Goal: Task Accomplishment & Management: Manage account settings

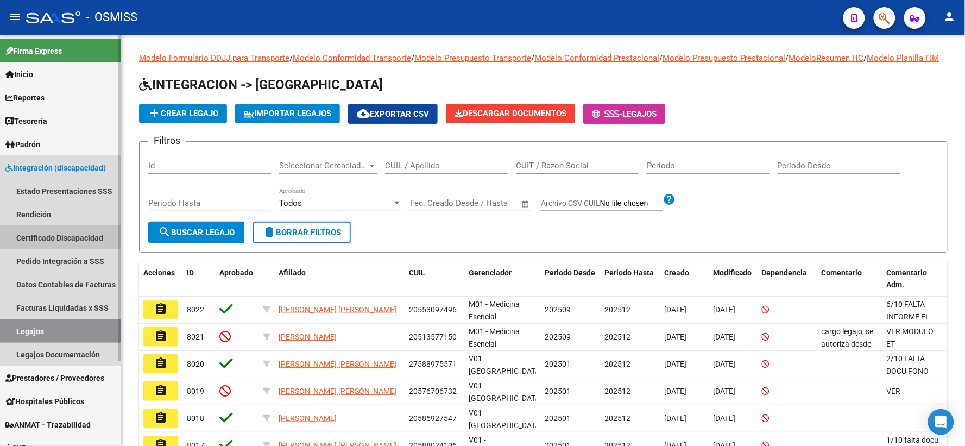
click at [31, 237] on link "Certificado Discapacidad" at bounding box center [60, 237] width 121 height 23
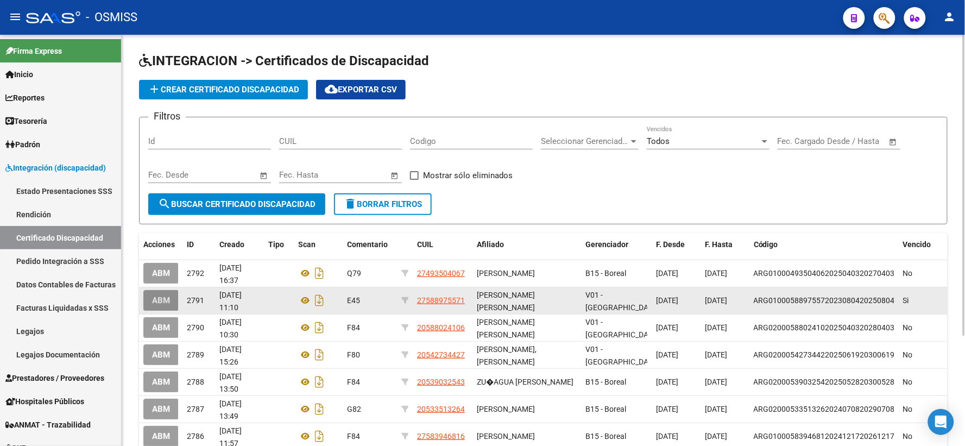
click at [165, 301] on span "ABM" at bounding box center [161, 301] width 18 height 10
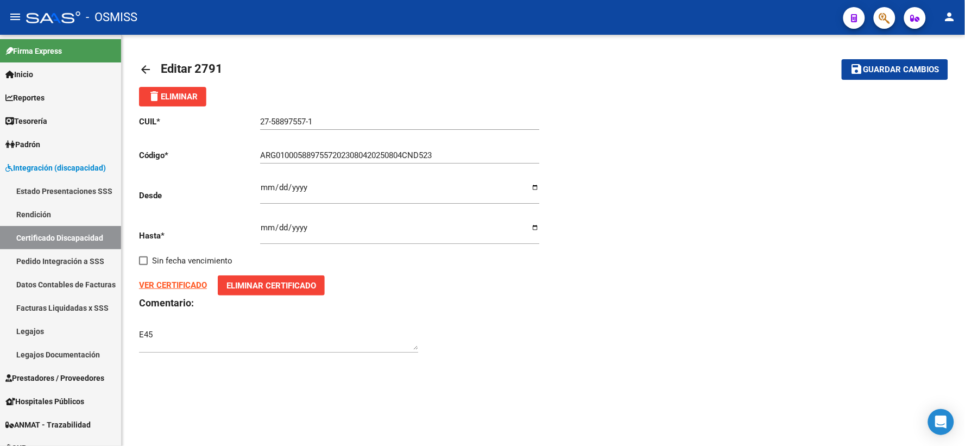
click at [165, 285] on strong "VER CERTIFICADO" at bounding box center [173, 285] width 68 height 10
click at [24, 236] on link "Certificado Discapacidad" at bounding box center [60, 237] width 121 height 23
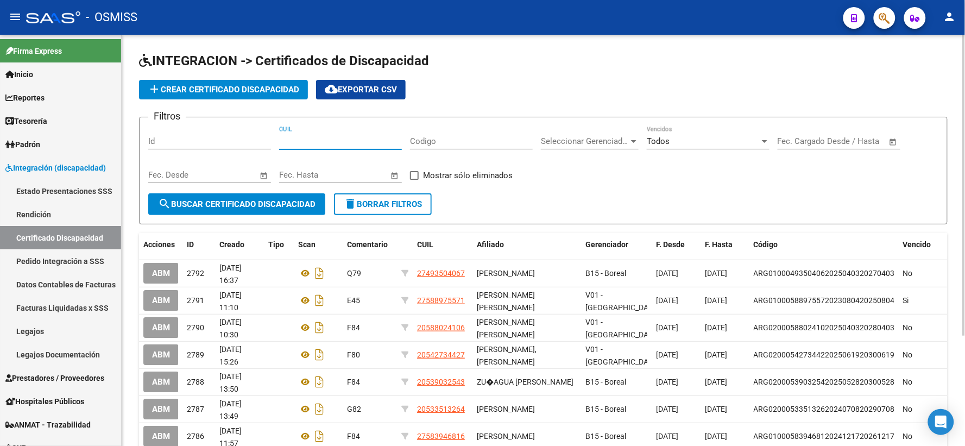
click at [358, 144] on input "CUIL" at bounding box center [340, 141] width 123 height 10
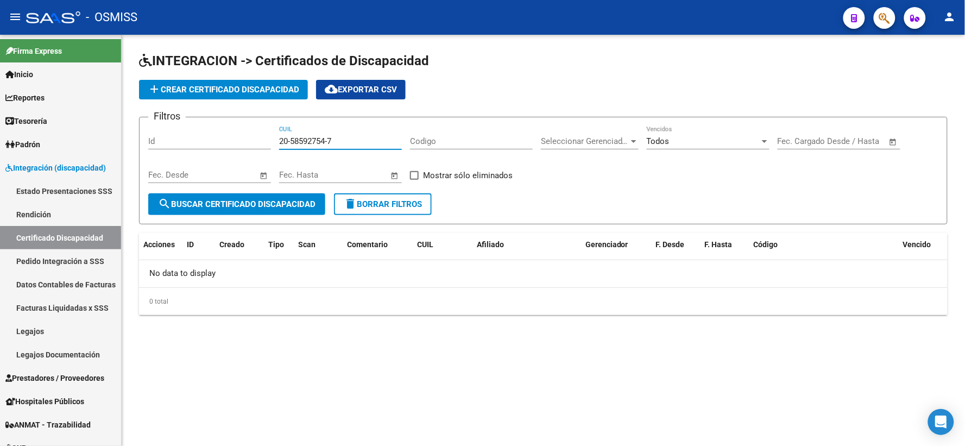
drag, startPoint x: 358, startPoint y: 144, endPoint x: 275, endPoint y: 142, distance: 83.6
click at [275, 142] on div "Filtros Id 20-58592754-7 CUIL Codigo Seleccionar Gerenciador Seleccionar Gerenc…" at bounding box center [543, 159] width 790 height 67
type input "20-58592754-7"
click at [257, 86] on span "add Crear Certificado Discapacidad" at bounding box center [223, 90] width 151 height 10
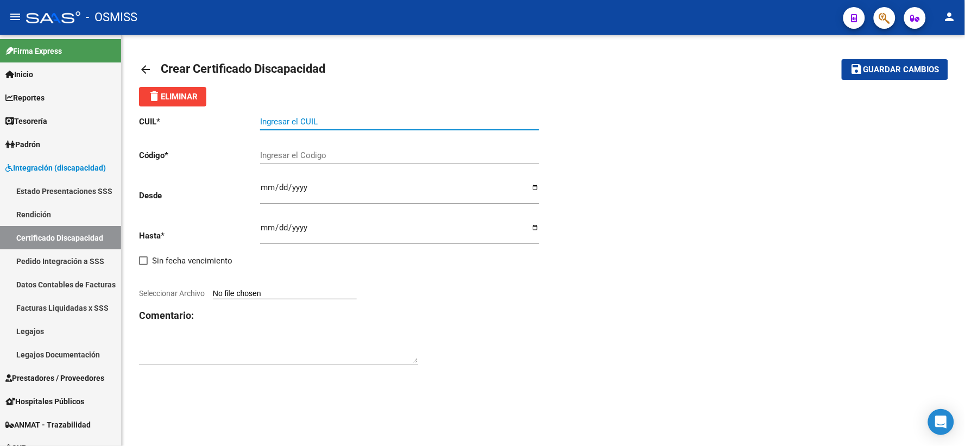
paste input "20-58592754-7"
type input "20-58592754-7"
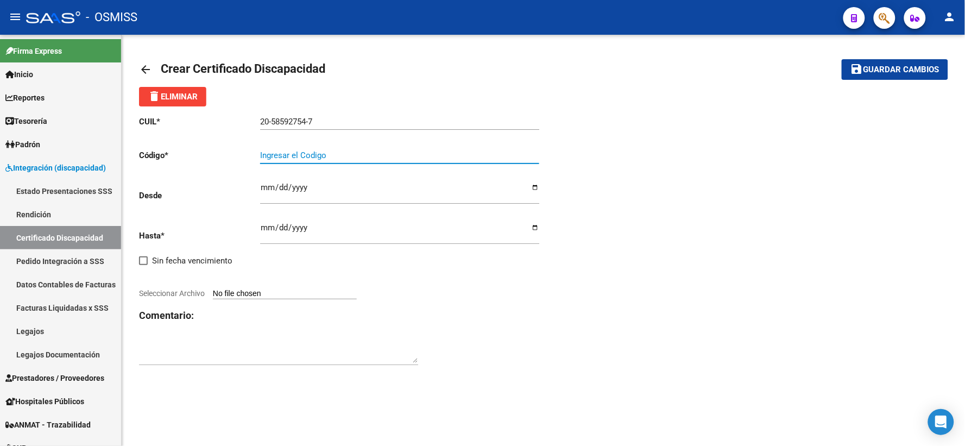
click at [329, 157] on input "Ingresar el Codigo" at bounding box center [399, 155] width 279 height 10
type input "ARG02000585927542025052720260527BUE415"
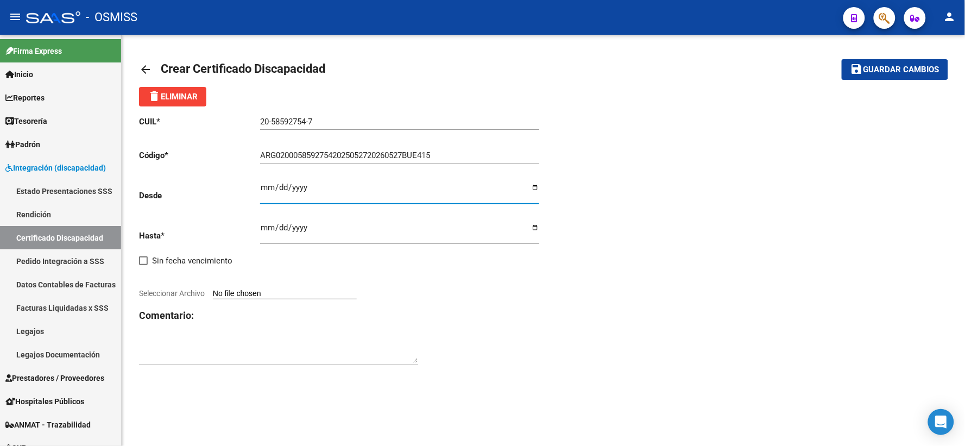
click at [267, 186] on input "Ingresar fec. Desde" at bounding box center [399, 191] width 279 height 17
type input "[DATE]"
click at [267, 226] on input "Ingresar fec. Hasta" at bounding box center [399, 231] width 279 height 17
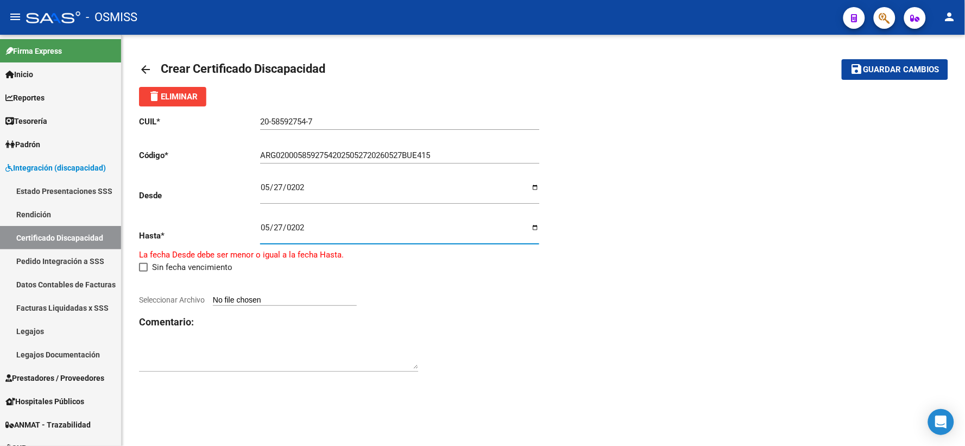
type input "[DATE]"
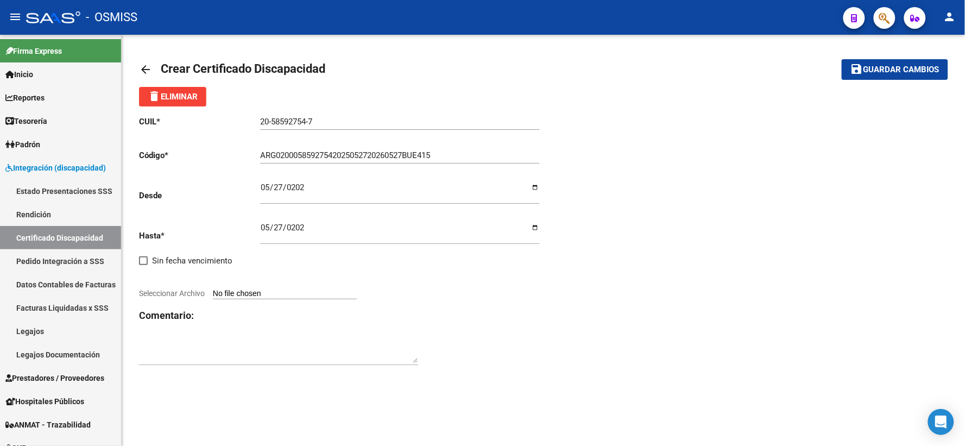
type input "C:\fakepath\[PERSON_NAME].pdf"
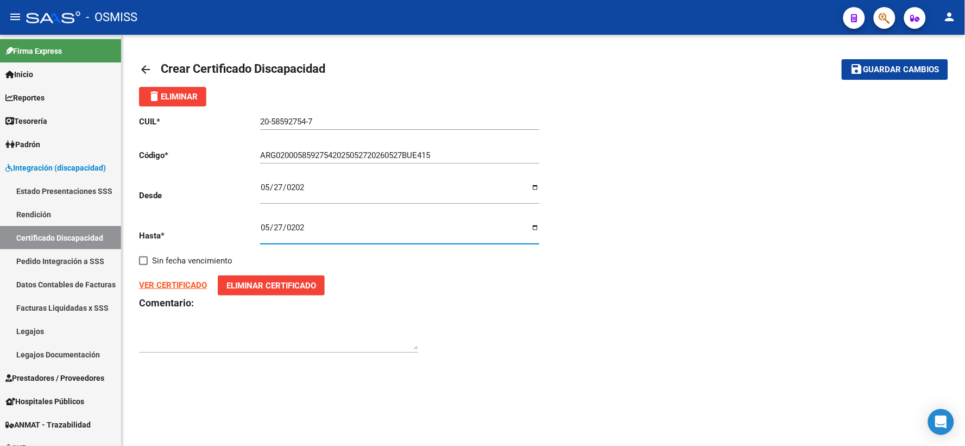
click at [329, 332] on textarea at bounding box center [278, 339] width 279 height 22
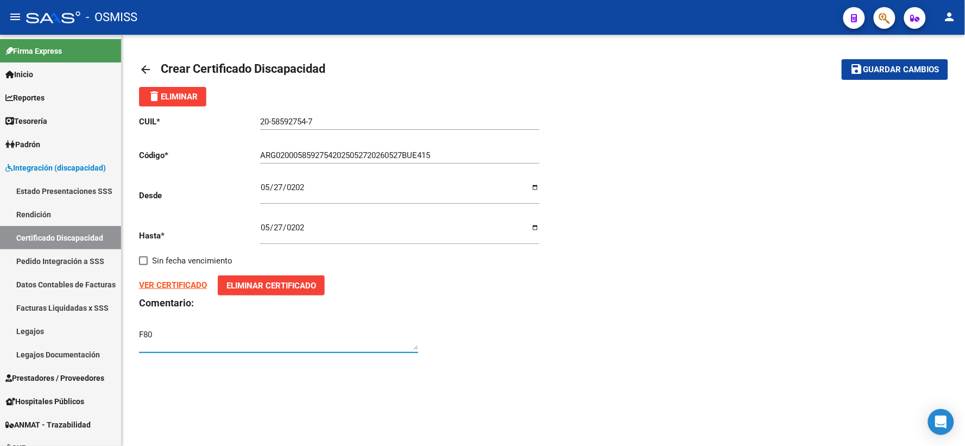
type textarea "F80"
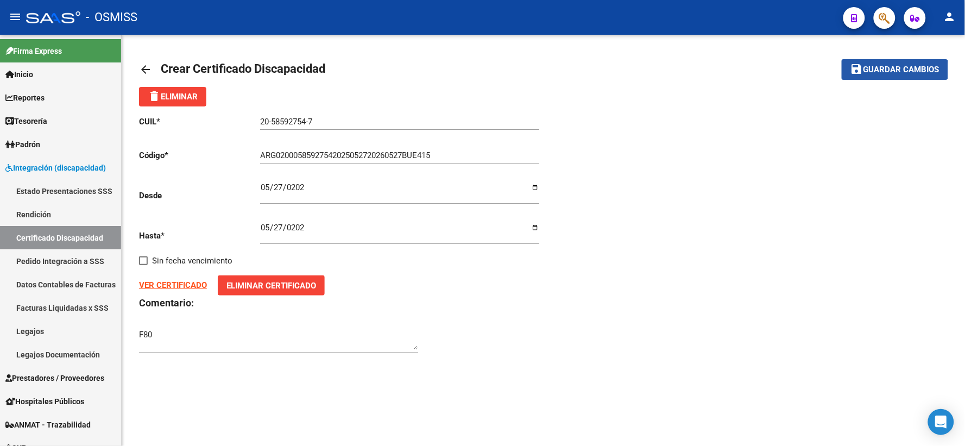
click at [877, 72] on span "Guardar cambios" at bounding box center [901, 70] width 76 height 10
click at [902, 67] on span "Guardar cambios" at bounding box center [901, 70] width 76 height 10
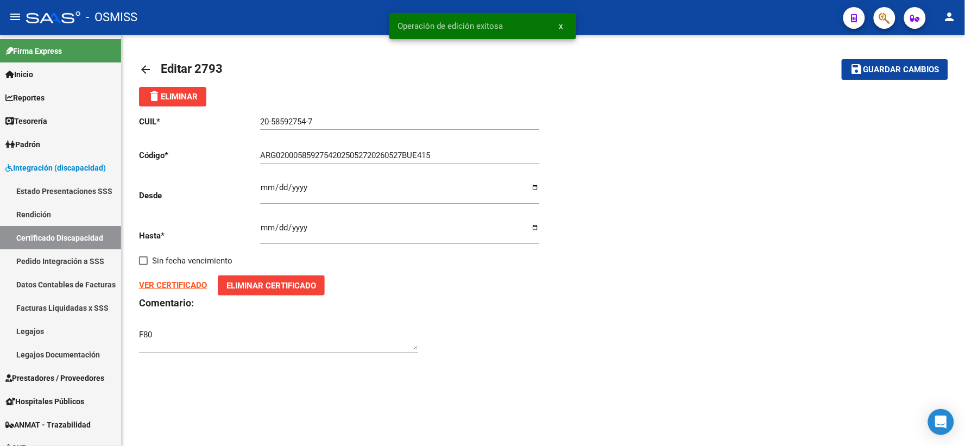
click at [144, 68] on mat-icon "arrow_back" at bounding box center [145, 69] width 13 height 13
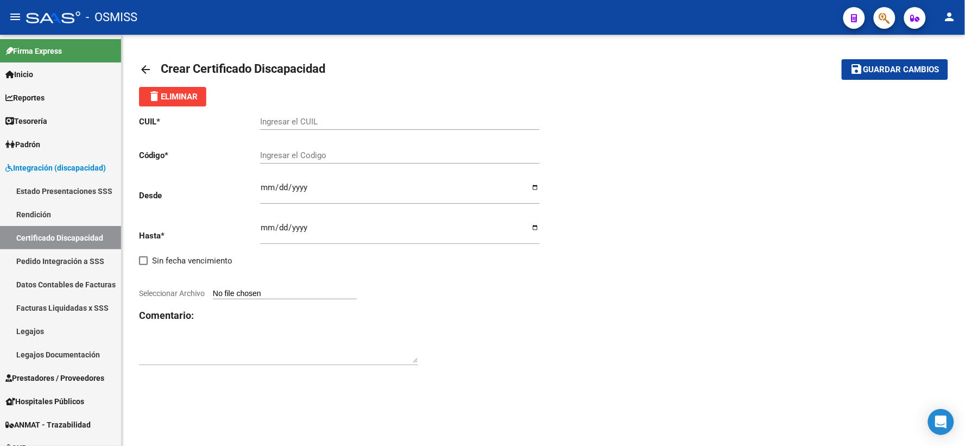
click at [308, 118] on input "Ingresar el CUIL" at bounding box center [399, 122] width 279 height 10
click at [150, 68] on mat-icon "arrow_back" at bounding box center [145, 69] width 13 height 13
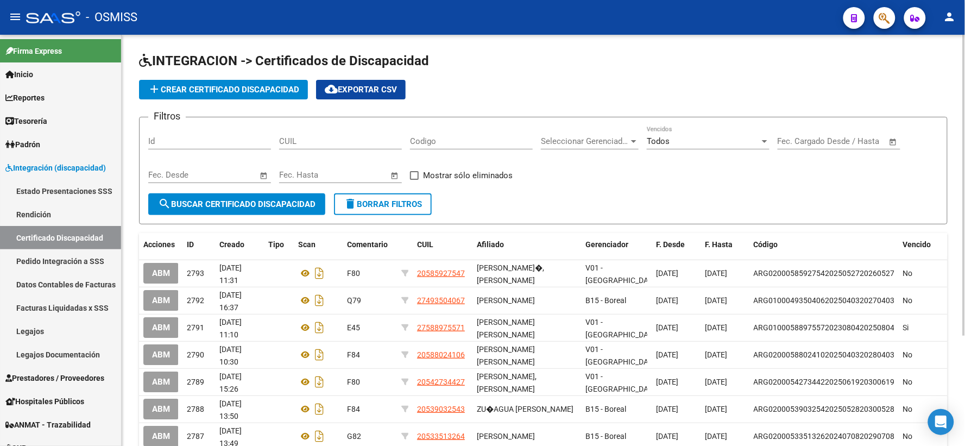
click at [328, 138] on input "CUIL" at bounding box center [340, 141] width 123 height 10
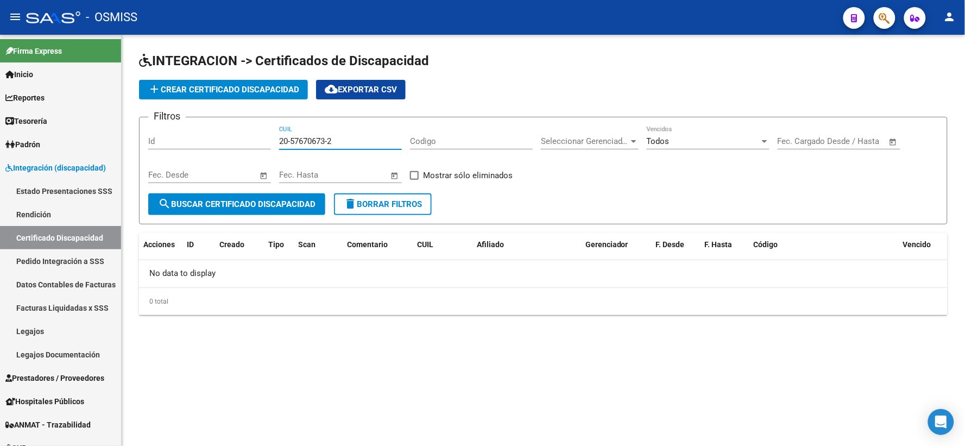
drag, startPoint x: 343, startPoint y: 139, endPoint x: 280, endPoint y: 138, distance: 63.0
click at [280, 138] on input "20-57670673-2" at bounding box center [340, 141] width 123 height 10
type input "20-57670673-2"
click at [261, 91] on span "add Crear Certificado Discapacidad" at bounding box center [223, 90] width 151 height 10
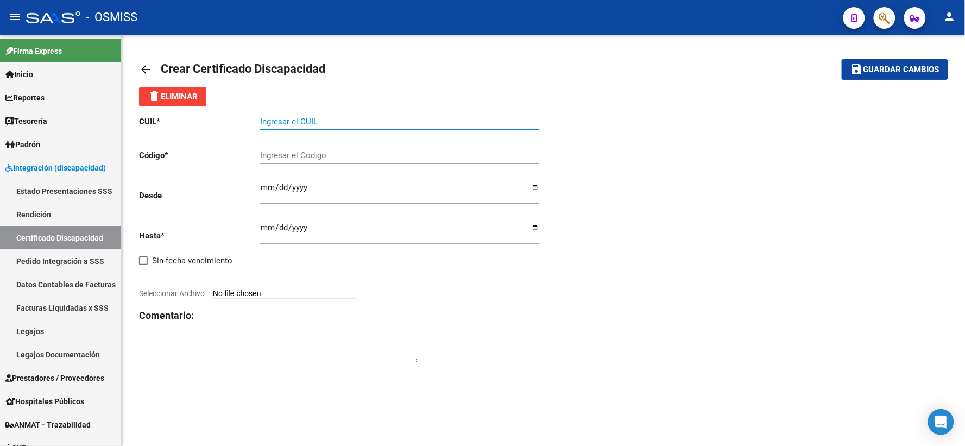
paste input "20-57670673-2"
type input "20-57670673-2"
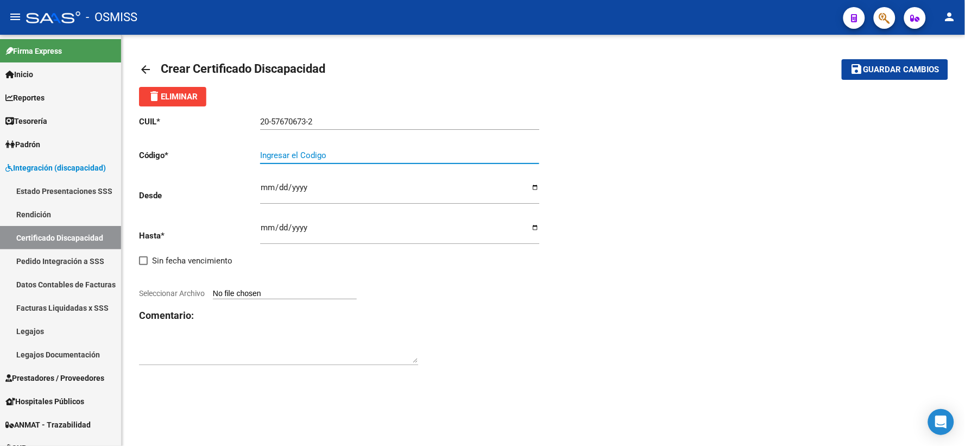
click at [312, 156] on input "Ingresar el Codigo" at bounding box center [399, 155] width 279 height 10
type input "ARG02000576706732025051620270516BUE415"
click at [265, 191] on input "Ingresar fec. Desde" at bounding box center [399, 191] width 279 height 17
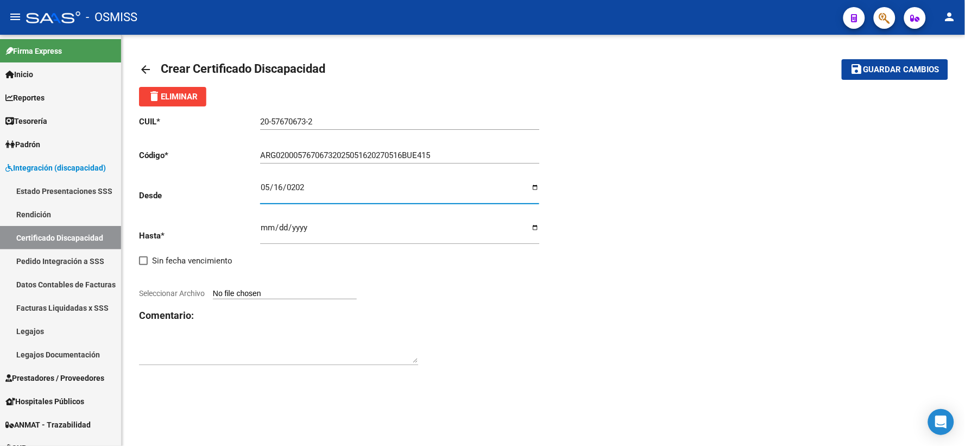
type input "[DATE]"
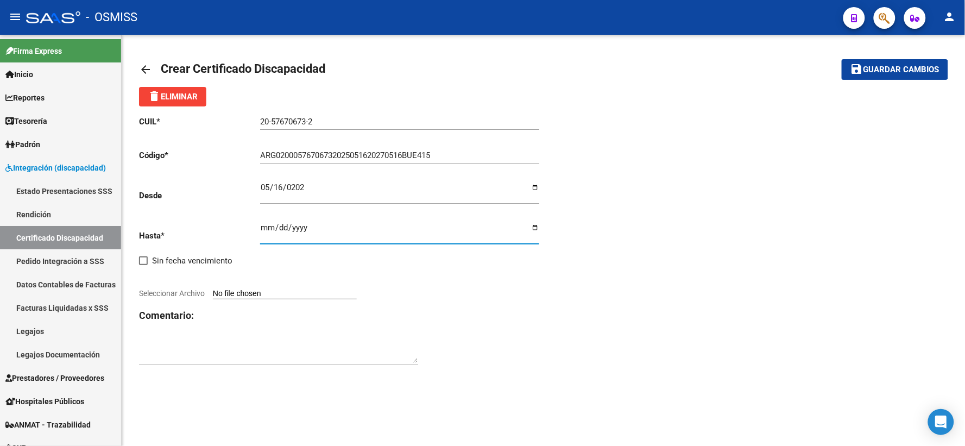
click at [262, 227] on input "Ingresar fec. Hasta" at bounding box center [399, 231] width 279 height 17
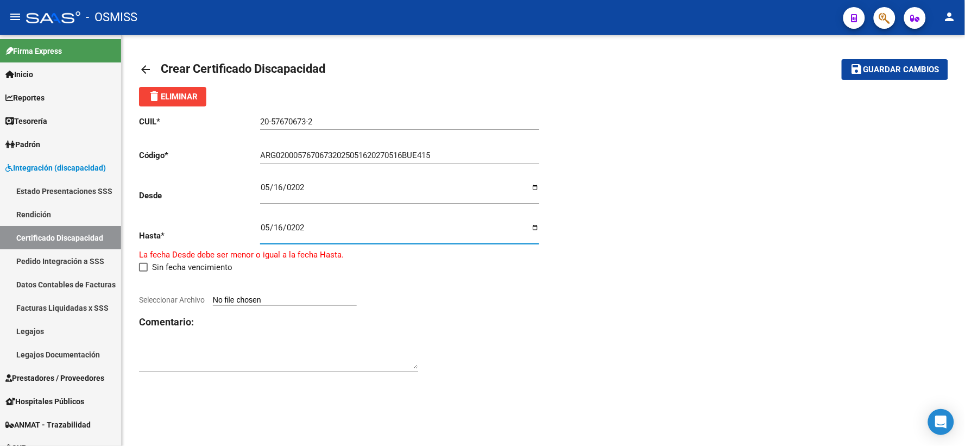
type input "[DATE]"
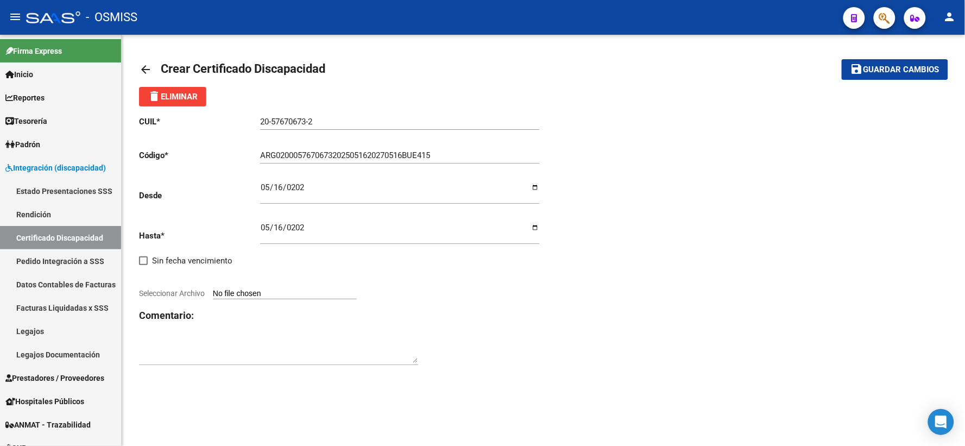
type input "C:\fakepath\[PERSON_NAME].pdf"
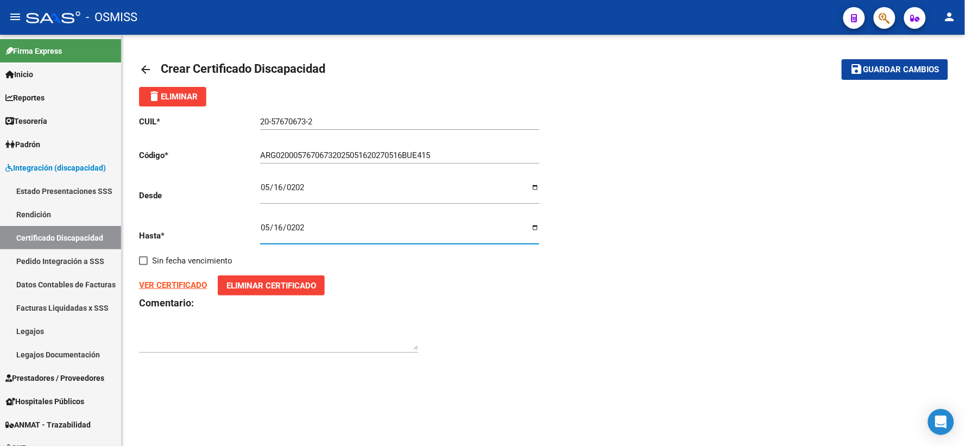
click at [229, 332] on textarea at bounding box center [278, 339] width 279 height 22
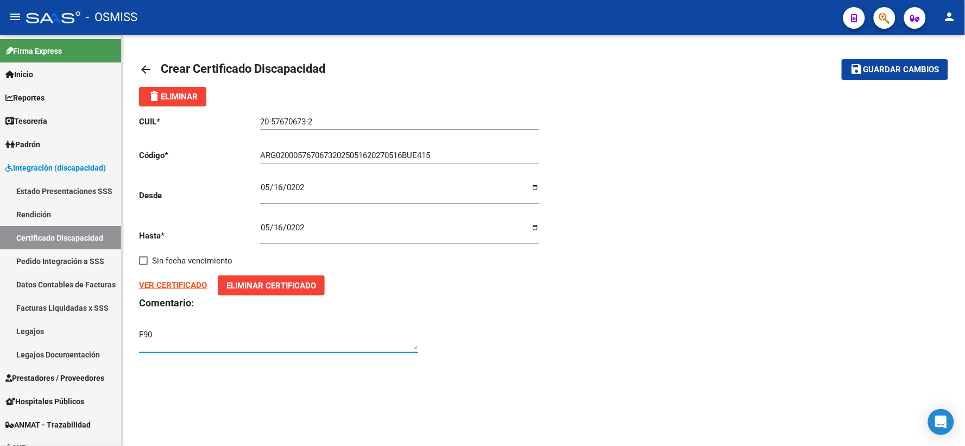
type textarea "F90"
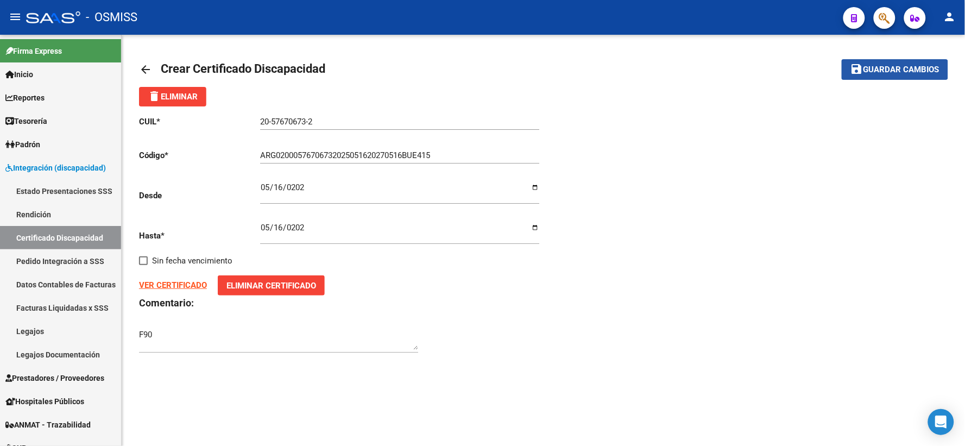
click at [877, 78] on button "save Guardar cambios" at bounding box center [894, 69] width 106 height 20
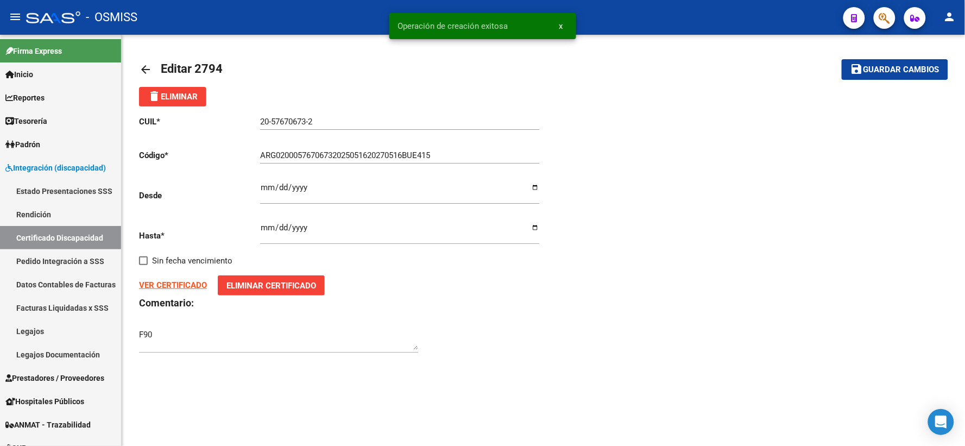
click at [144, 67] on mat-icon "arrow_back" at bounding box center [145, 69] width 13 height 13
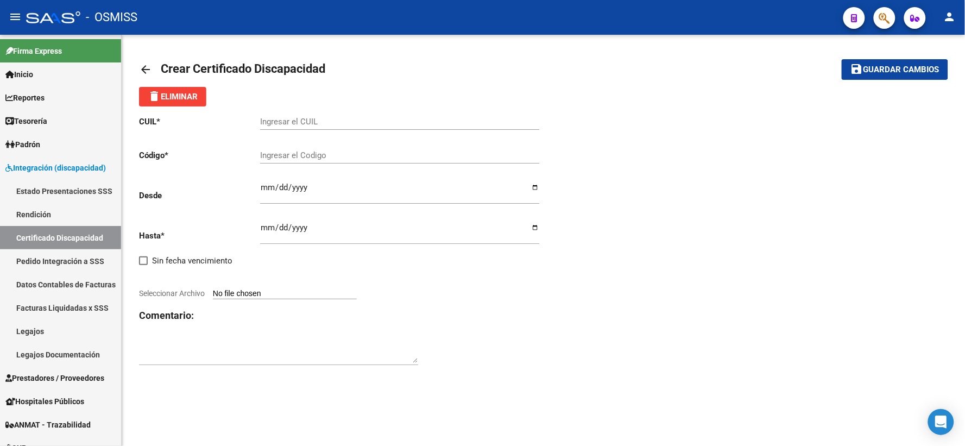
click at [150, 66] on mat-icon "arrow_back" at bounding box center [145, 69] width 13 height 13
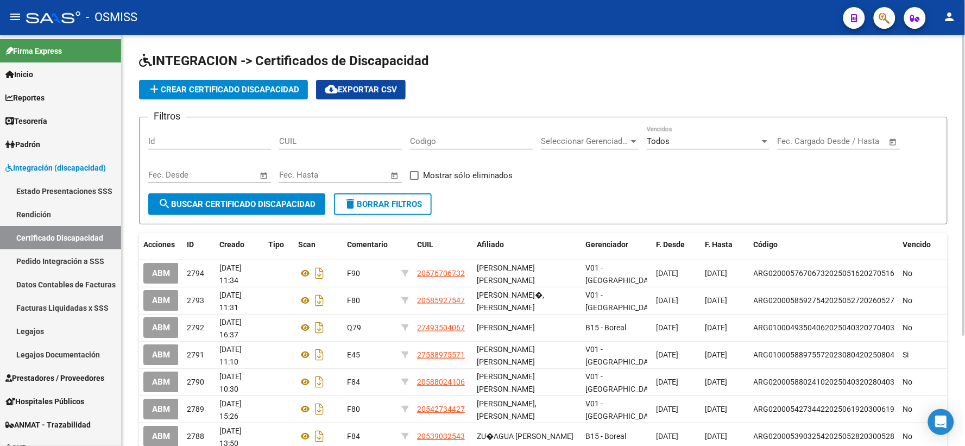
click at [338, 140] on input "CUIL" at bounding box center [340, 141] width 123 height 10
type input "27-49350406-7"
click at [257, 202] on span "search Buscar Certificado Discapacidad" at bounding box center [236, 204] width 157 height 10
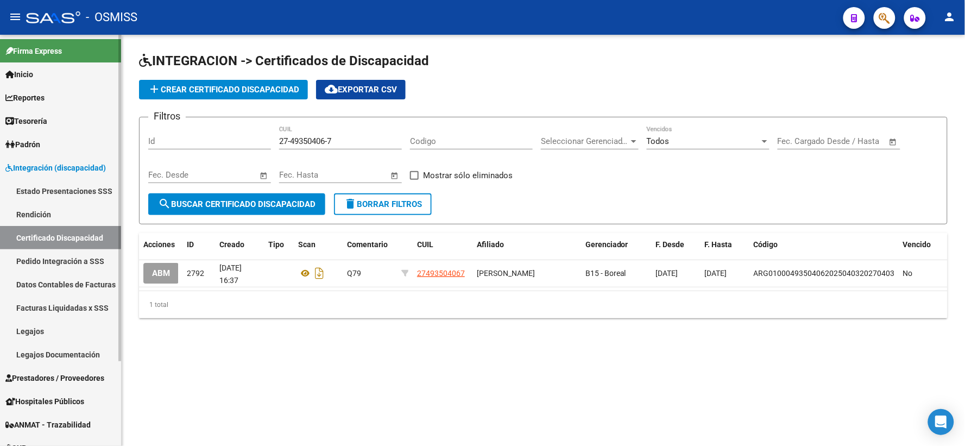
click at [64, 231] on link "Certificado Discapacidad" at bounding box center [60, 237] width 121 height 23
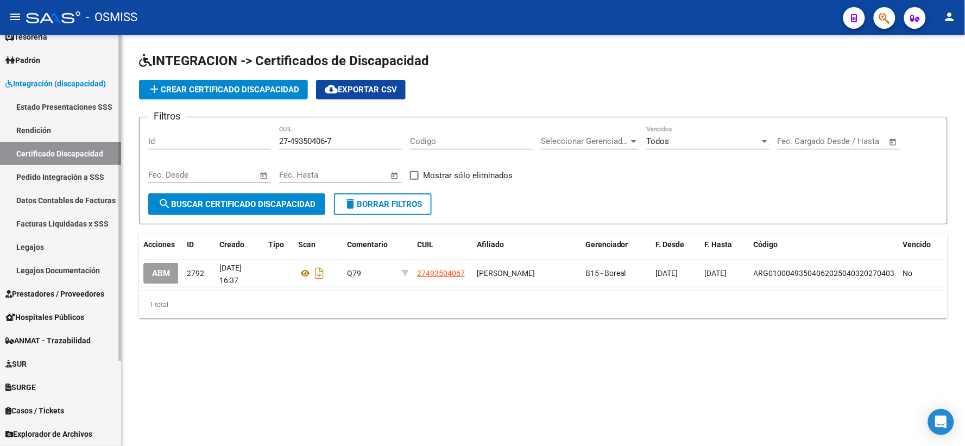
scroll to position [106, 0]
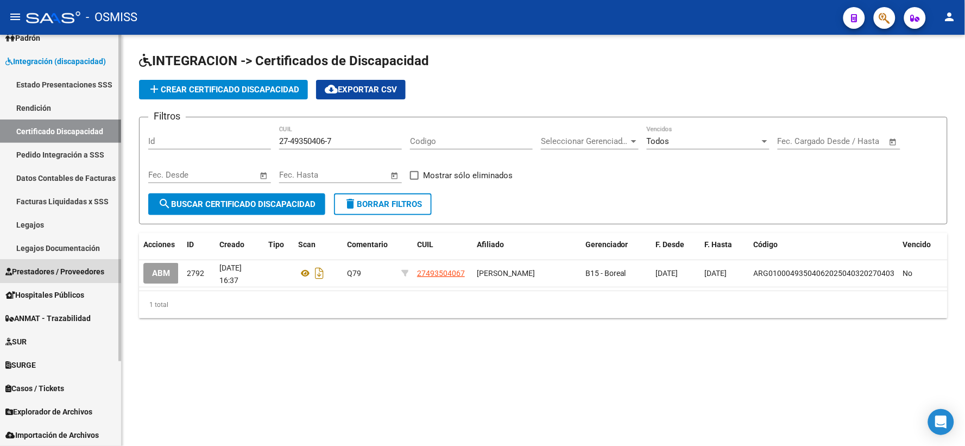
click at [44, 275] on span "Prestadores / Proveedores" at bounding box center [54, 271] width 99 height 12
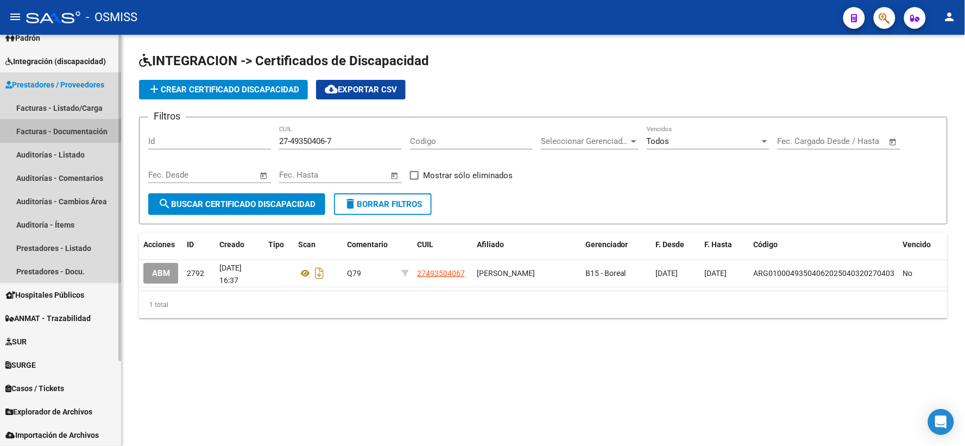
click at [22, 129] on link "Facturas - Documentación" at bounding box center [60, 130] width 121 height 23
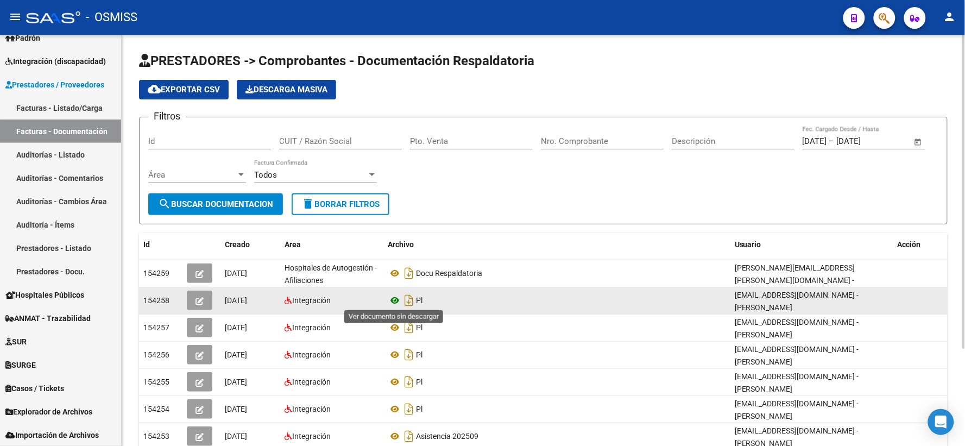
click at [392, 297] on icon at bounding box center [395, 300] width 14 height 13
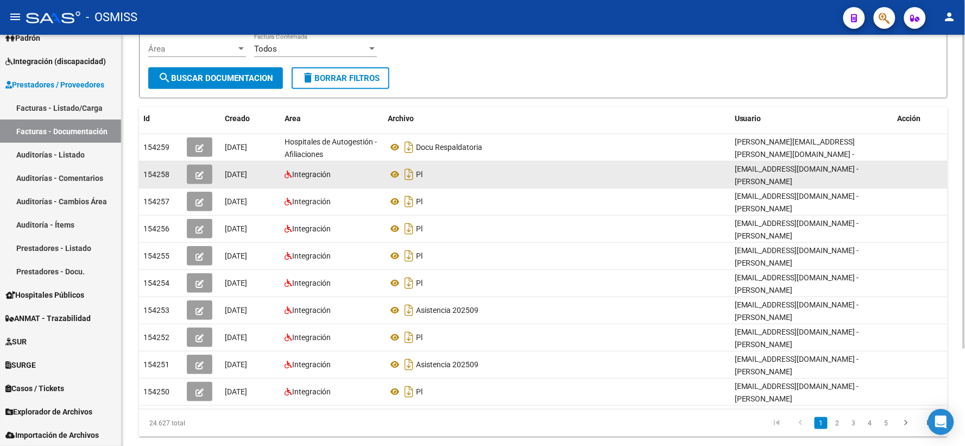
scroll to position [127, 0]
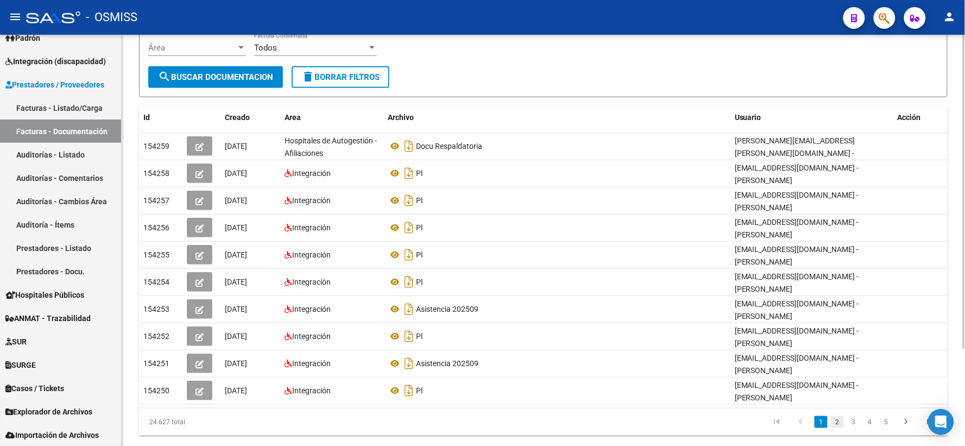
click at [838, 416] on link "2" at bounding box center [837, 422] width 13 height 12
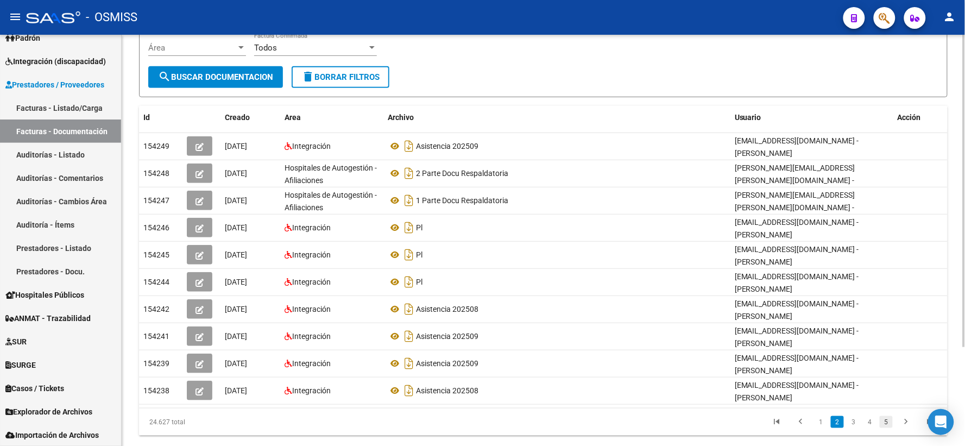
click at [888, 416] on link "5" at bounding box center [885, 422] width 13 height 12
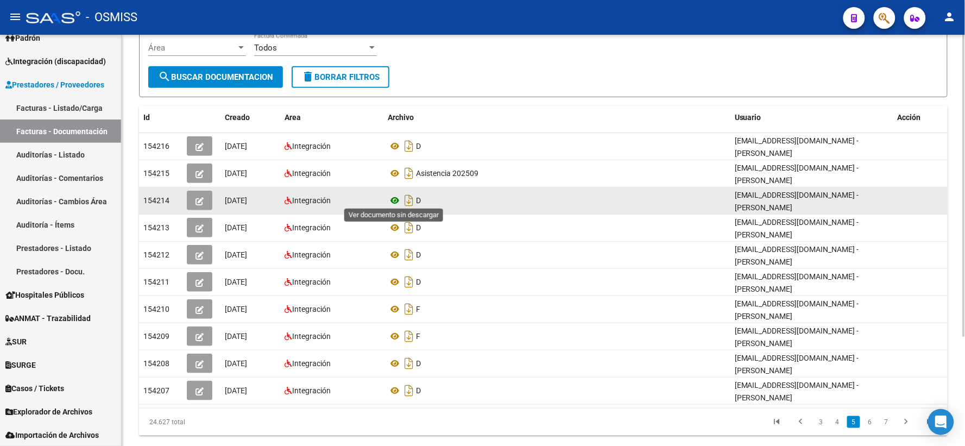
click at [395, 199] on icon at bounding box center [395, 200] width 14 height 13
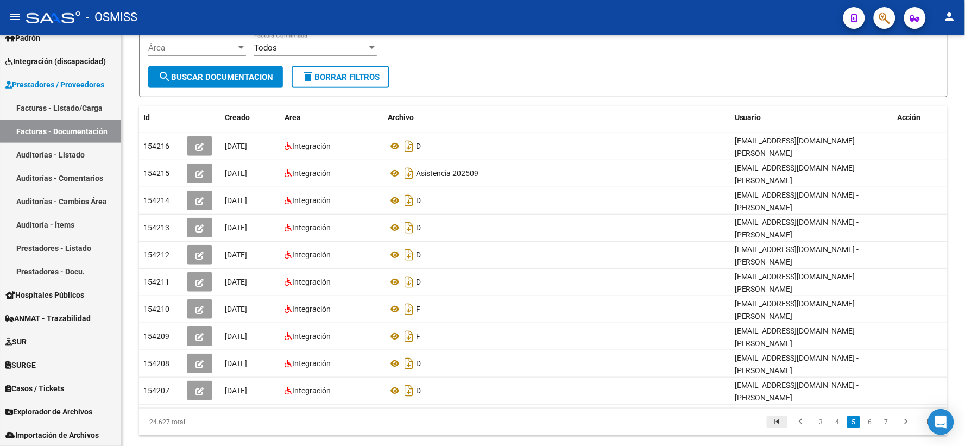
click at [778, 419] on icon "go to first page" at bounding box center [777, 422] width 14 height 13
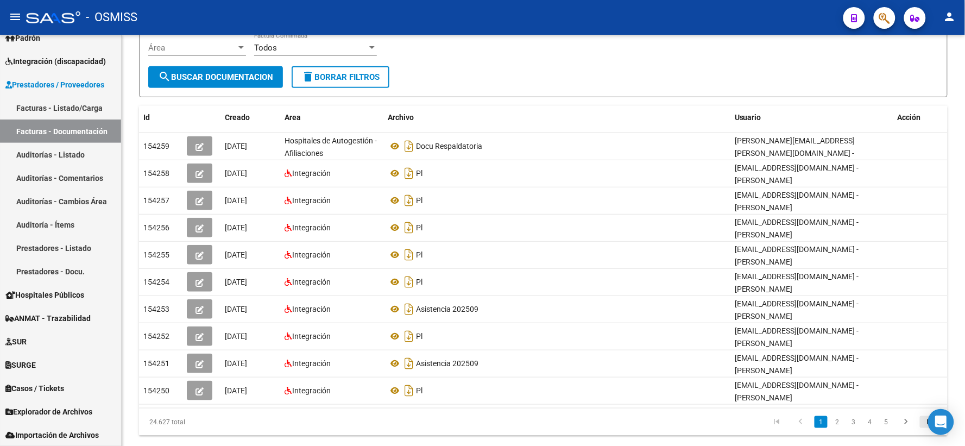
click at [934, 416] on icon "go to last page" at bounding box center [930, 422] width 14 height 13
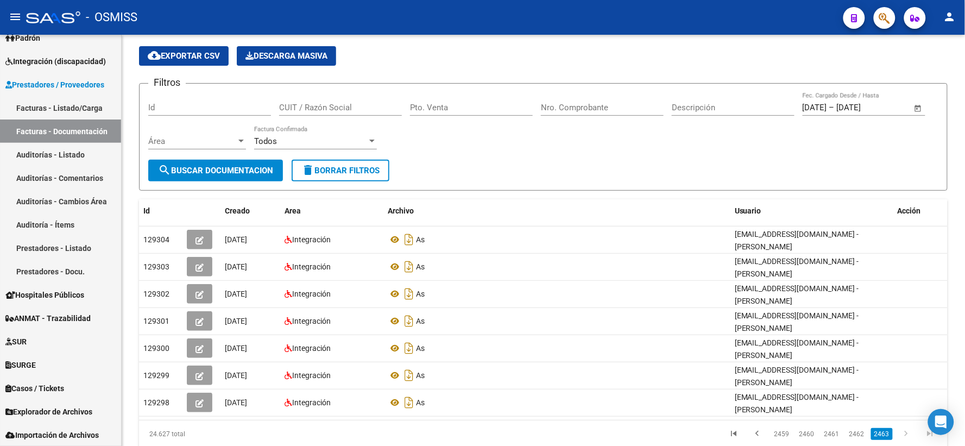
scroll to position [0, 0]
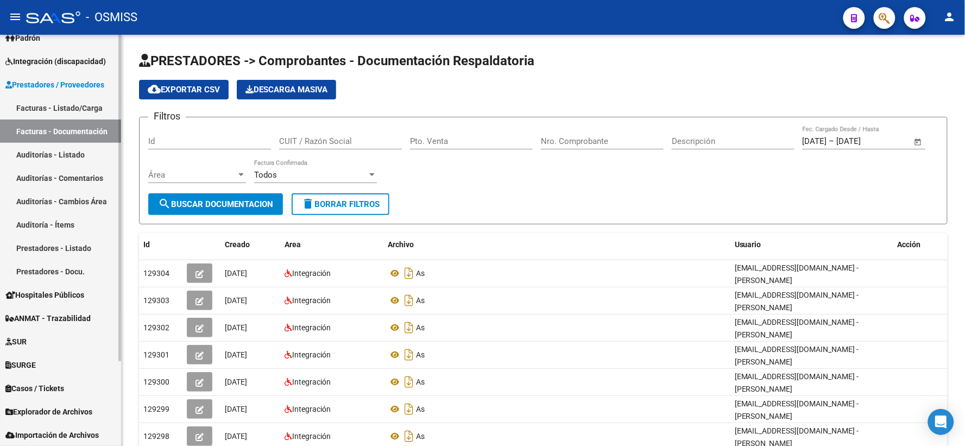
click at [42, 246] on link "Prestadores - Listado" at bounding box center [60, 247] width 121 height 23
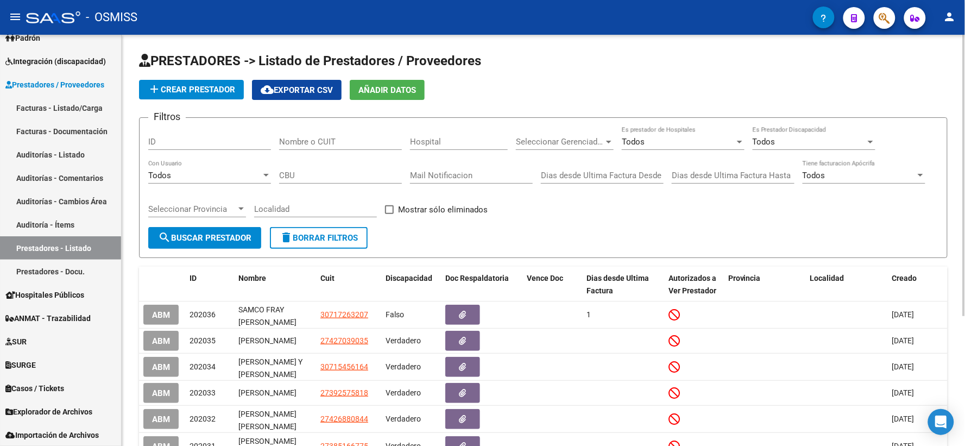
click at [866, 144] on div at bounding box center [870, 141] width 10 height 9
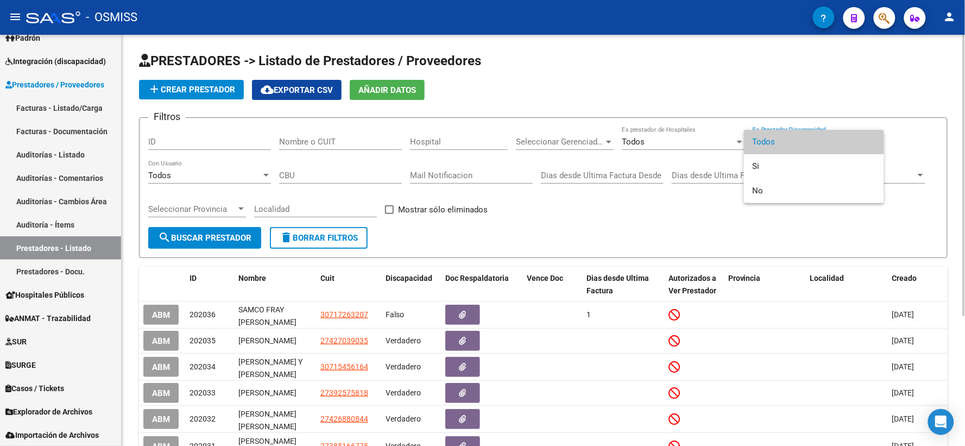
click at [866, 144] on span "Todos" at bounding box center [813, 142] width 123 height 24
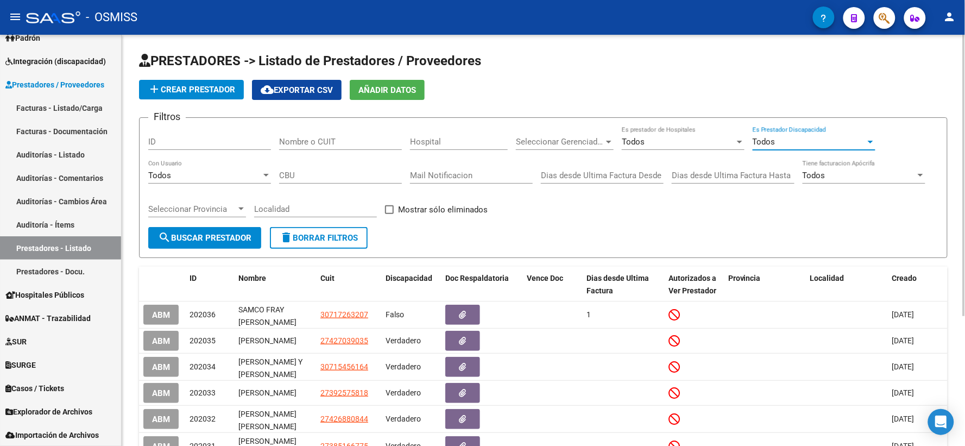
click at [866, 142] on div at bounding box center [870, 141] width 10 height 9
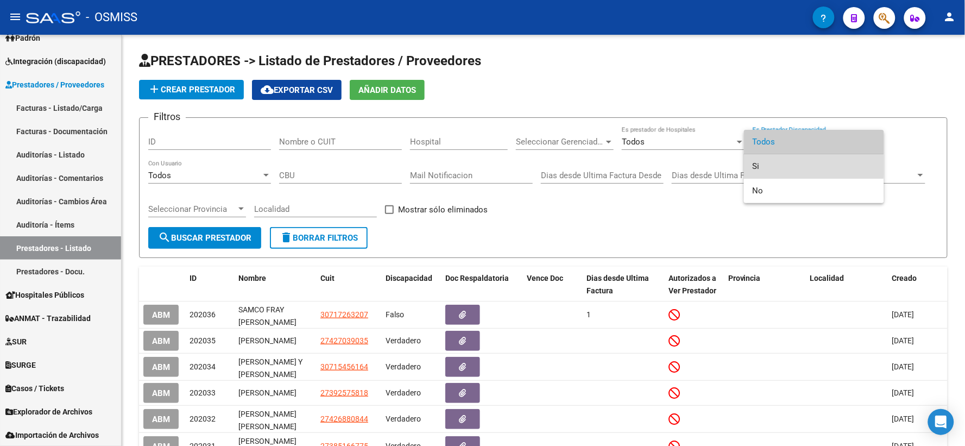
click at [771, 166] on span "Si" at bounding box center [813, 166] width 123 height 24
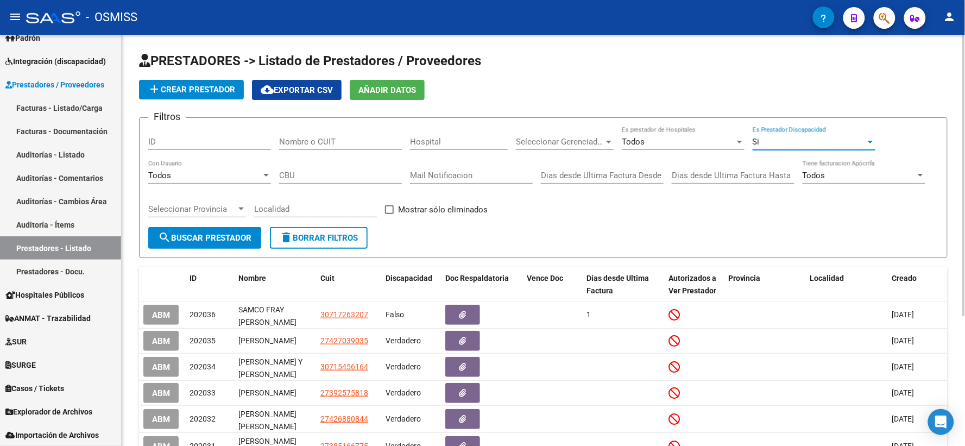
click at [867, 143] on div at bounding box center [869, 142] width 5 height 3
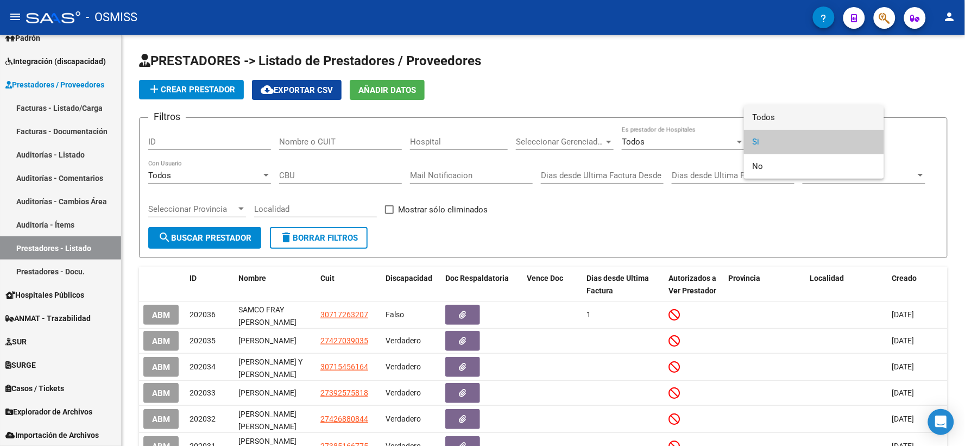
click at [760, 116] on span "Todos" at bounding box center [813, 117] width 123 height 24
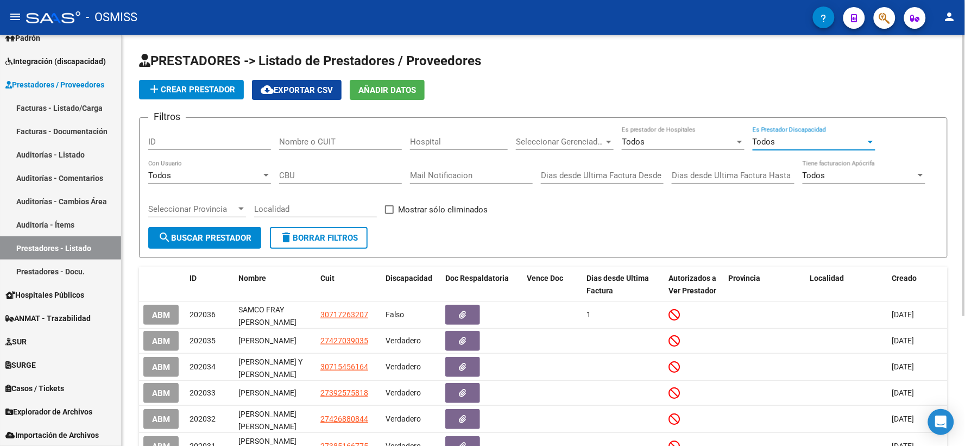
click at [534, 86] on div "add Crear Prestador cloud_download Exportar CSV Añadir Datos" at bounding box center [543, 90] width 808 height 20
click at [349, 139] on input "Nombre o CUIT" at bounding box center [340, 142] width 123 height 10
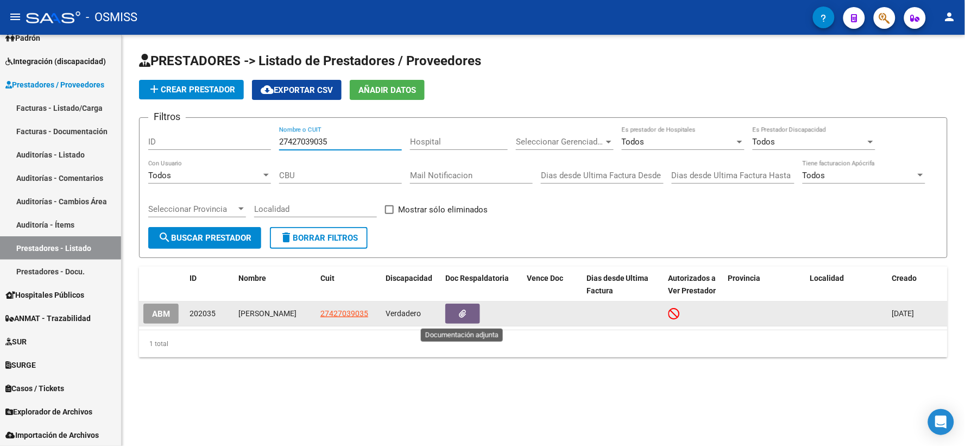
type input "27427039035"
click at [458, 315] on button "button" at bounding box center [462, 313] width 35 height 20
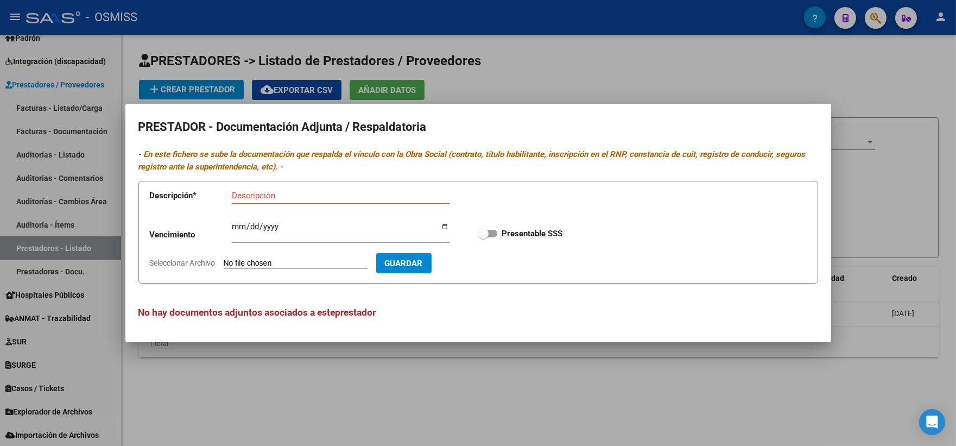
click at [854, 72] on div at bounding box center [478, 223] width 956 height 446
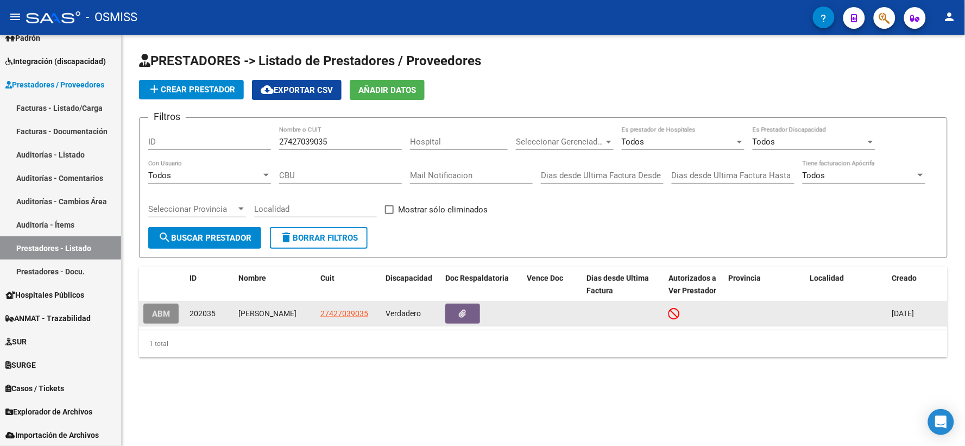
click at [156, 310] on span "ABM" at bounding box center [161, 314] width 18 height 10
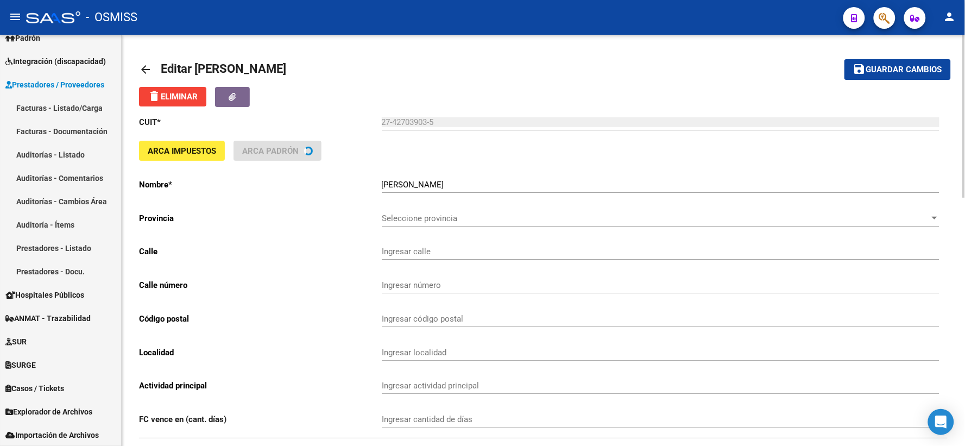
type input "[PERSON_NAME]"
type input "319"
type input "2447"
type input "[GEOGRAPHIC_DATA][PERSON_NAME]"
type input "869090"
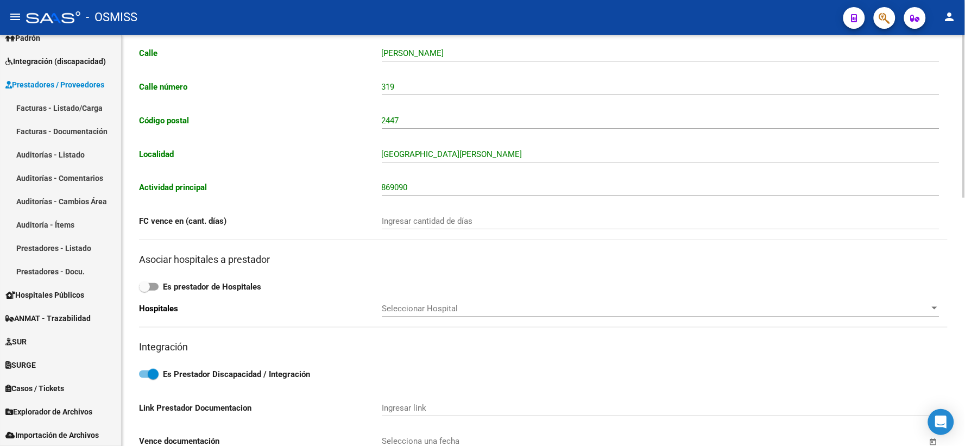
scroll to position [21, 0]
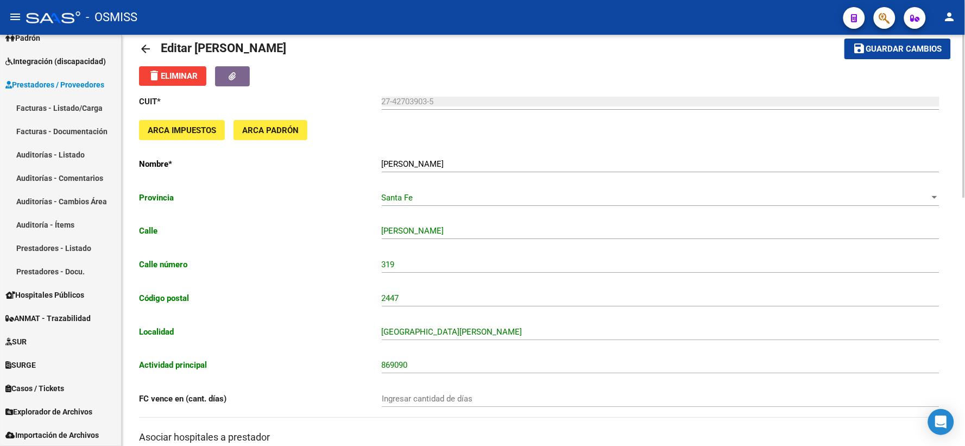
click at [144, 45] on mat-icon "arrow_back" at bounding box center [145, 48] width 13 height 13
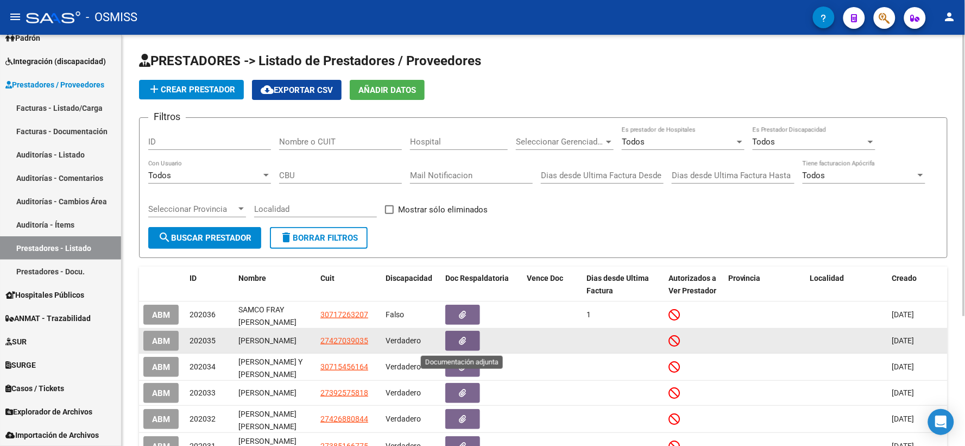
click at [464, 339] on icon "button" at bounding box center [462, 341] width 7 height 8
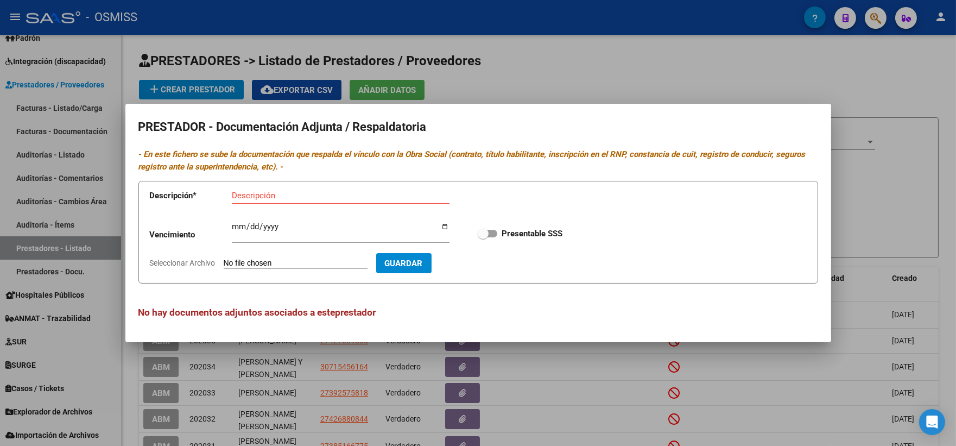
click at [844, 73] on div at bounding box center [478, 223] width 956 height 446
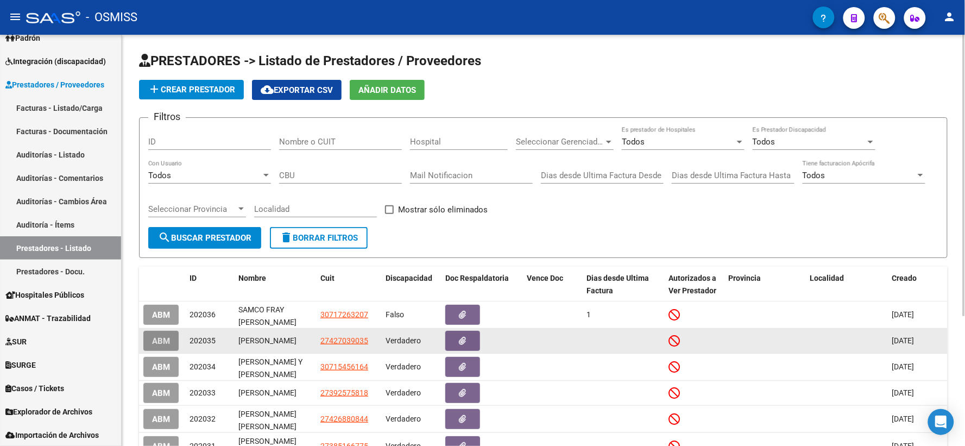
click at [159, 340] on span "ABM" at bounding box center [161, 341] width 18 height 10
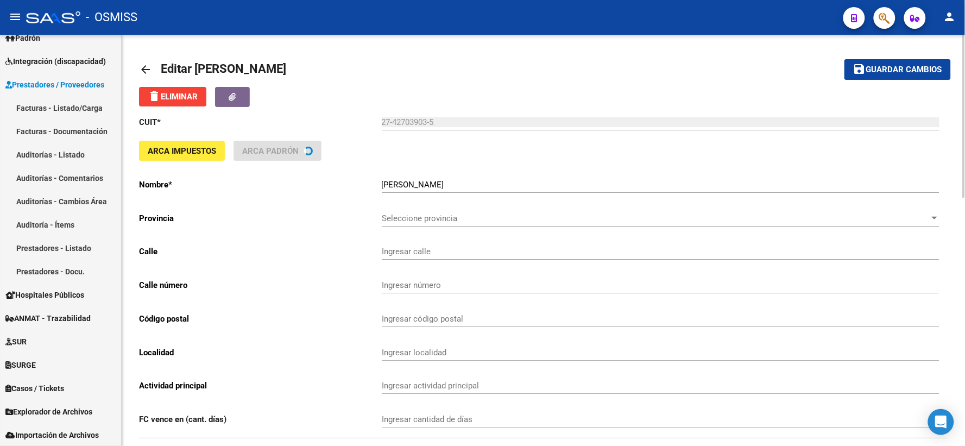
type input "[PERSON_NAME]"
type input "319"
type input "2447"
type input "[GEOGRAPHIC_DATA][PERSON_NAME]"
type input "869090"
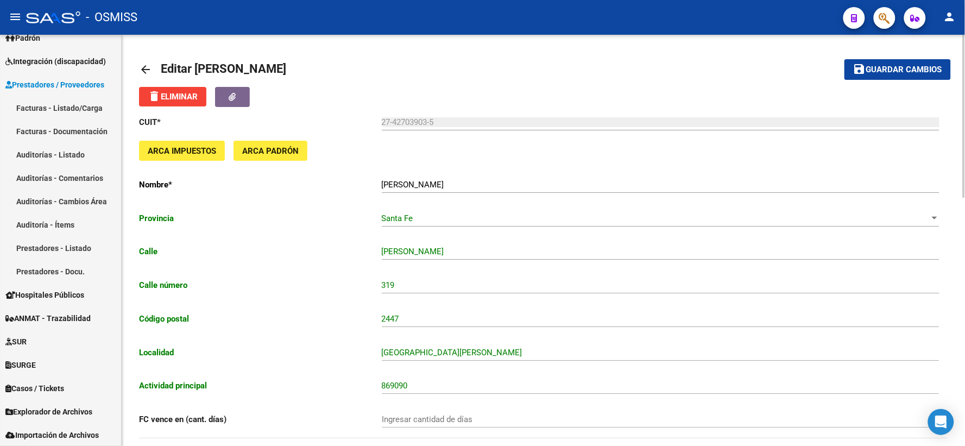
click at [144, 71] on mat-icon "arrow_back" at bounding box center [145, 69] width 13 height 13
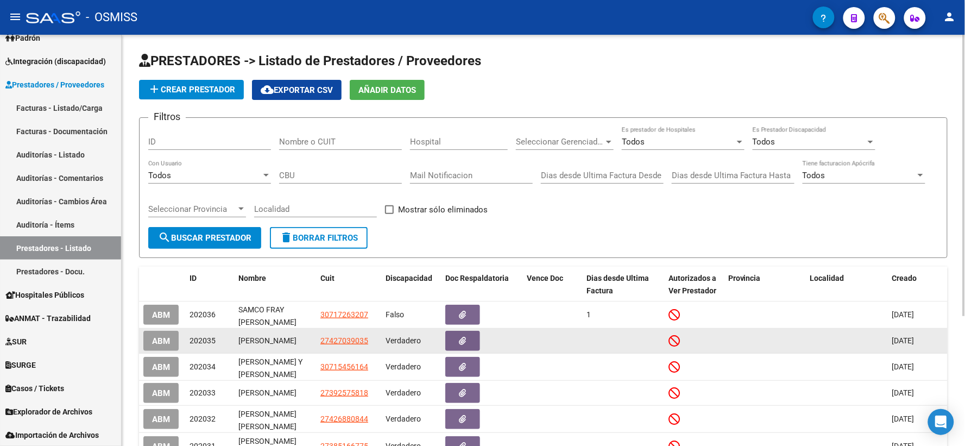
drag, startPoint x: 889, startPoint y: 339, endPoint x: 932, endPoint y: 340, distance: 42.9
click at [932, 340] on datatable-body-cell "[DATE]" at bounding box center [918, 340] width 60 height 24
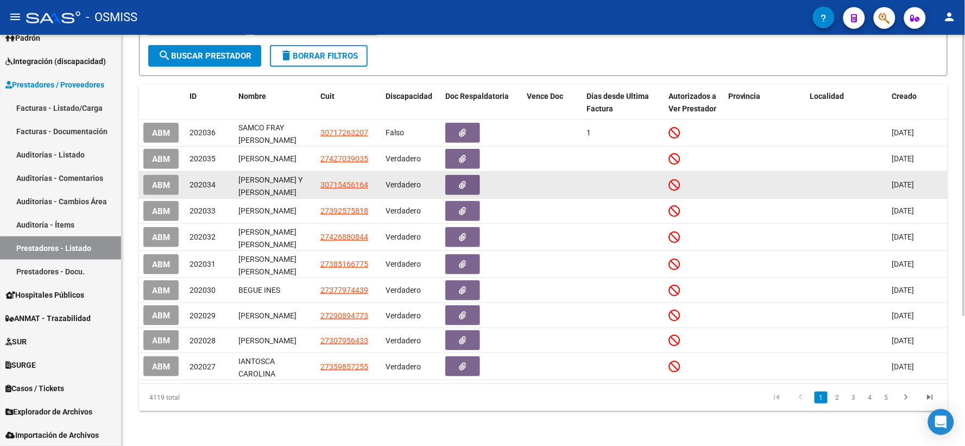
scroll to position [189, 0]
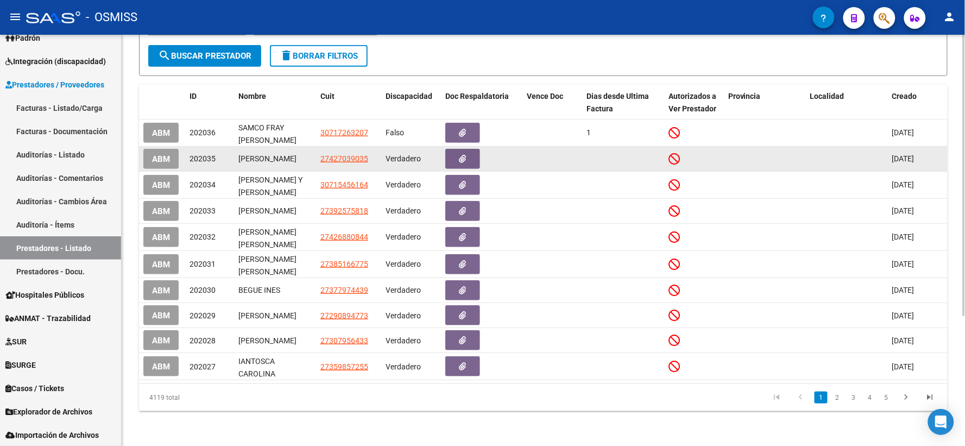
click at [157, 154] on span "ABM" at bounding box center [161, 159] width 18 height 10
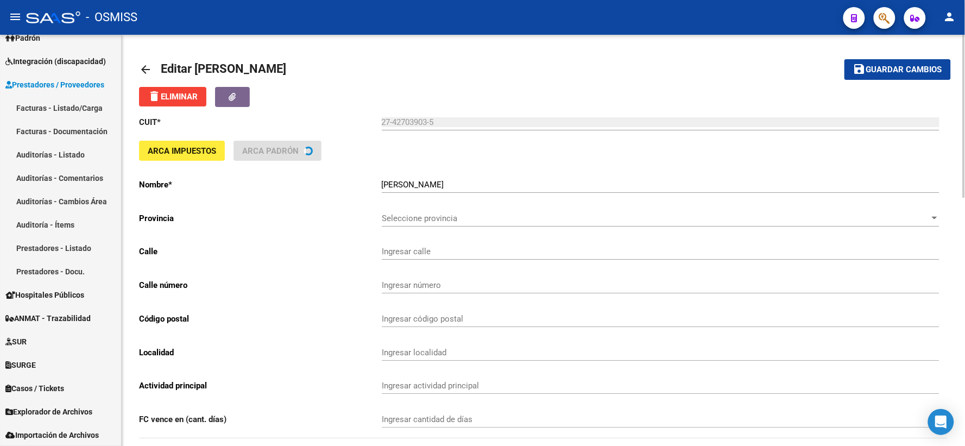
type input "[PERSON_NAME]"
type input "319"
type input "2447"
type input "[GEOGRAPHIC_DATA][PERSON_NAME]"
type input "869090"
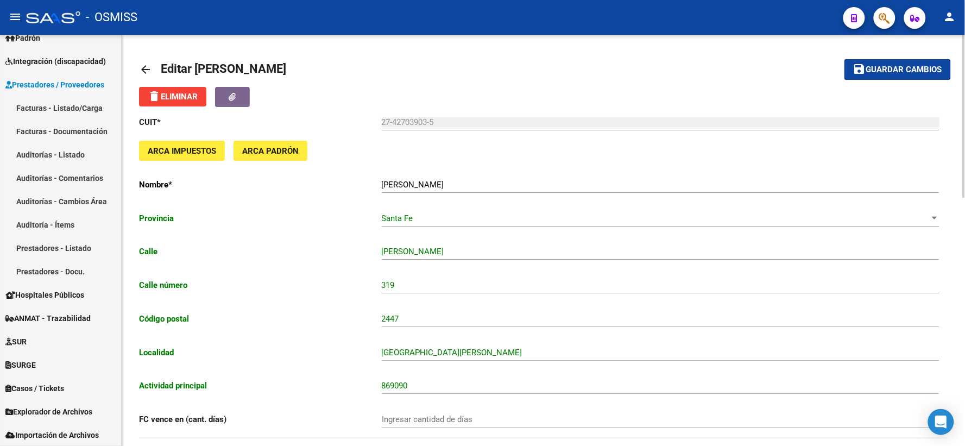
click at [142, 71] on mat-icon "arrow_back" at bounding box center [145, 69] width 13 height 13
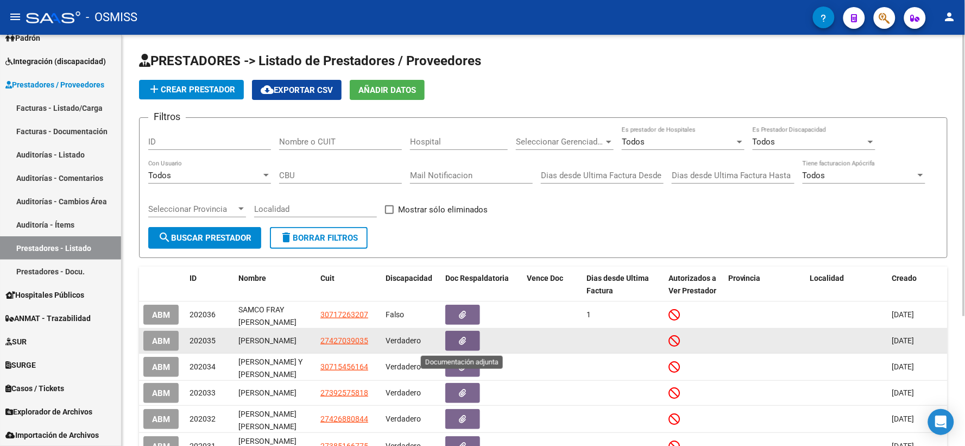
click at [456, 337] on button "button" at bounding box center [462, 341] width 35 height 20
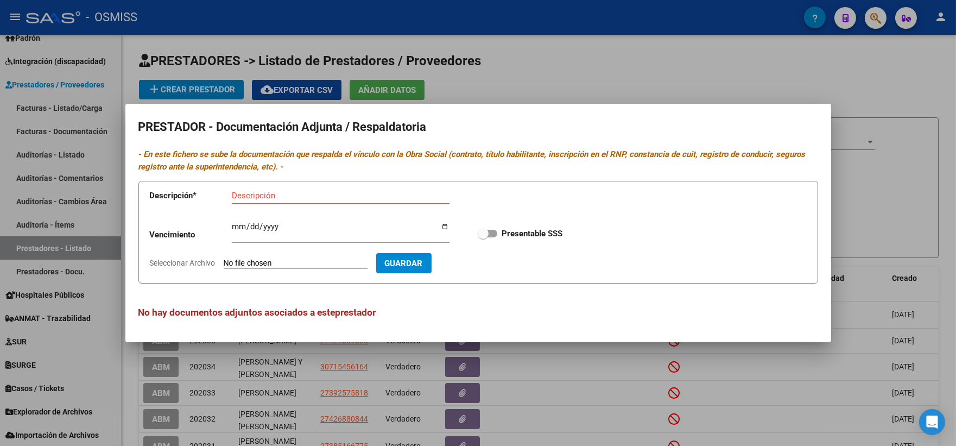
click at [935, 79] on div at bounding box center [478, 223] width 956 height 446
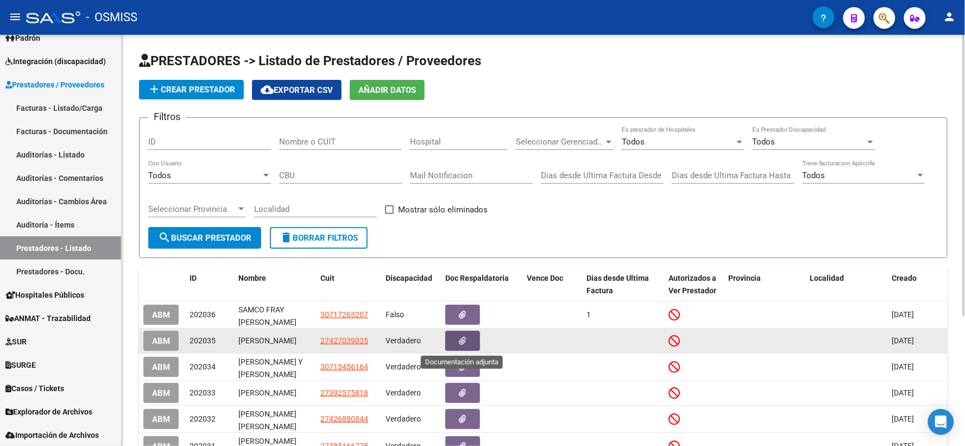
click at [462, 339] on icon "button" at bounding box center [462, 341] width 7 height 8
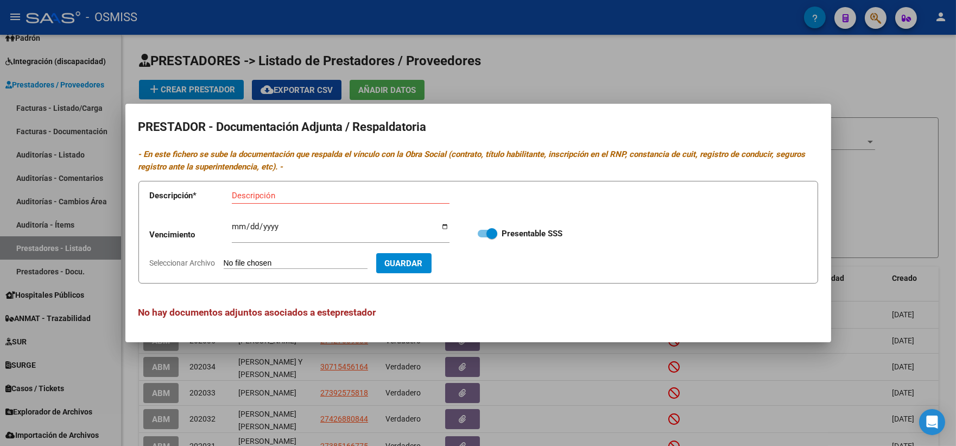
type input "C:\fakepath\[PERSON_NAME].pdf"
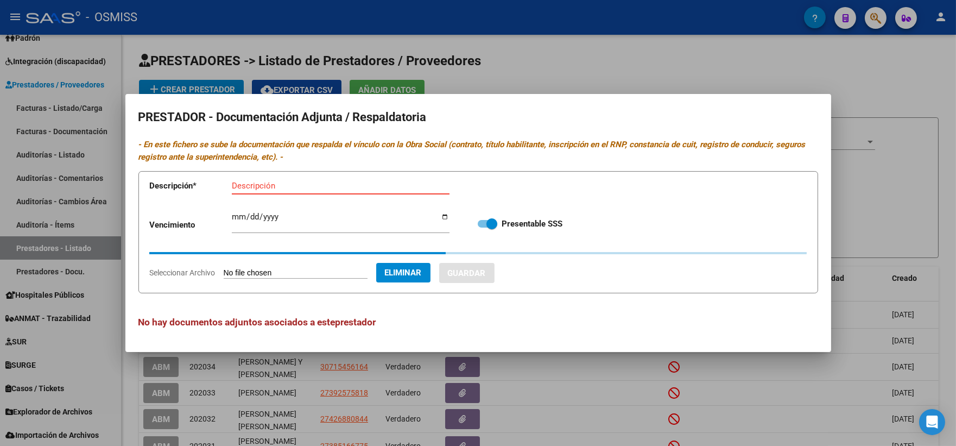
click at [295, 181] on input "Descripción" at bounding box center [341, 186] width 218 height 10
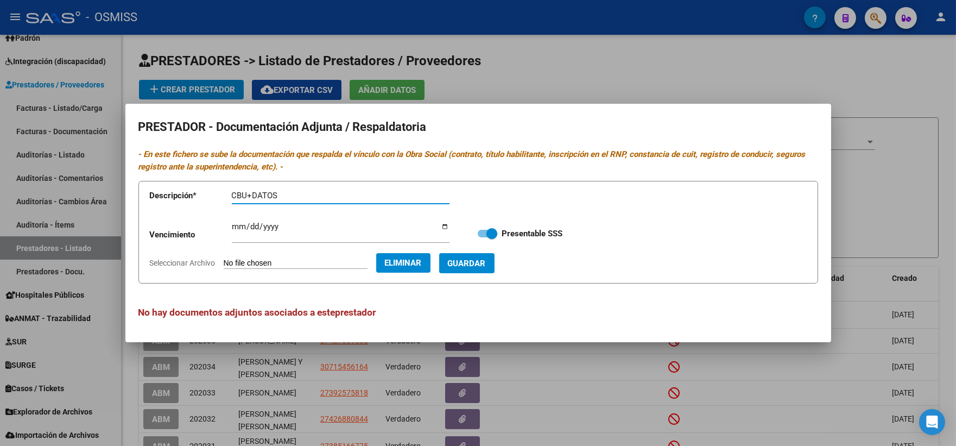
type input "CBU+DATOS"
click at [486, 264] on span "Guardar" at bounding box center [467, 263] width 38 height 10
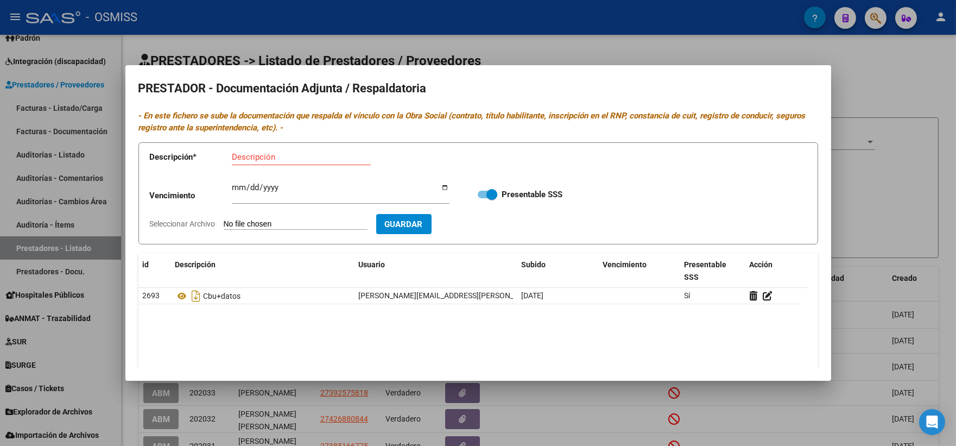
click at [889, 71] on div at bounding box center [478, 223] width 956 height 446
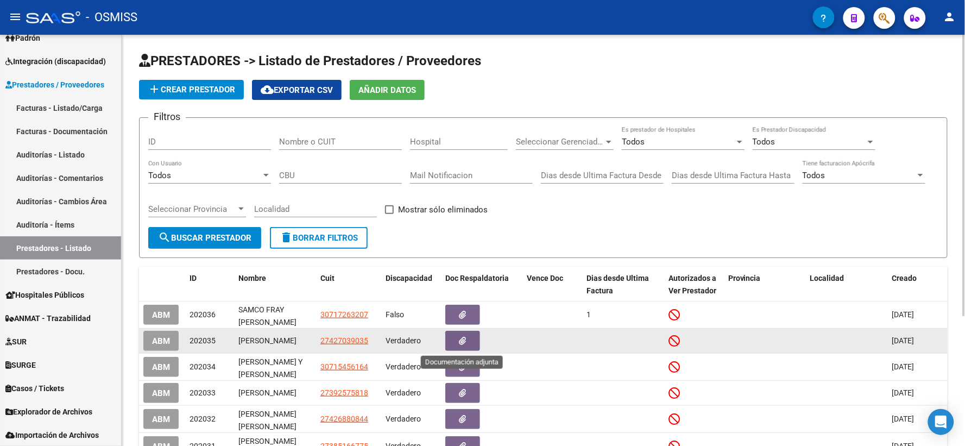
click at [466, 340] on icon "button" at bounding box center [462, 341] width 7 height 8
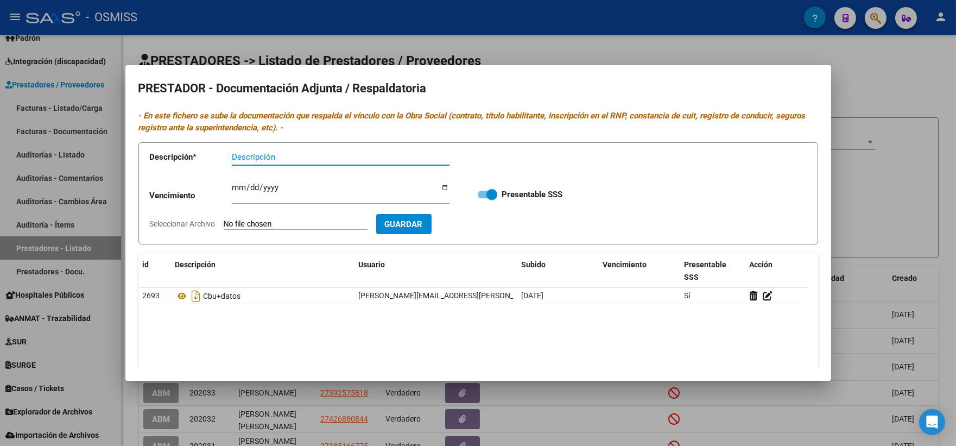
click at [889, 183] on div at bounding box center [478, 223] width 956 height 446
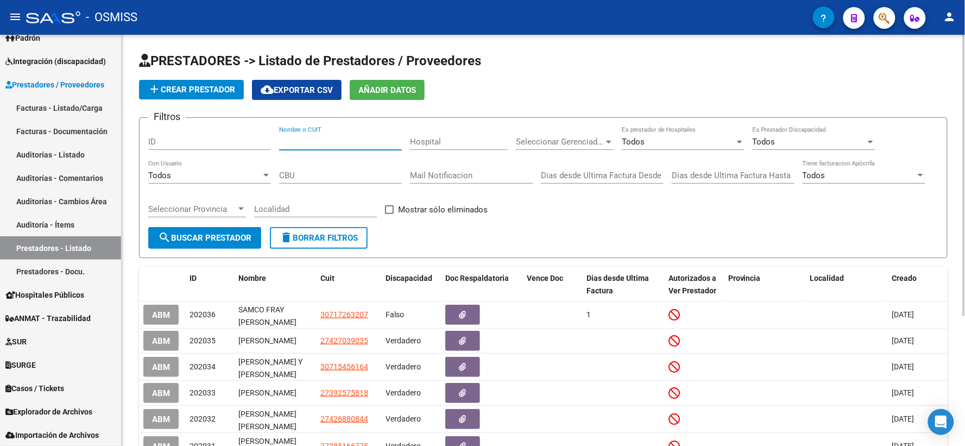
click at [371, 139] on input "Nombre o CUIT" at bounding box center [340, 142] width 123 height 10
click at [234, 230] on button "search Buscar Prestador" at bounding box center [204, 238] width 113 height 22
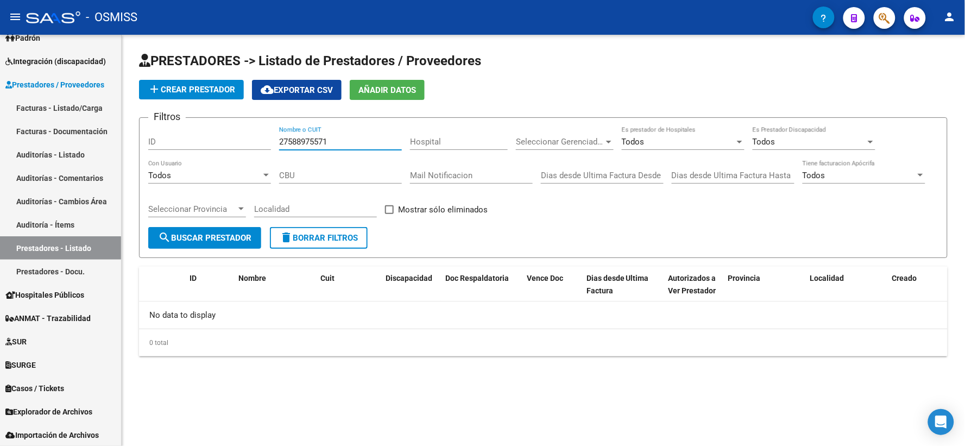
click at [290, 141] on input "27588975571" at bounding box center [340, 142] width 123 height 10
click at [328, 143] on input "27-588975571" at bounding box center [340, 142] width 123 height 10
type input "27-58897557-1"
click at [185, 238] on span "search Buscar Prestador" at bounding box center [204, 238] width 93 height 10
drag, startPoint x: 346, startPoint y: 139, endPoint x: 272, endPoint y: 140, distance: 73.3
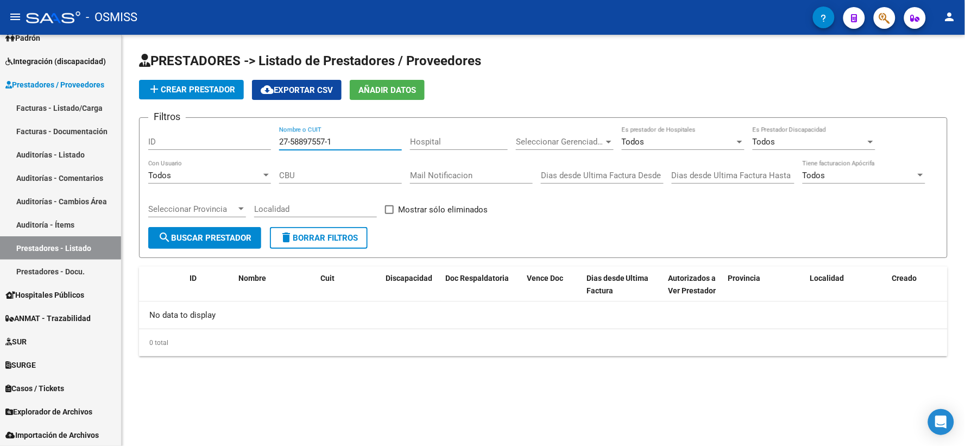
click at [272, 140] on div "Filtros ID 27-58897557-1 Nombre o CUIT Hospital Seleccionar Gerenciador Selecci…" at bounding box center [543, 176] width 790 height 100
click at [201, 91] on span "add Crear Prestador" at bounding box center [191, 90] width 87 height 10
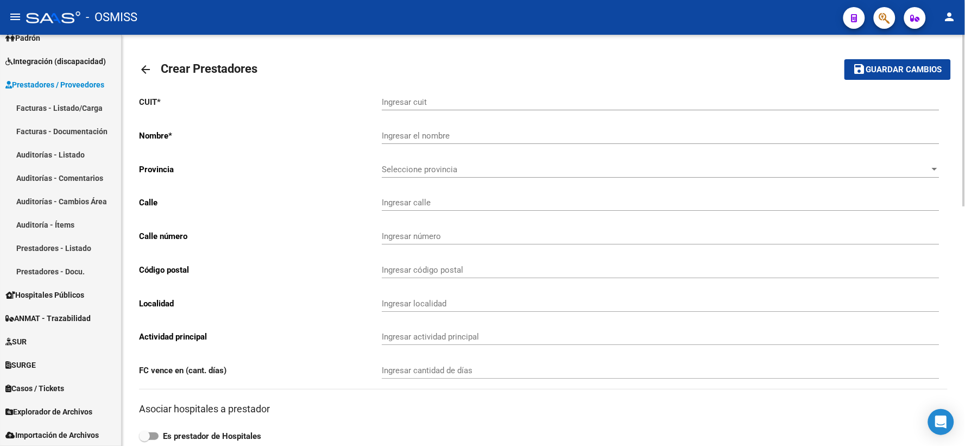
click at [148, 69] on mat-icon "arrow_back" at bounding box center [145, 69] width 13 height 13
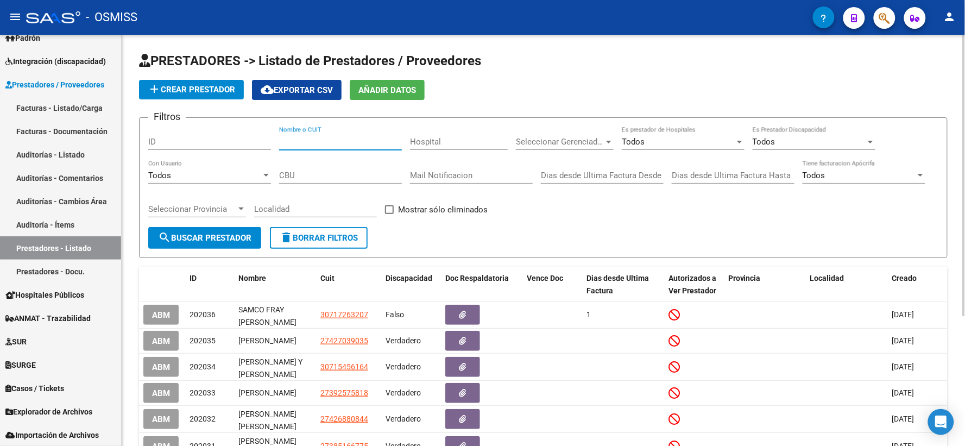
click at [354, 140] on input "Nombre o CUIT" at bounding box center [340, 142] width 123 height 10
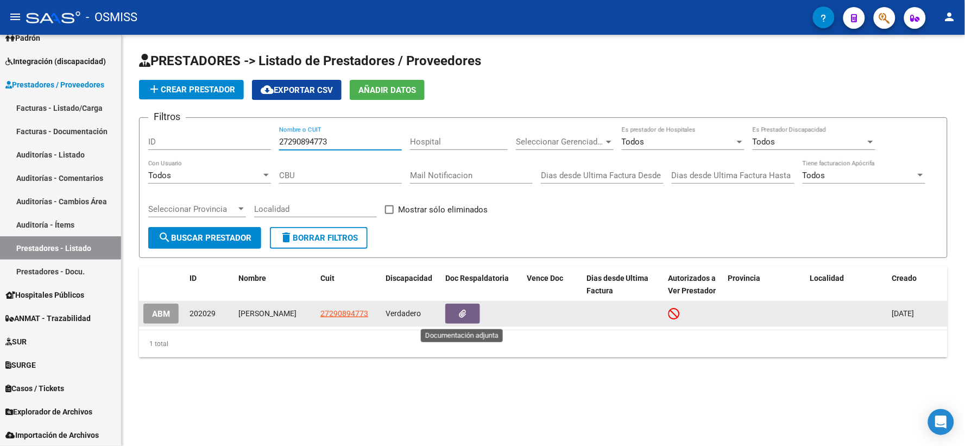
type input "27290894773"
click at [467, 318] on button "button" at bounding box center [462, 313] width 35 height 20
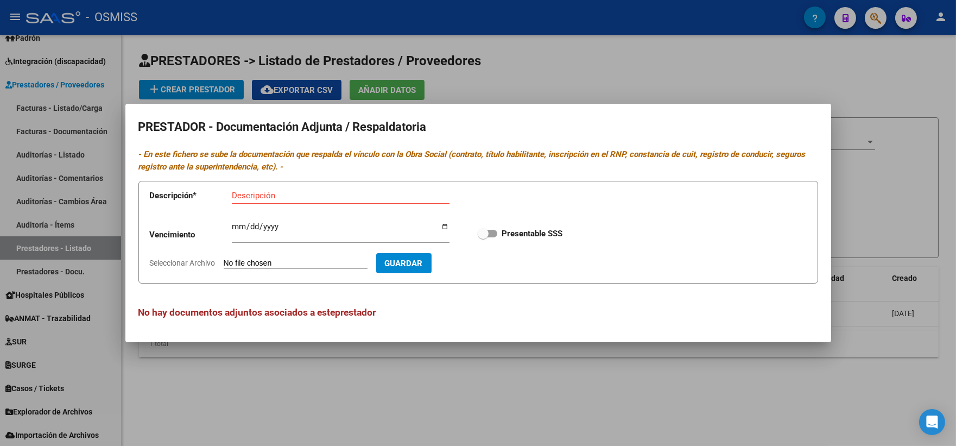
click at [900, 227] on div at bounding box center [478, 223] width 956 height 446
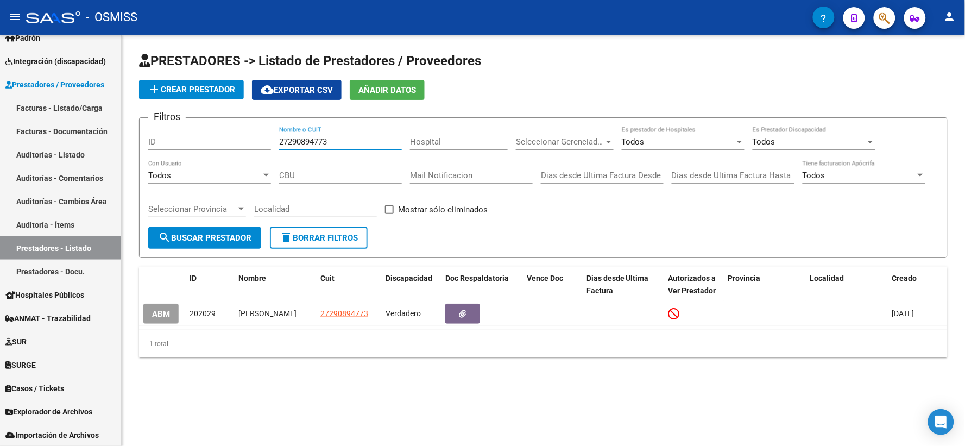
drag, startPoint x: 358, startPoint y: 139, endPoint x: 230, endPoint y: 140, distance: 128.6
click at [230, 140] on div "Filtros ID 27290894773 Nombre o CUIT Hospital Seleccionar Gerenciador Seleccion…" at bounding box center [543, 176] width 790 height 100
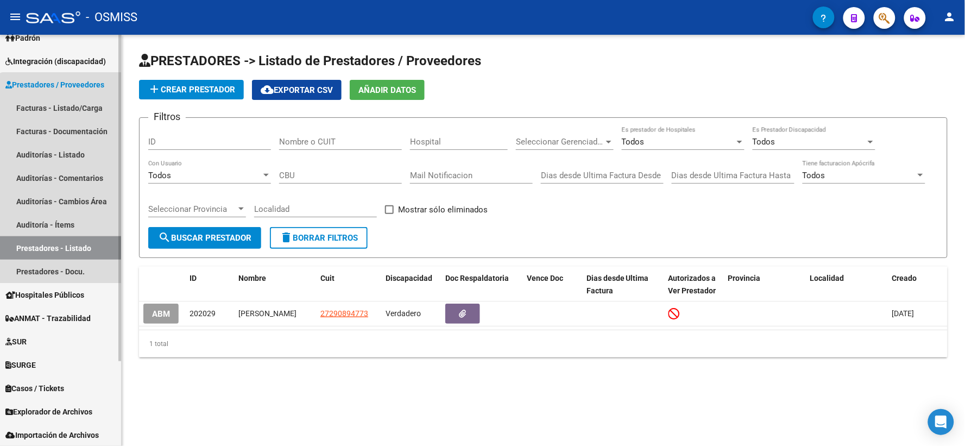
click at [64, 243] on link "Prestadores - Listado" at bounding box center [60, 247] width 121 height 23
click at [79, 248] on link "Prestadores - Listado" at bounding box center [60, 247] width 121 height 23
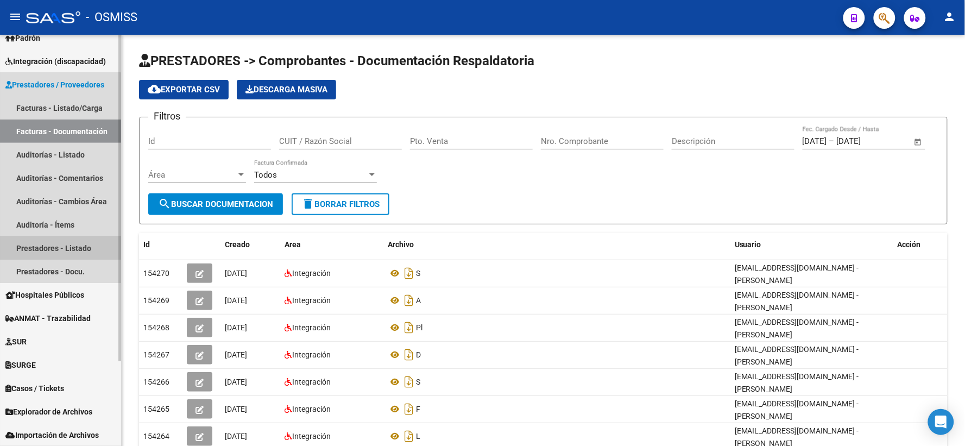
click at [41, 248] on link "Prestadores - Listado" at bounding box center [60, 247] width 121 height 23
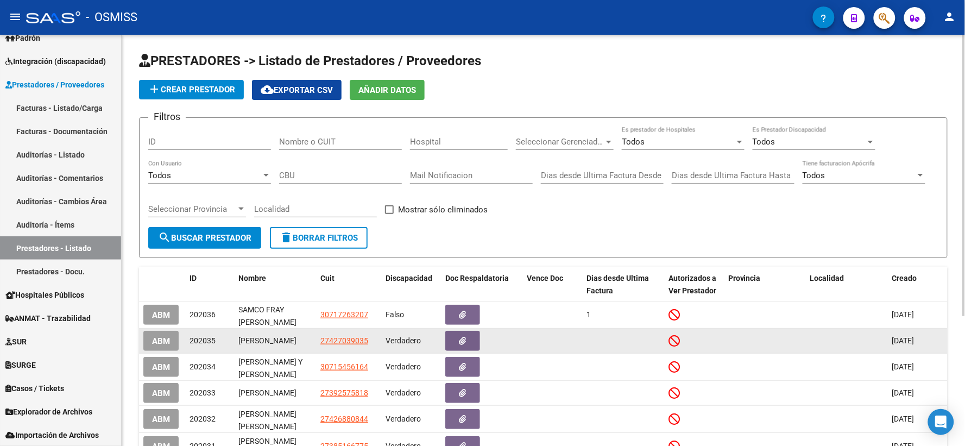
click at [156, 339] on span "ABM" at bounding box center [161, 341] width 18 height 10
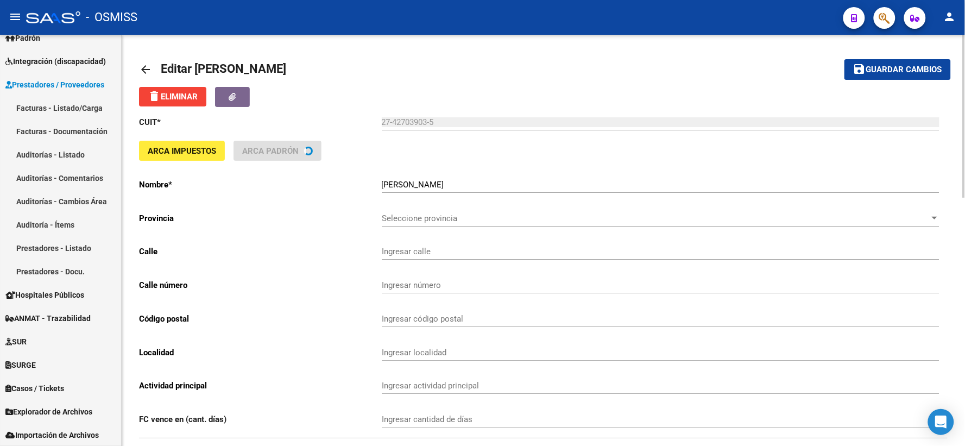
type input "[PERSON_NAME]"
type input "319"
type input "2447"
type input "[GEOGRAPHIC_DATA][PERSON_NAME]"
type input "869090"
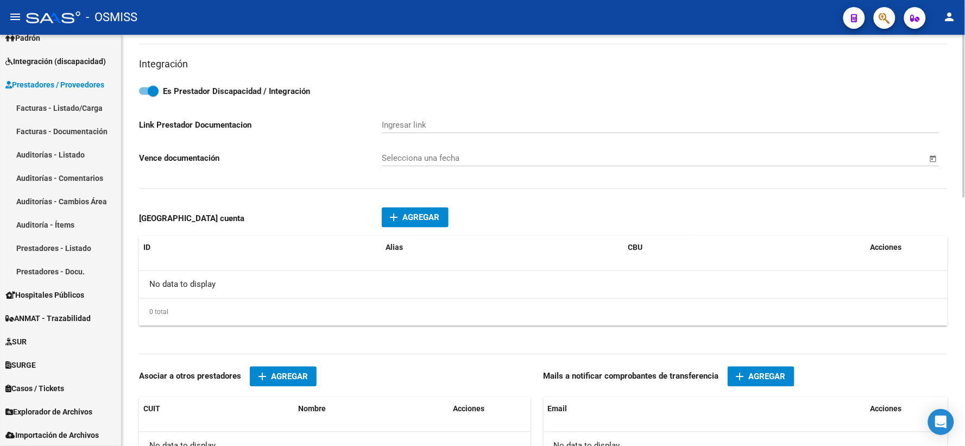
scroll to position [482, 0]
click at [421, 219] on span "Agregar" at bounding box center [421, 217] width 37 height 10
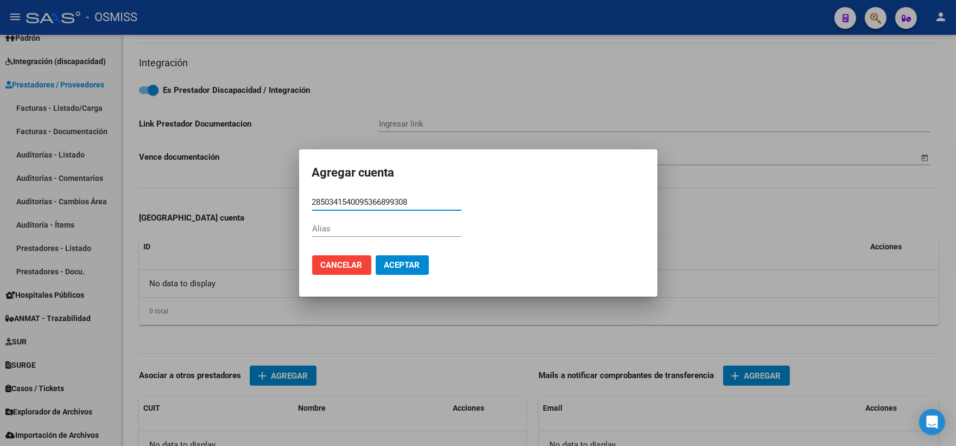
type input "2850341540095366899308"
click at [372, 229] on input "Alias" at bounding box center [386, 229] width 149 height 10
type input "S/A"
click at [402, 264] on span "Aceptar" at bounding box center [402, 265] width 36 height 10
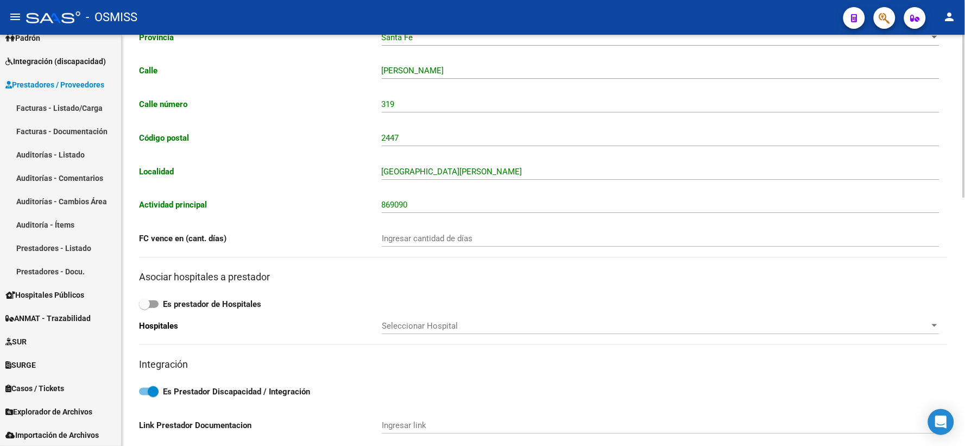
scroll to position [0, 0]
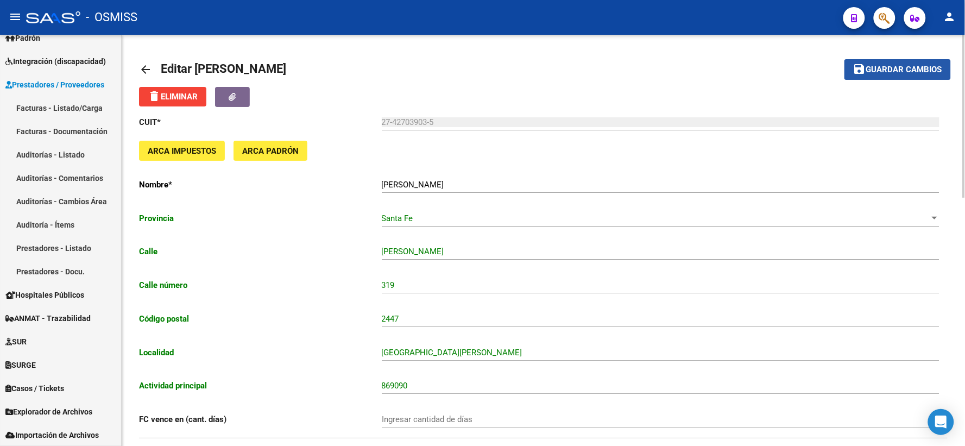
click at [883, 63] on button "save Guardar cambios" at bounding box center [897, 69] width 106 height 20
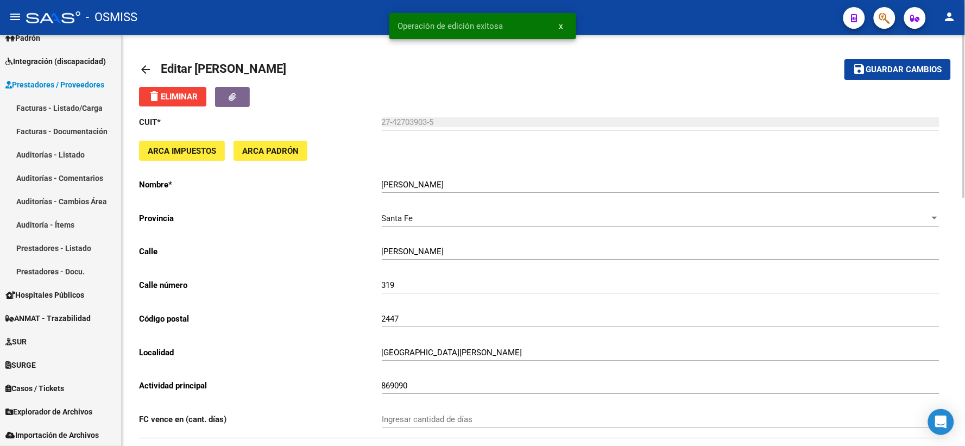
click at [143, 69] on mat-icon "arrow_back" at bounding box center [145, 69] width 13 height 13
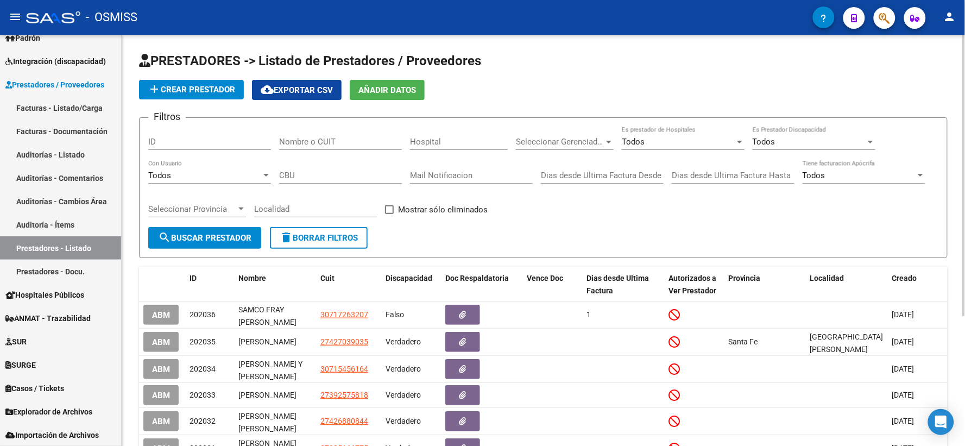
click at [325, 143] on input "Nombre o CUIT" at bounding box center [340, 142] width 123 height 10
type input "27290894773"
click at [227, 241] on span "search Buscar Prestador" at bounding box center [204, 238] width 93 height 10
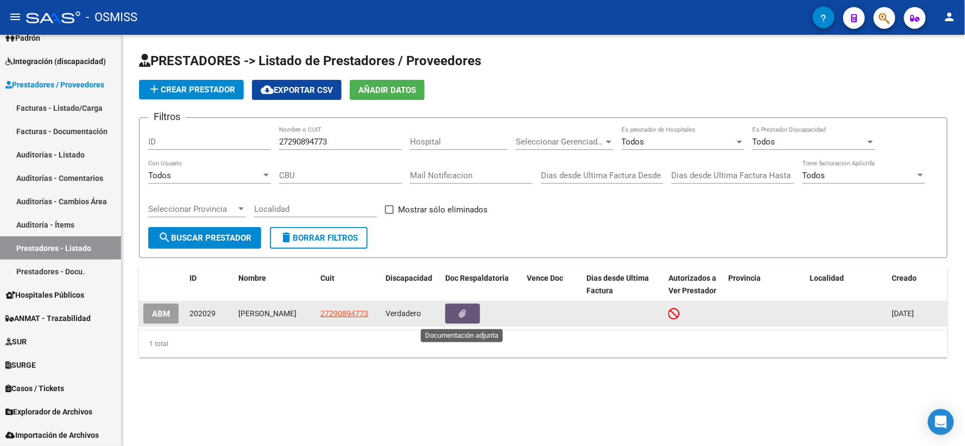
click at [465, 312] on icon "button" at bounding box center [462, 313] width 7 height 8
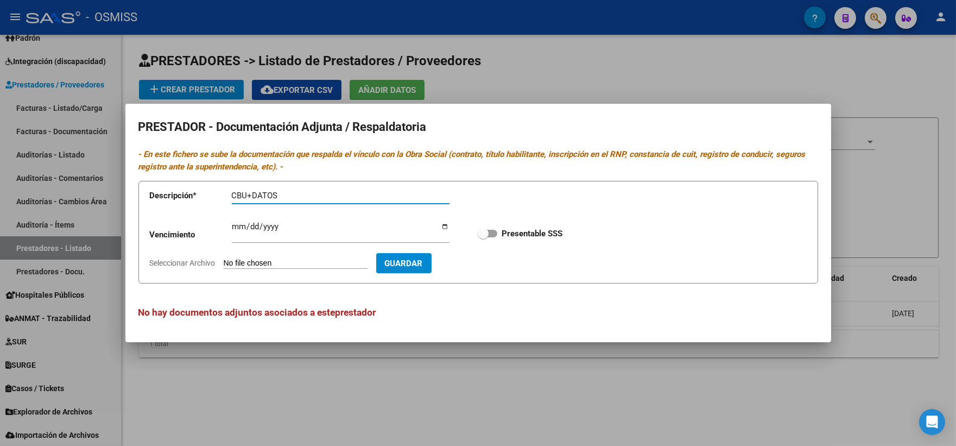
type input "CBU+DATOS"
drag, startPoint x: 542, startPoint y: 117, endPoint x: 550, endPoint y: 137, distance: 21.9
click at [550, 137] on mat-dialog-content "PRESTADOR - Documentación Adjunta / Respaldatoria - En este fichero se sube la …" at bounding box center [478, 223] width 706 height 212
type input "C:\fakepath\[PERSON_NAME].pdf"
click at [481, 262] on span "Guardar" at bounding box center [467, 263] width 38 height 10
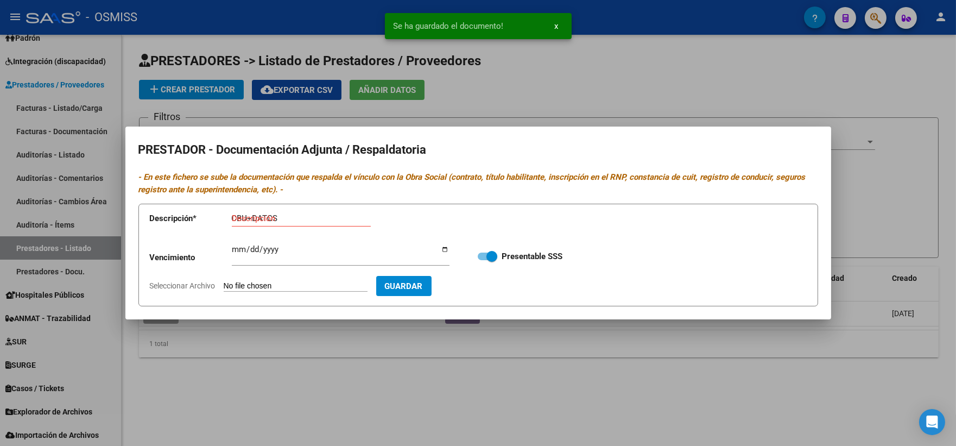
checkbox input "true"
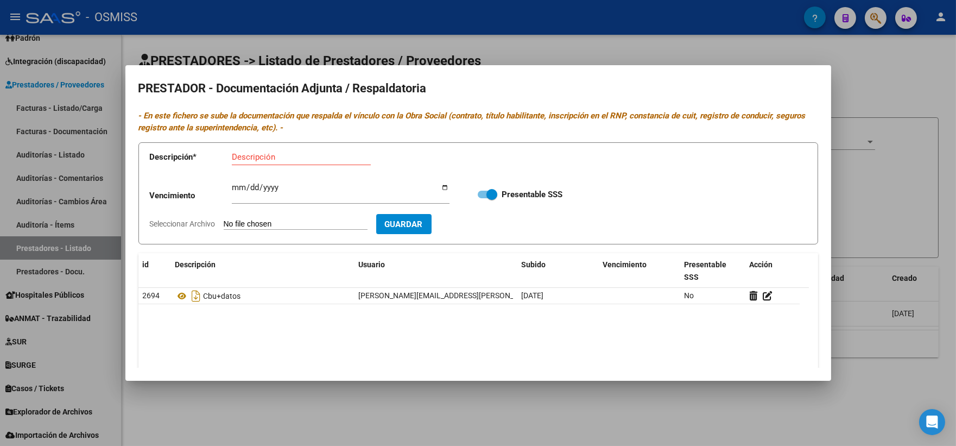
click at [885, 210] on div at bounding box center [478, 223] width 956 height 446
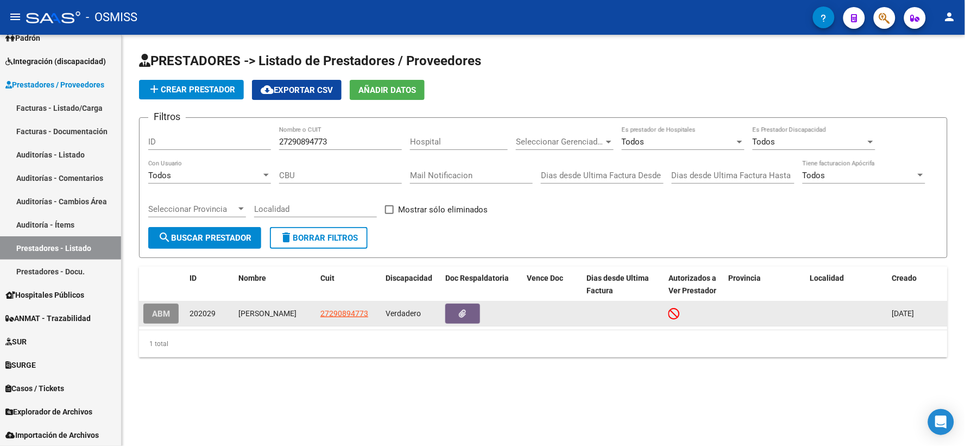
click at [156, 319] on span "ABM" at bounding box center [161, 314] width 18 height 10
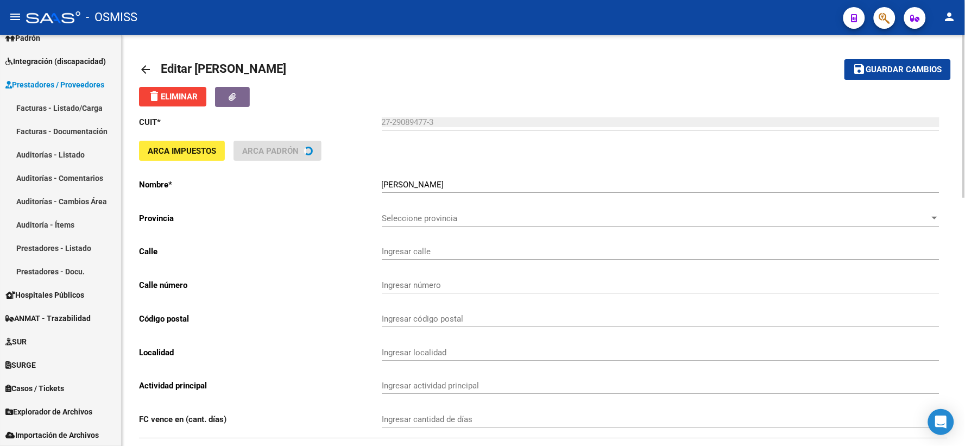
type input "RUTA 192 KM 7,5 Y [PERSON_NAME]"
type input "50"
type input "6708"
type input "DOCTOR [DATE][PERSON_NAME]"
type input "869090"
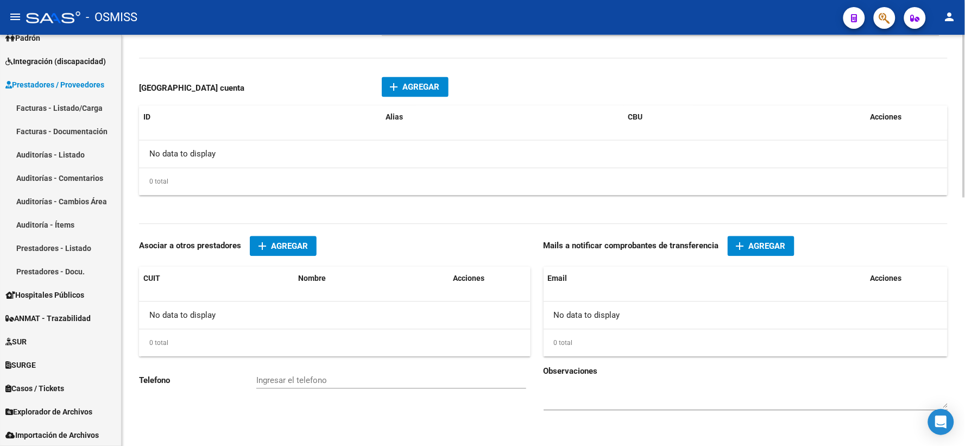
scroll to position [624, 0]
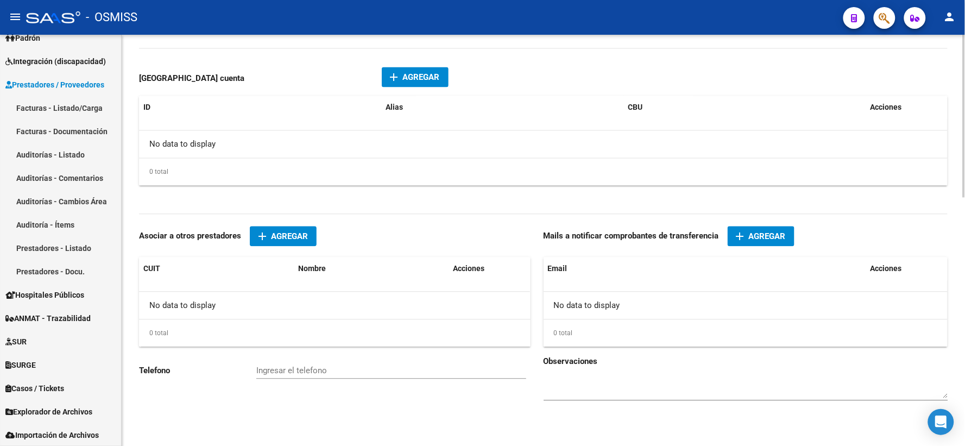
click at [409, 78] on span "Agregar" at bounding box center [421, 78] width 37 height 10
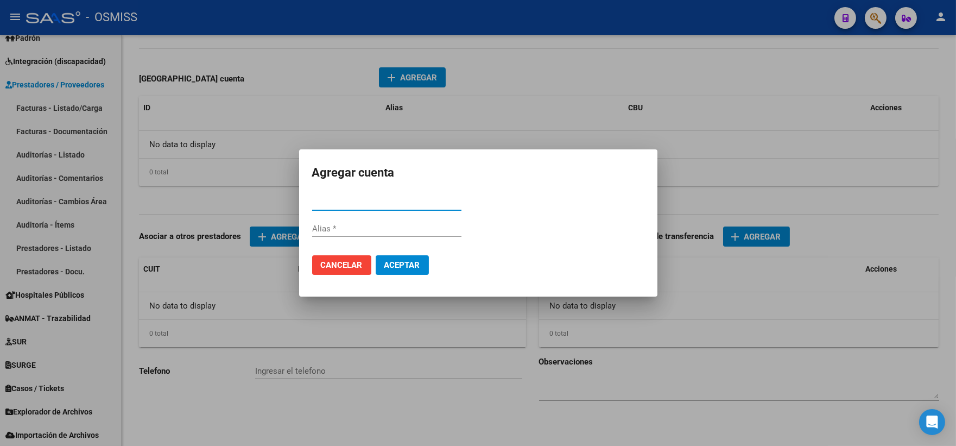
click at [410, 202] on input "CBU *" at bounding box center [386, 202] width 149 height 10
type input "0070043620000010172779"
click at [381, 230] on input "Alias" at bounding box center [386, 229] width 149 height 10
type input "S/A"
click at [401, 264] on span "Aceptar" at bounding box center [402, 265] width 36 height 10
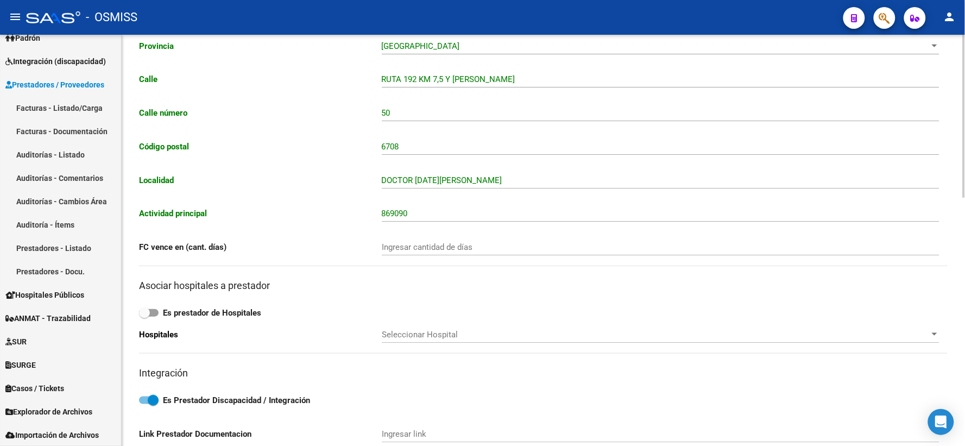
scroll to position [0, 0]
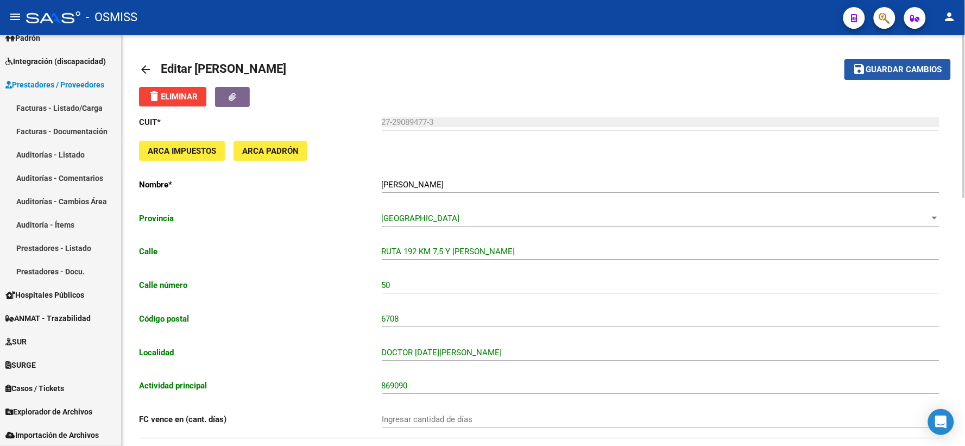
click at [916, 67] on span "Guardar cambios" at bounding box center [904, 70] width 76 height 10
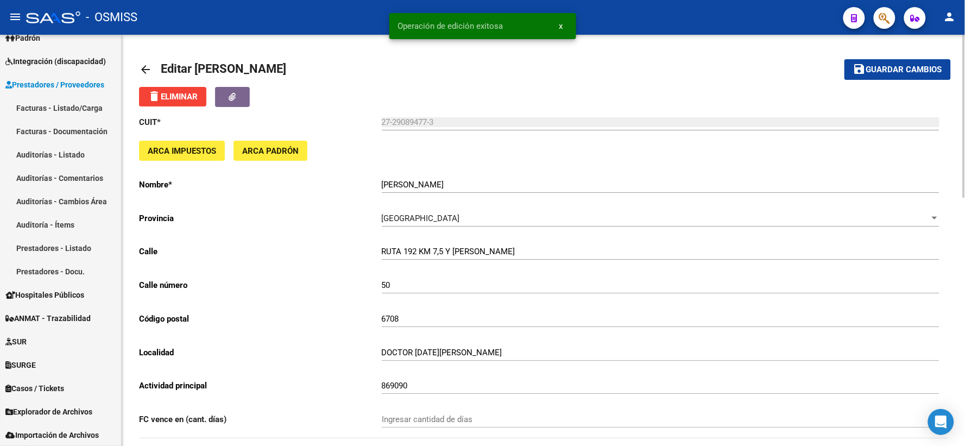
click at [143, 68] on mat-icon "arrow_back" at bounding box center [145, 69] width 13 height 13
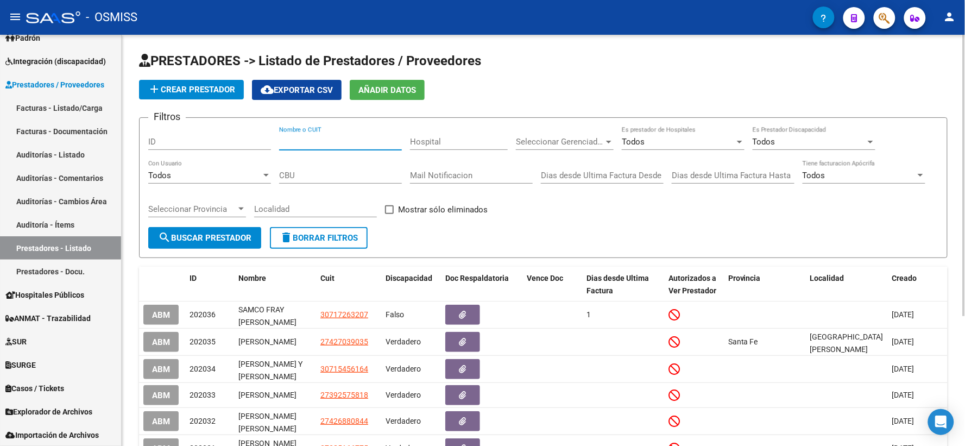
click at [340, 143] on input "Nombre o CUIT" at bounding box center [340, 142] width 123 height 10
type input "23328501104"
click at [220, 235] on span "search Buscar Prestador" at bounding box center [204, 238] width 93 height 10
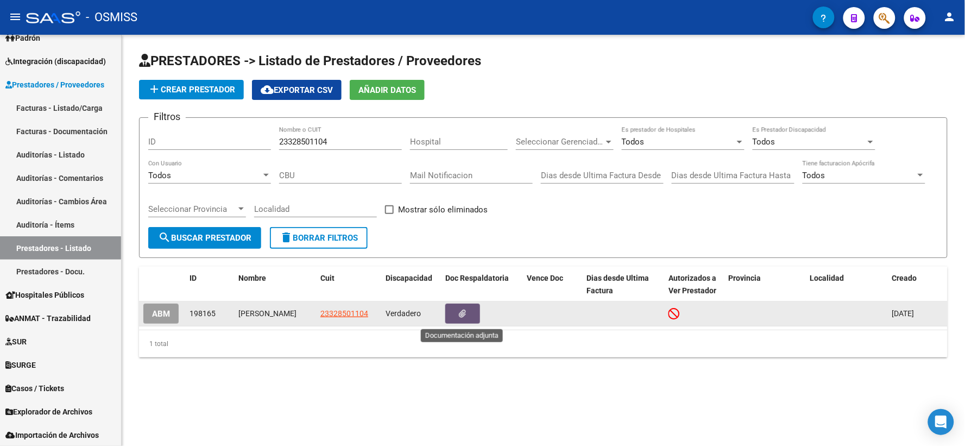
click at [461, 315] on icon "button" at bounding box center [462, 313] width 7 height 8
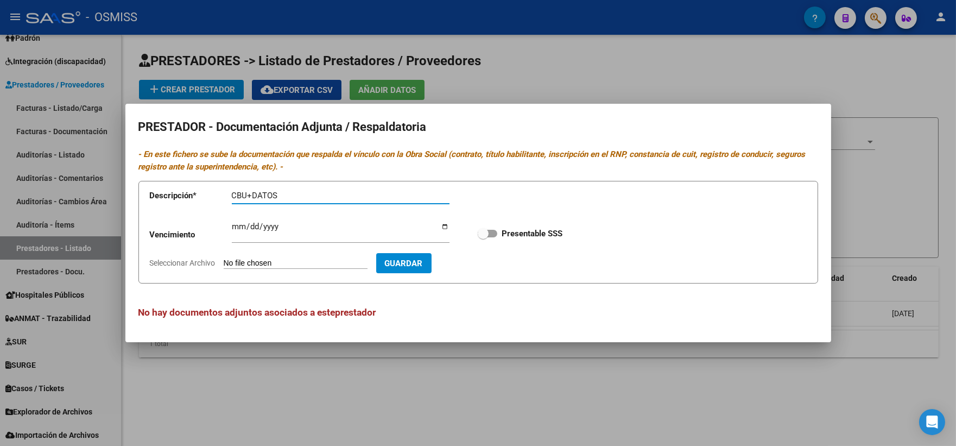
type input "CBU+DATOS"
click at [851, 256] on div at bounding box center [478, 223] width 956 height 446
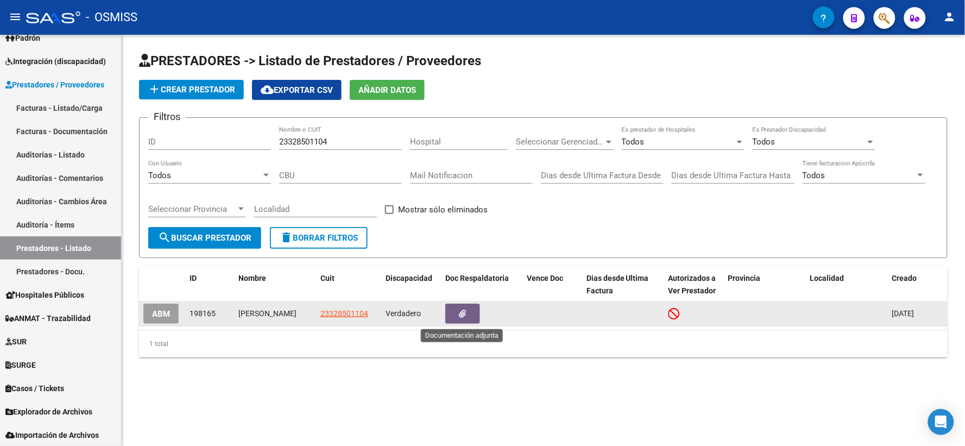
click at [462, 315] on icon "button" at bounding box center [462, 313] width 7 height 8
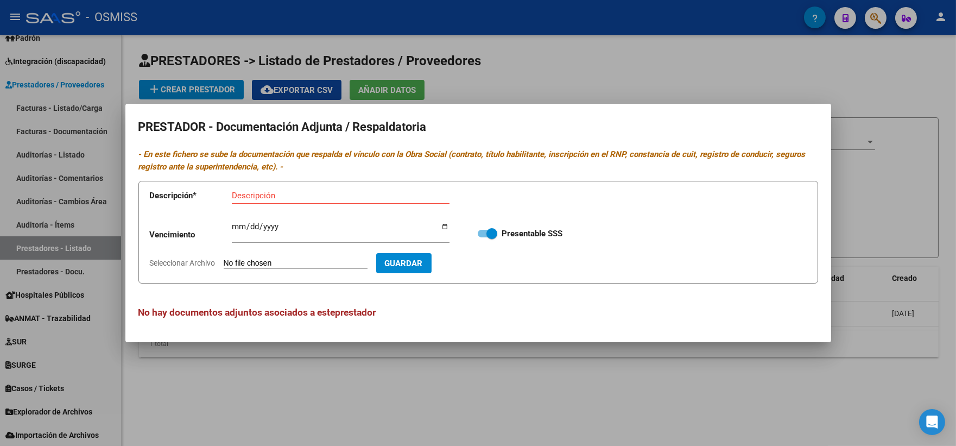
type input "C:\fakepath\RASTELLI.pdf"
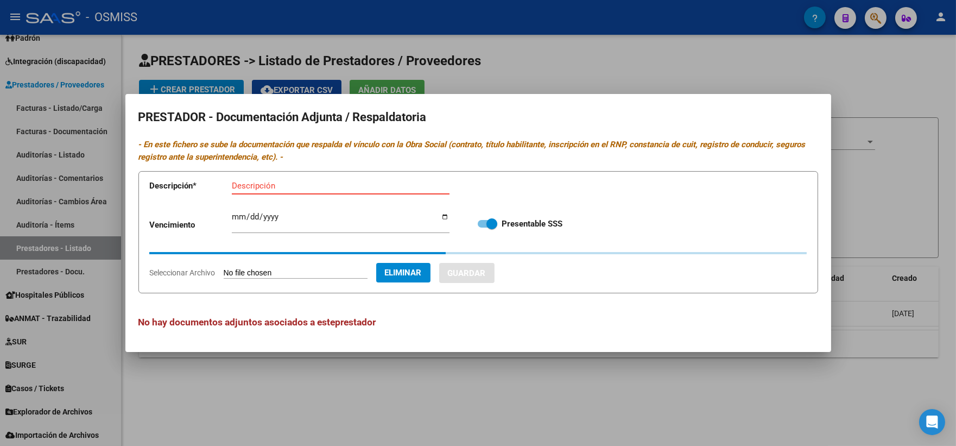
click at [284, 187] on input "Descripción" at bounding box center [341, 186] width 218 height 10
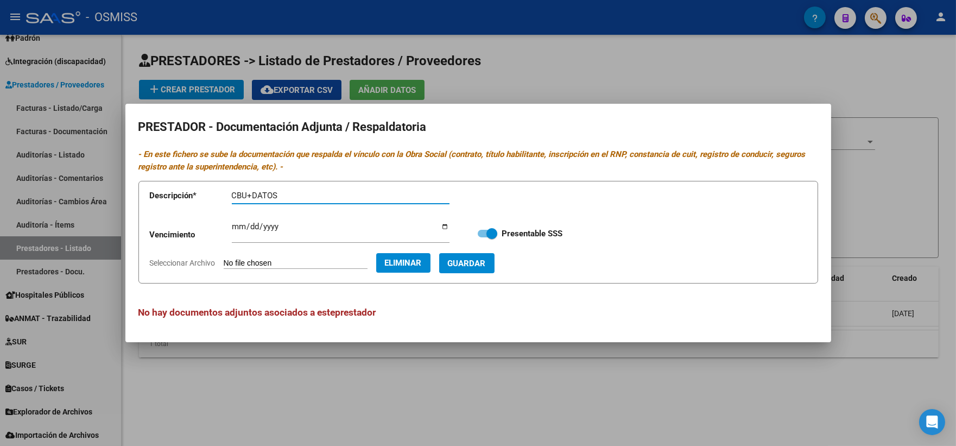
type input "CBU+DATOS"
click at [486, 262] on span "Guardar" at bounding box center [467, 263] width 38 height 10
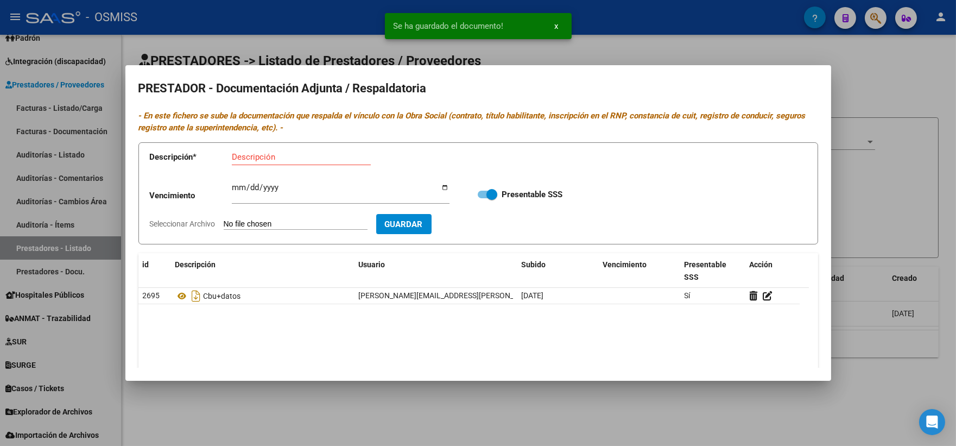
drag, startPoint x: 895, startPoint y: 189, endPoint x: 524, endPoint y: 242, distance: 374.0
click at [894, 189] on div at bounding box center [478, 223] width 956 height 446
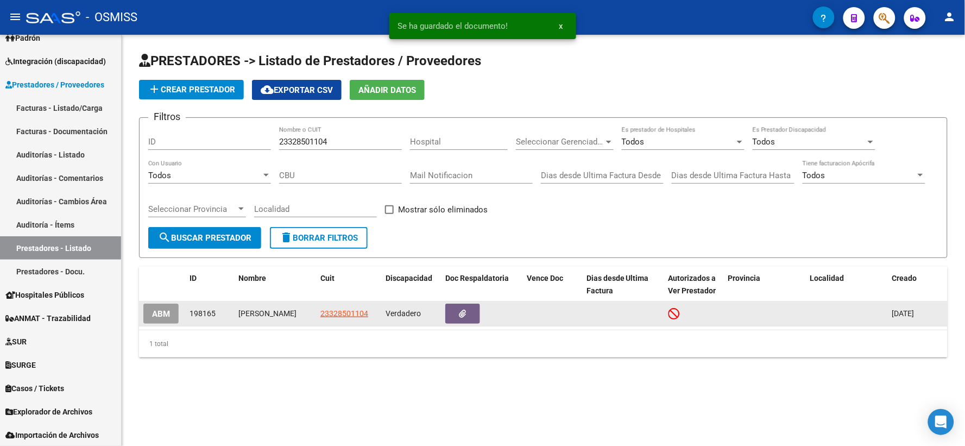
click at [164, 316] on span "ABM" at bounding box center [161, 314] width 18 height 10
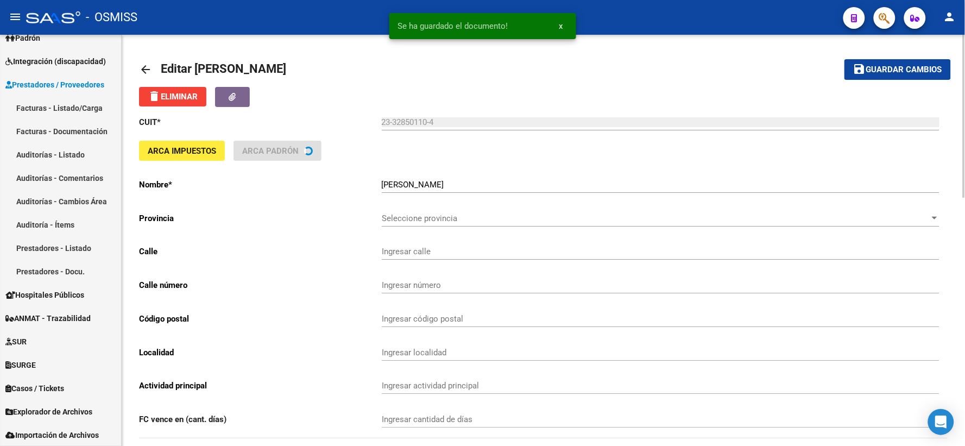
type input "ascasubi"
type input "870"
type input "6700"
type input "LUJAN"
type input "863200"
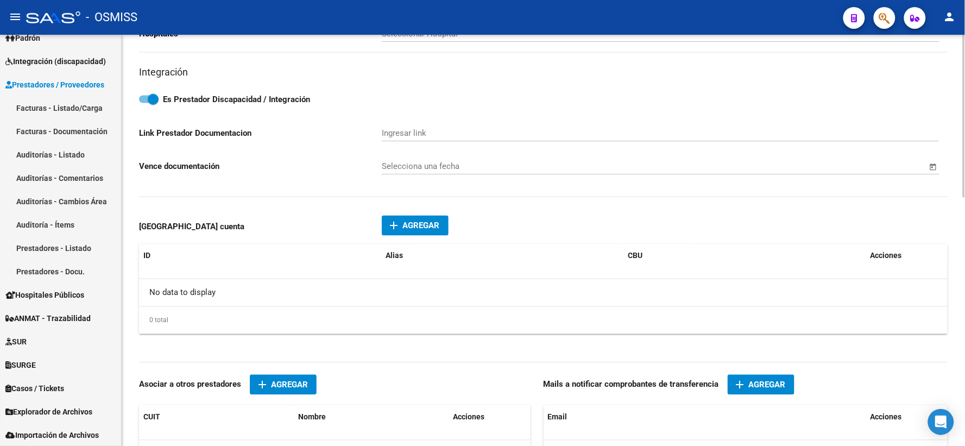
scroll to position [482, 0]
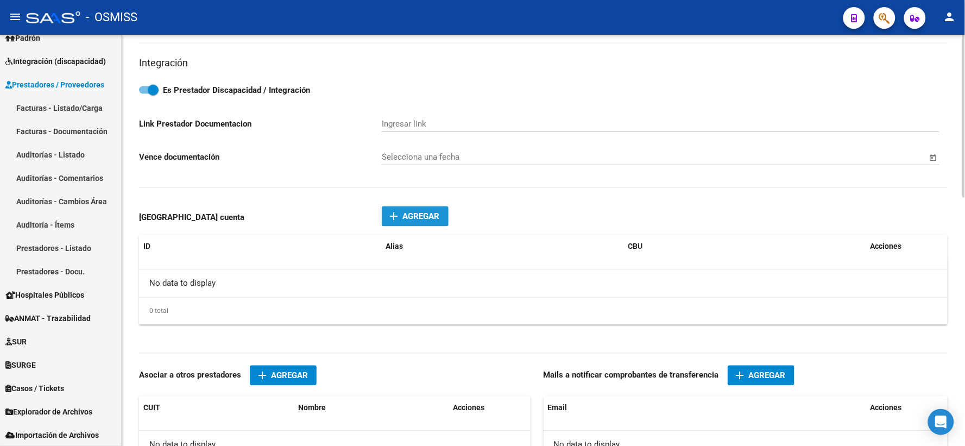
click at [409, 220] on span "Agregar" at bounding box center [421, 217] width 37 height 10
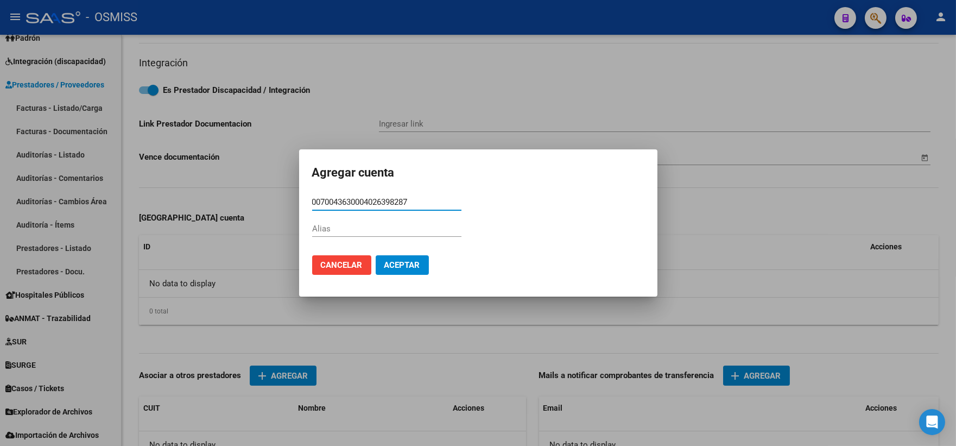
type input "0070043630004026398287"
click at [406, 226] on input "Alias" at bounding box center [386, 229] width 149 height 10
type input "S/A"
click at [407, 258] on button "Aceptar" at bounding box center [402, 265] width 53 height 20
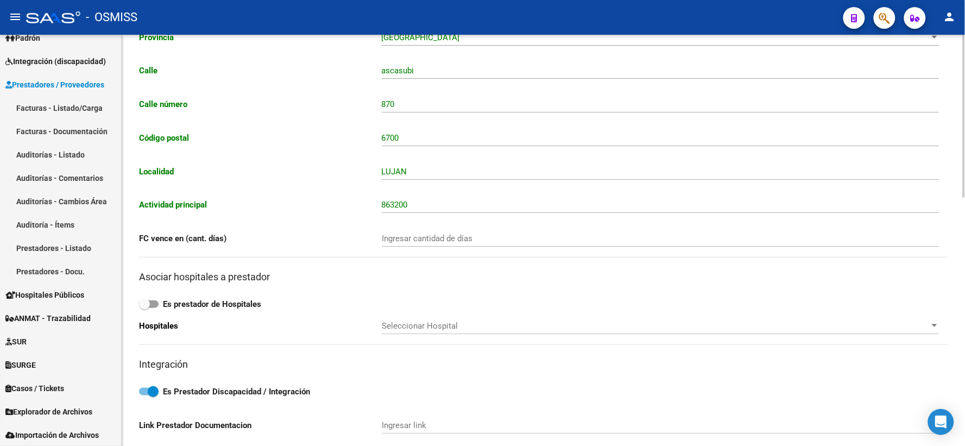
scroll to position [0, 0]
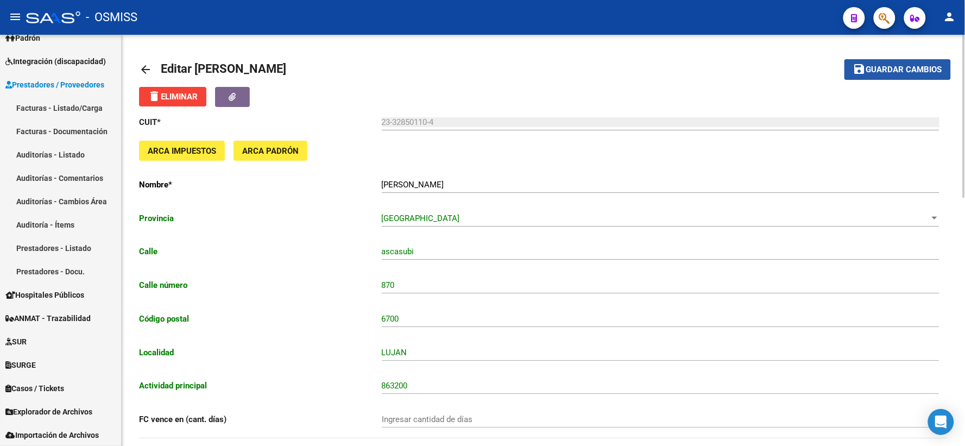
click at [895, 61] on button "save Guardar cambios" at bounding box center [897, 69] width 106 height 20
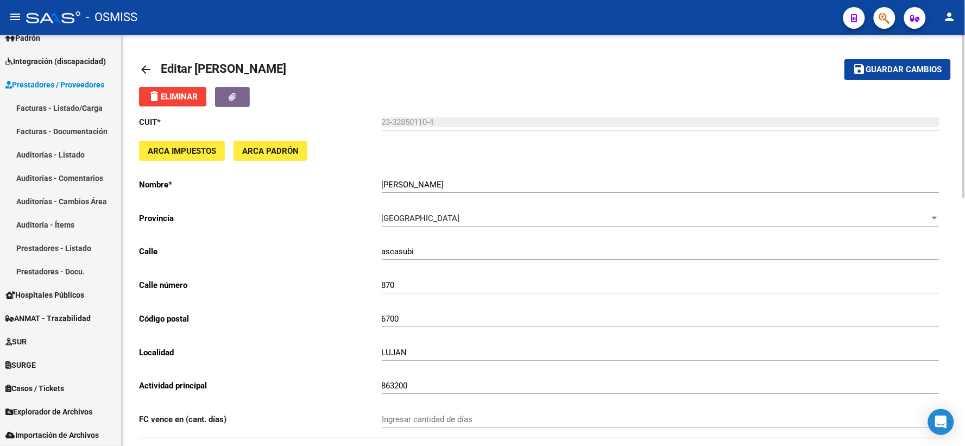
click at [147, 68] on mat-icon "arrow_back" at bounding box center [145, 69] width 13 height 13
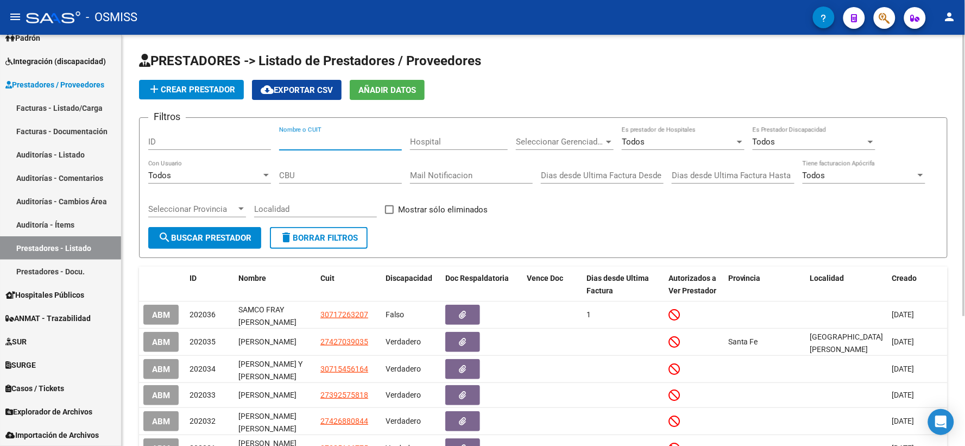
click at [322, 144] on input "Nombre o CUIT" at bounding box center [340, 142] width 123 height 10
type input "27399611070"
click at [219, 236] on span "search Buscar Prestador" at bounding box center [204, 238] width 93 height 10
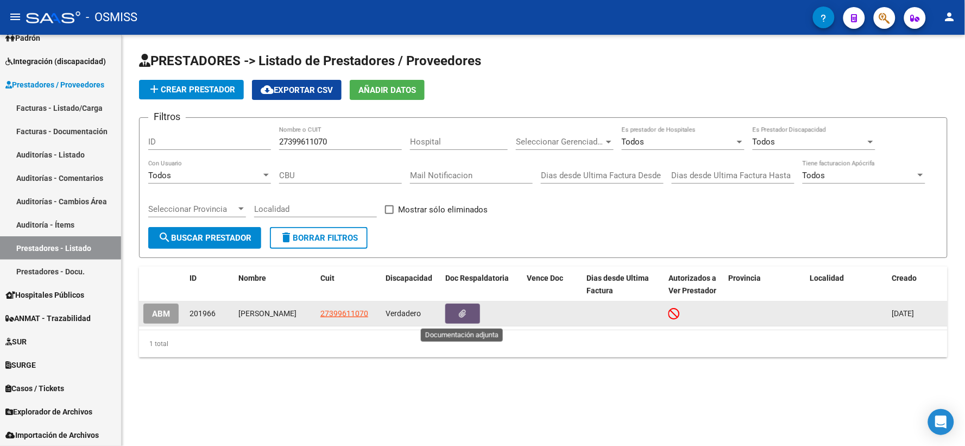
click at [469, 315] on button "button" at bounding box center [462, 313] width 35 height 20
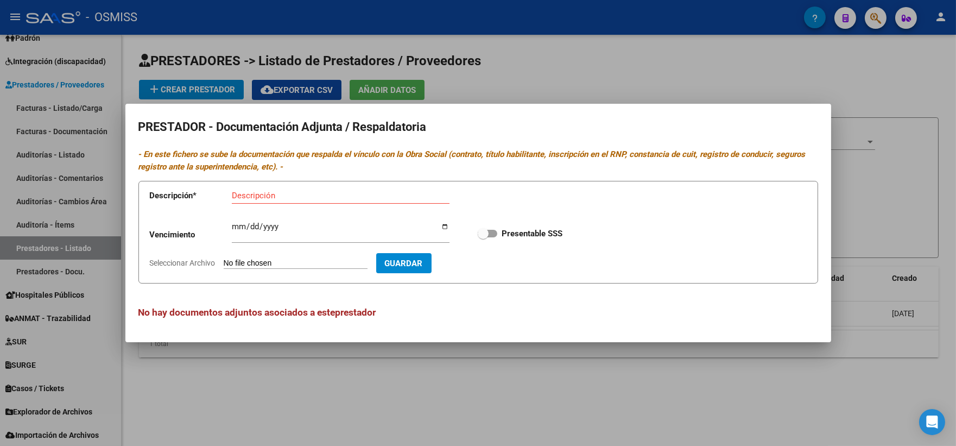
click at [809, 272] on form "Descripción * Descripción Vencimiento Ingresar vencimiento Presentable SSS Sele…" at bounding box center [478, 232] width 680 height 103
type input "C:\fakepath\[PERSON_NAME].pdf"
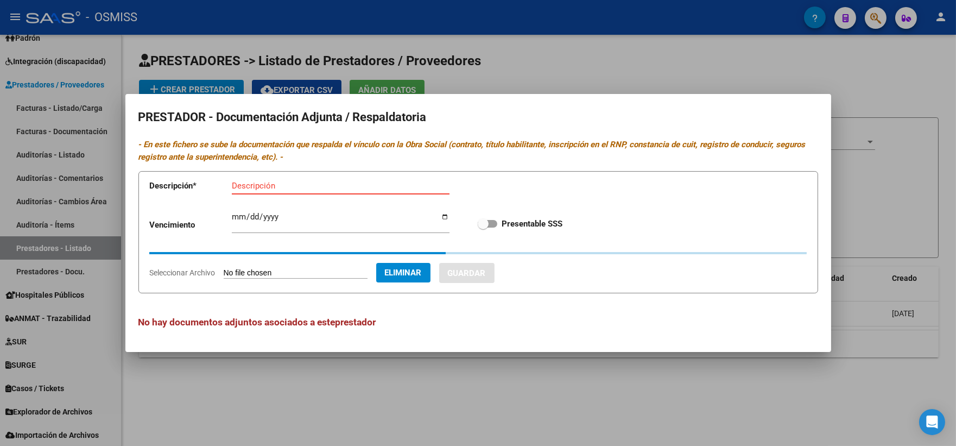
click at [278, 186] on input "Descripción" at bounding box center [341, 186] width 218 height 10
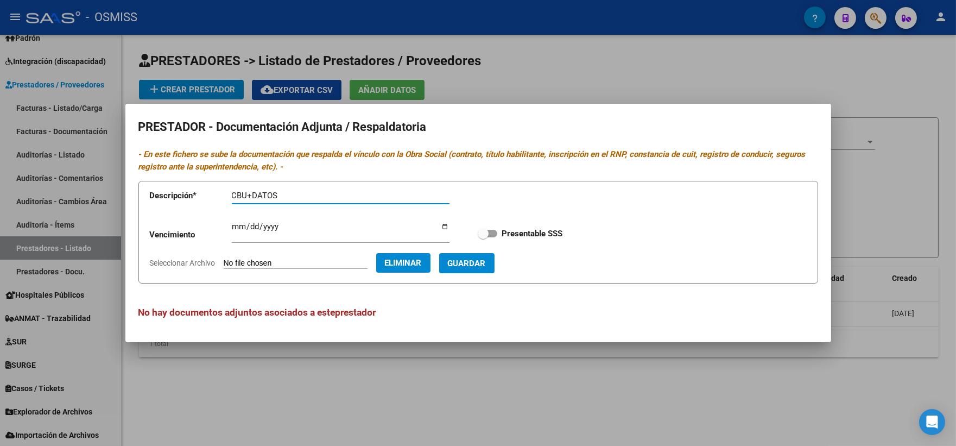
type input "CBU+DATOS"
click at [486, 267] on span "Guardar" at bounding box center [467, 263] width 38 height 10
checkbox input "true"
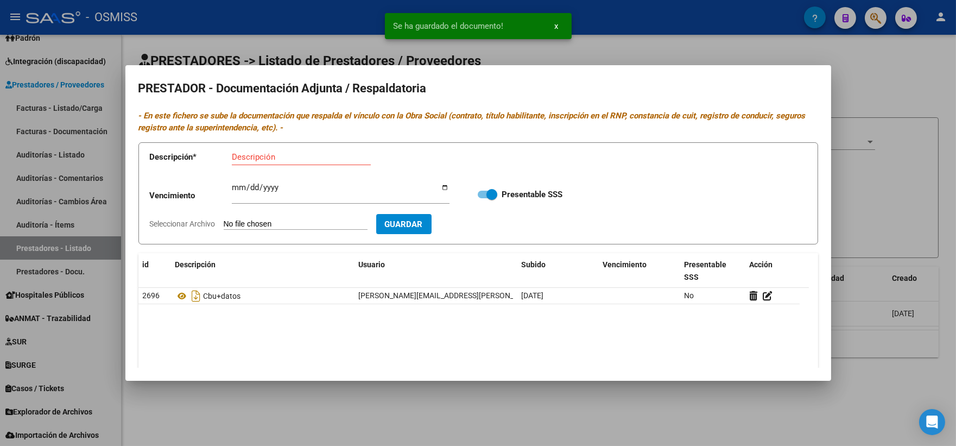
click at [896, 195] on div at bounding box center [478, 223] width 956 height 446
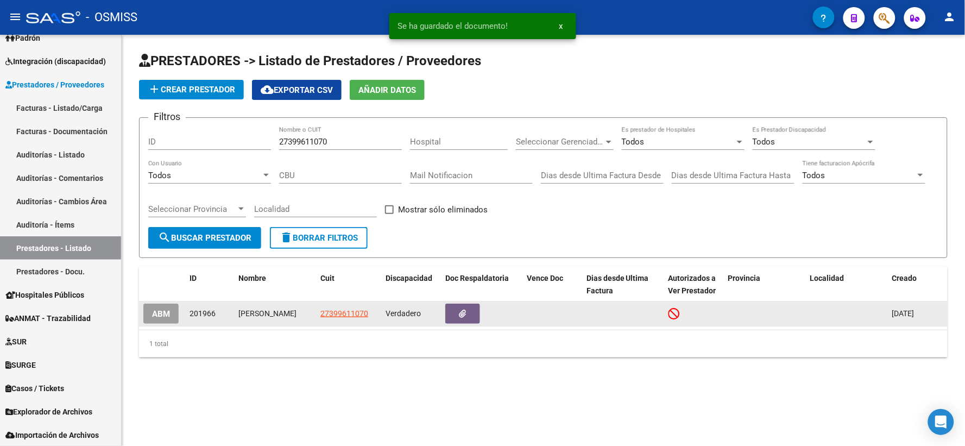
click at [159, 311] on span "ABM" at bounding box center [161, 314] width 18 height 10
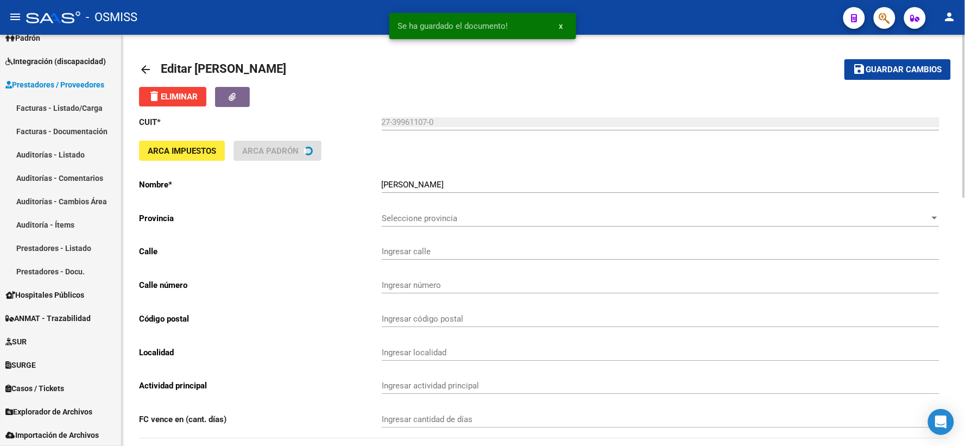
type input "[GEOGRAPHIC_DATA]"
type input "2603"
type input "1650"
type input "[GEOGRAPHIC_DATA]"
type input "960990"
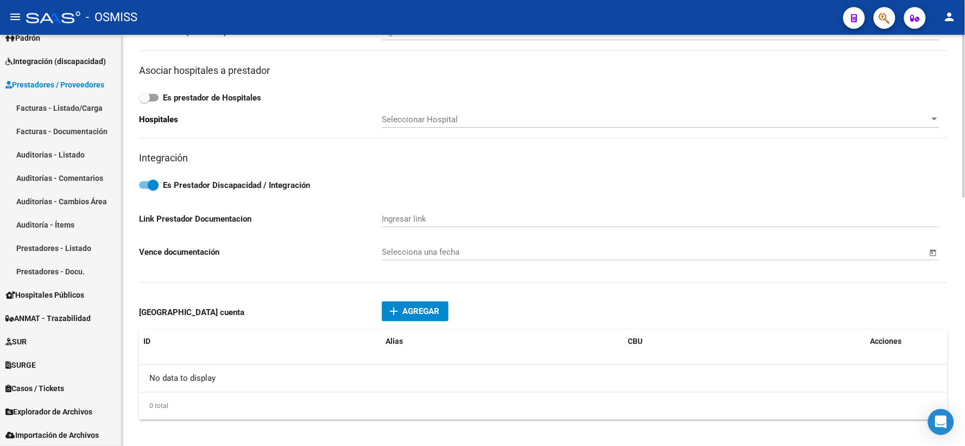
scroll to position [422, 0]
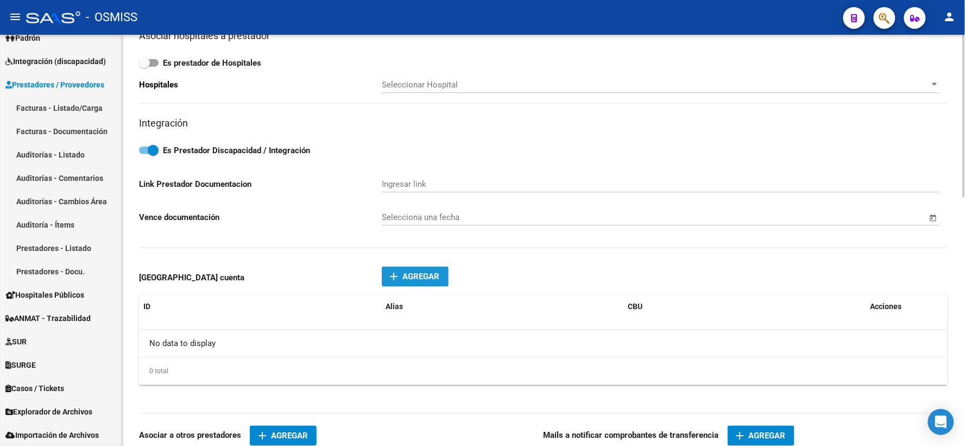
click at [424, 280] on span "Agregar" at bounding box center [421, 277] width 37 height 10
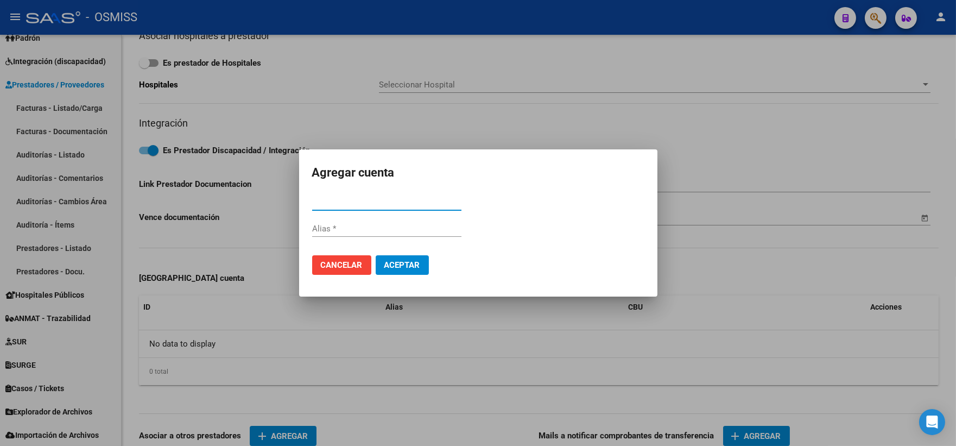
click at [402, 202] on input "CBU *" at bounding box center [386, 202] width 149 height 10
type input "0170147640000004264990"
click at [392, 229] on input "Alias" at bounding box center [386, 229] width 149 height 10
type input "S/A"
click at [398, 264] on span "Aceptar" at bounding box center [402, 265] width 36 height 10
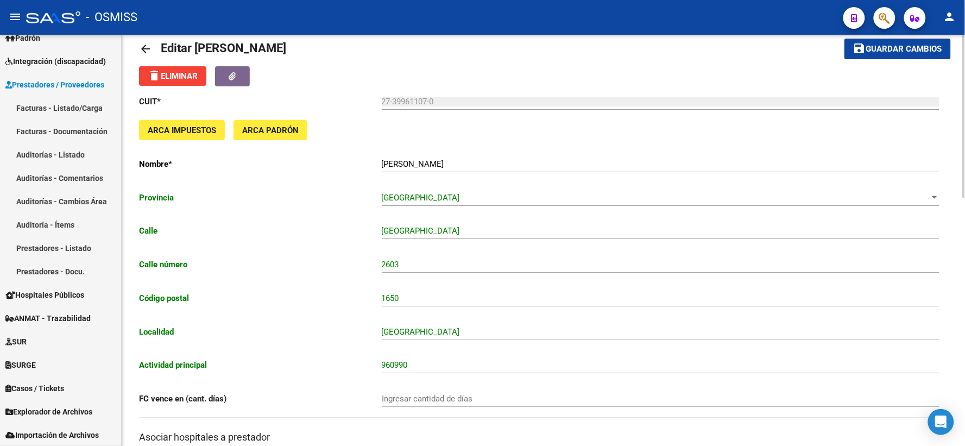
scroll to position [0, 0]
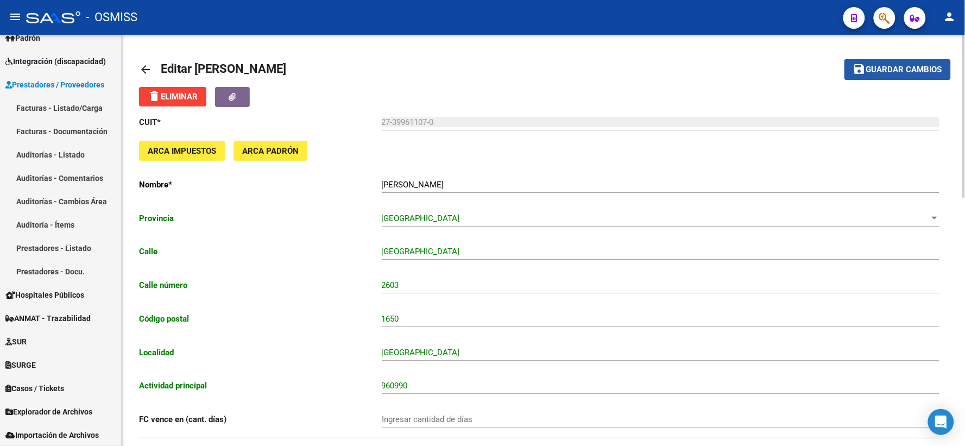
click at [894, 68] on span "Guardar cambios" at bounding box center [904, 70] width 76 height 10
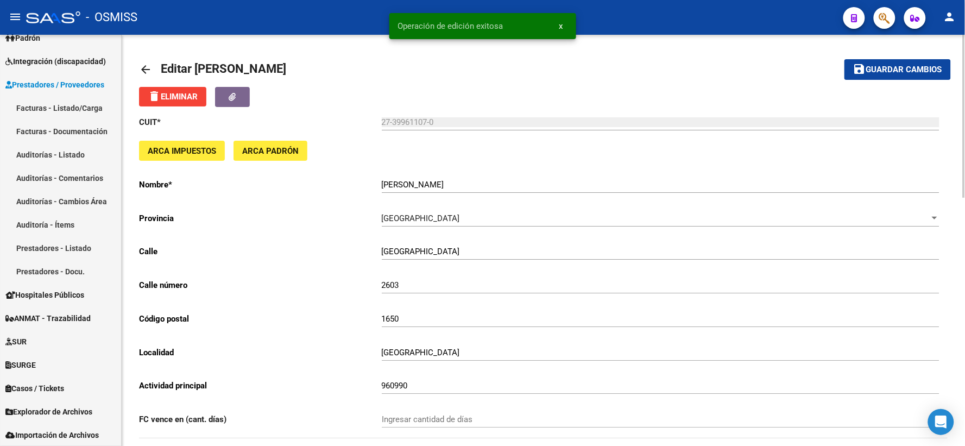
click at [145, 67] on mat-icon "arrow_back" at bounding box center [145, 69] width 13 height 13
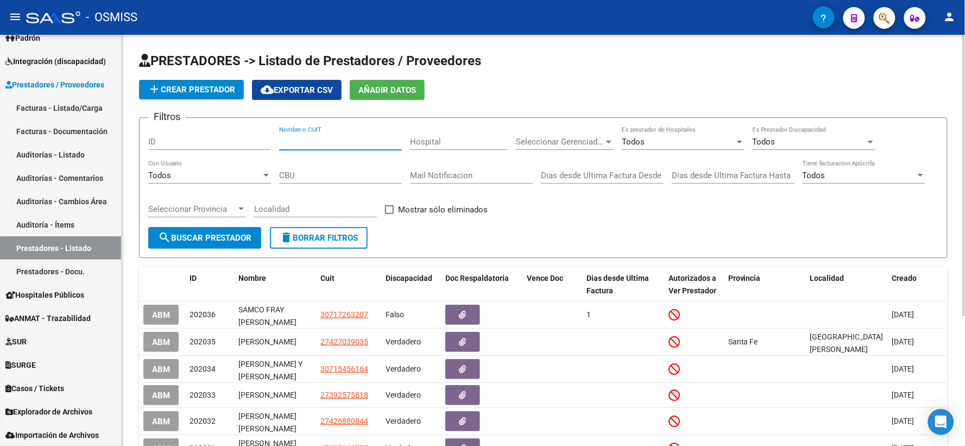
click at [367, 147] on input "Nombre o CUIT" at bounding box center [340, 142] width 123 height 10
type input "27349076646"
click at [207, 238] on span "search Buscar Prestador" at bounding box center [204, 238] width 93 height 10
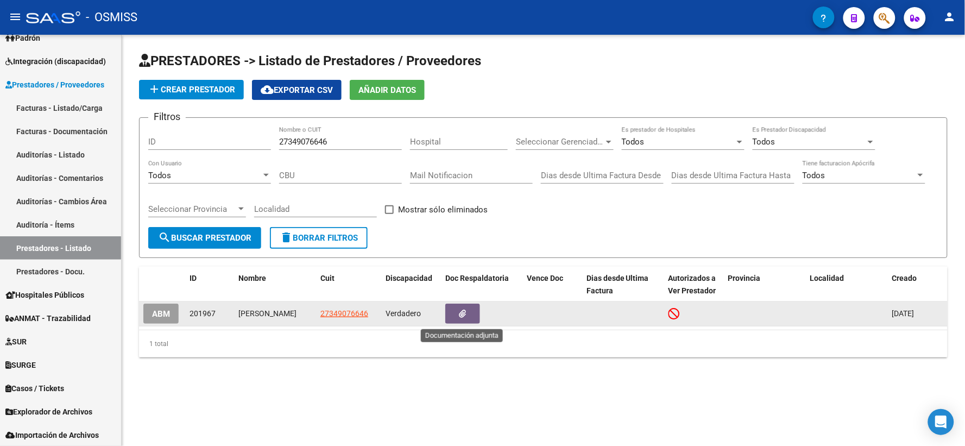
click at [457, 315] on button "button" at bounding box center [462, 313] width 35 height 20
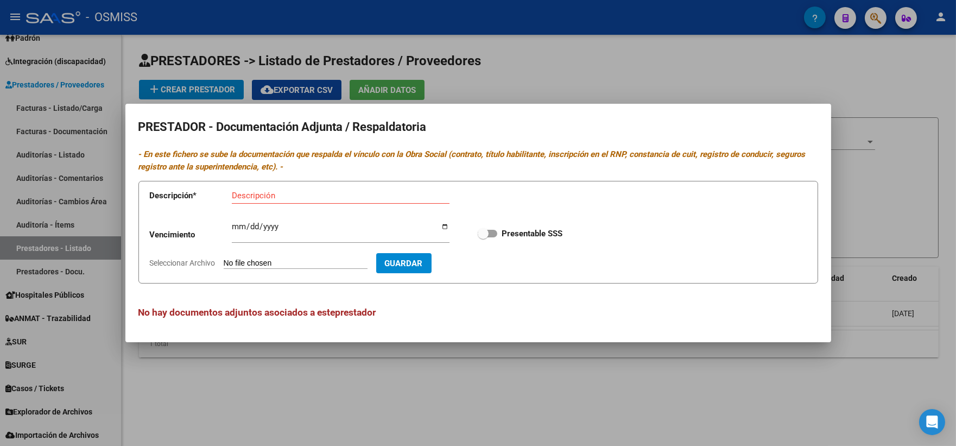
type input "C:\fakepath\[PERSON_NAME].pdf"
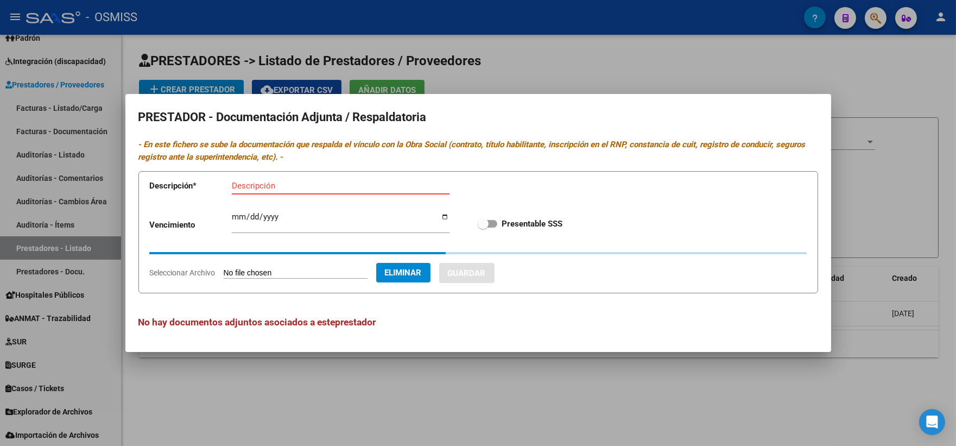
click at [307, 186] on input "Descripción" at bounding box center [341, 186] width 218 height 10
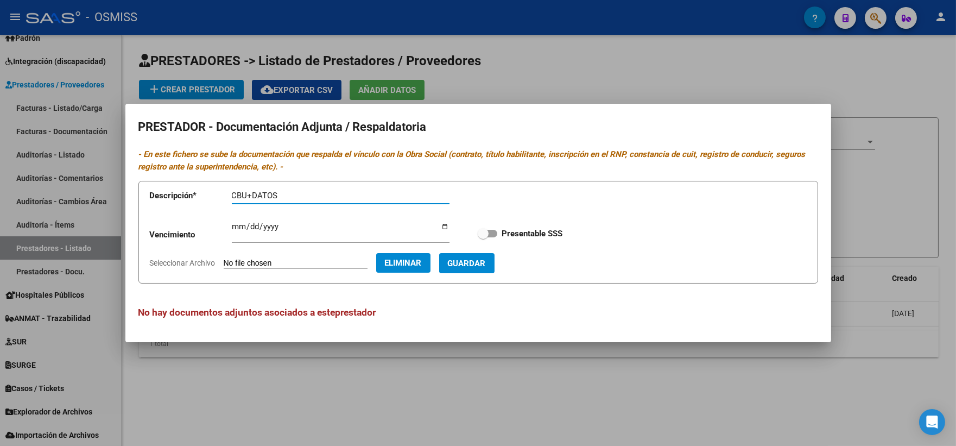
type input "CBU+DATOS"
click at [479, 264] on span "Guardar" at bounding box center [467, 263] width 38 height 10
checkbox input "true"
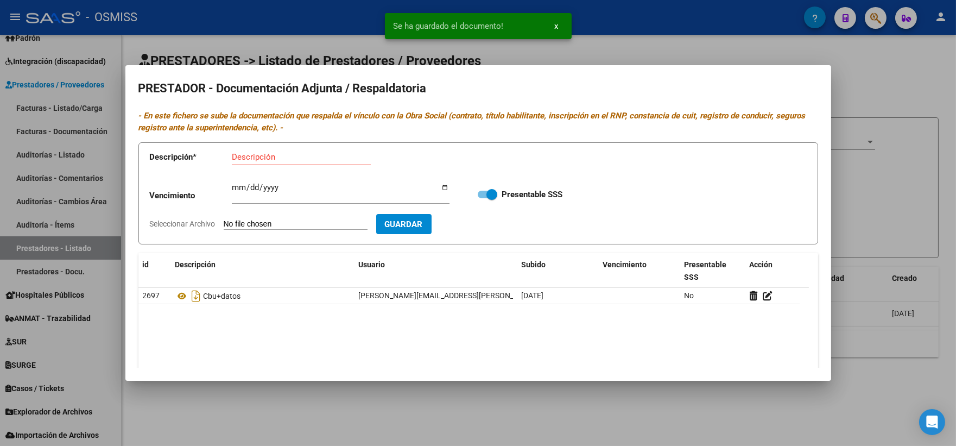
click at [865, 182] on div at bounding box center [478, 223] width 956 height 446
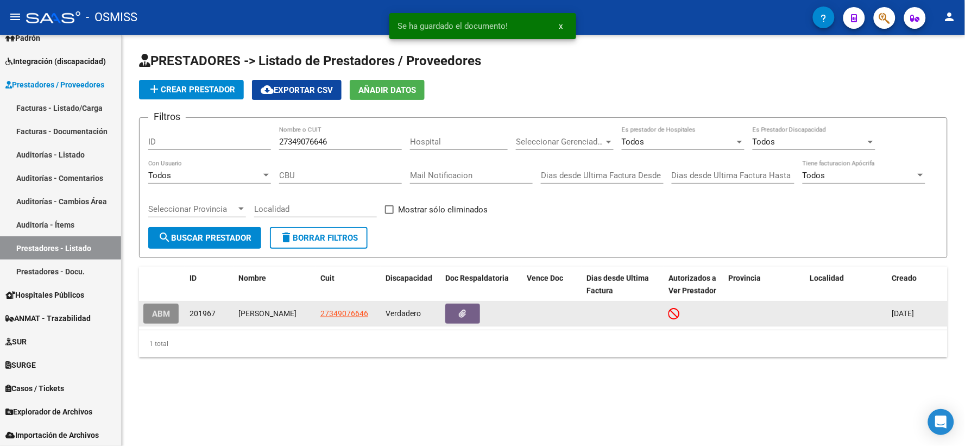
click at [147, 318] on button "ABM" at bounding box center [160, 313] width 35 height 20
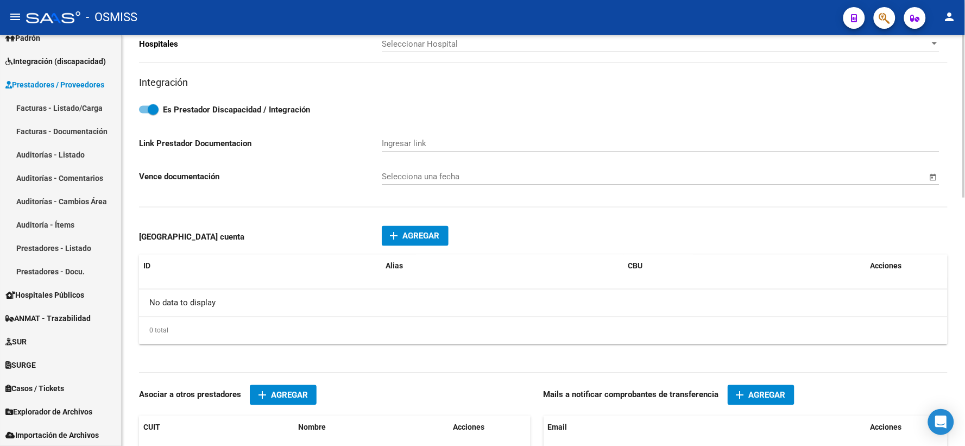
scroll to position [482, 0]
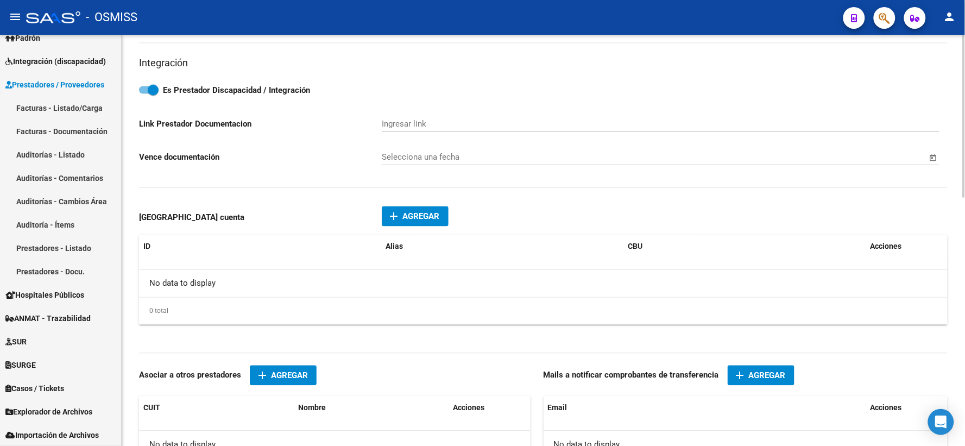
click at [411, 219] on span "Agregar" at bounding box center [421, 217] width 37 height 10
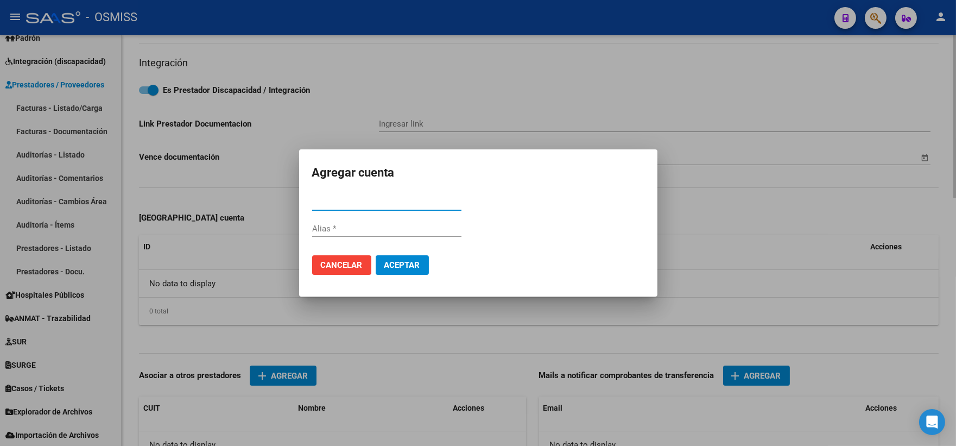
type input "[PERSON_NAME]"
type input "829"
type input "1663"
type input "MUÑIZ"
type input "869090"
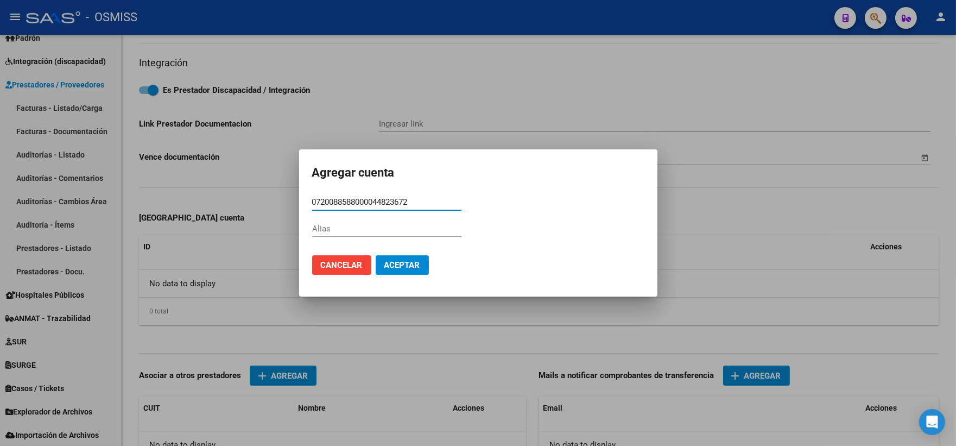
type input "0720088588000044823672"
click at [402, 225] on input "Alias" at bounding box center [386, 229] width 149 height 10
type input "S/A"
click at [379, 263] on button "Aceptar" at bounding box center [402, 265] width 53 height 20
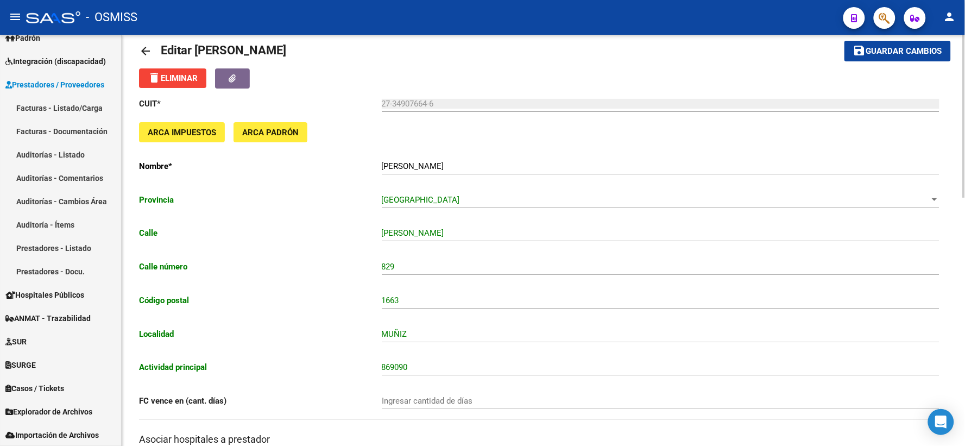
scroll to position [0, 0]
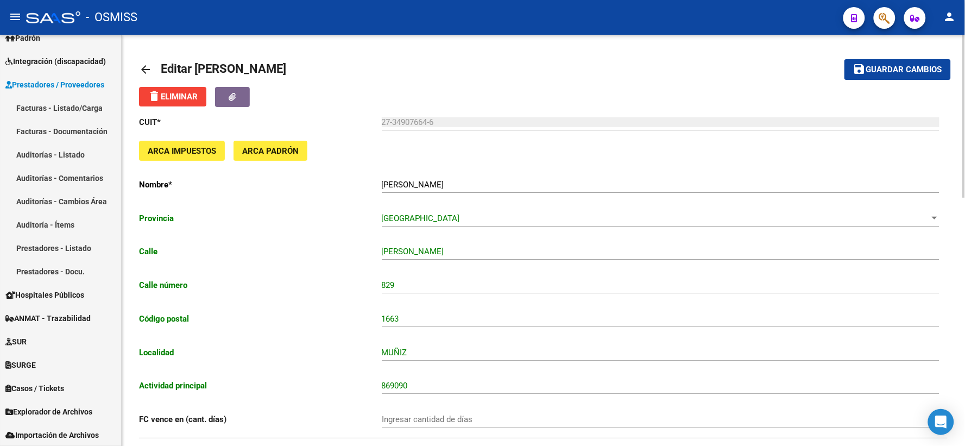
click at [883, 68] on span "Guardar cambios" at bounding box center [904, 70] width 76 height 10
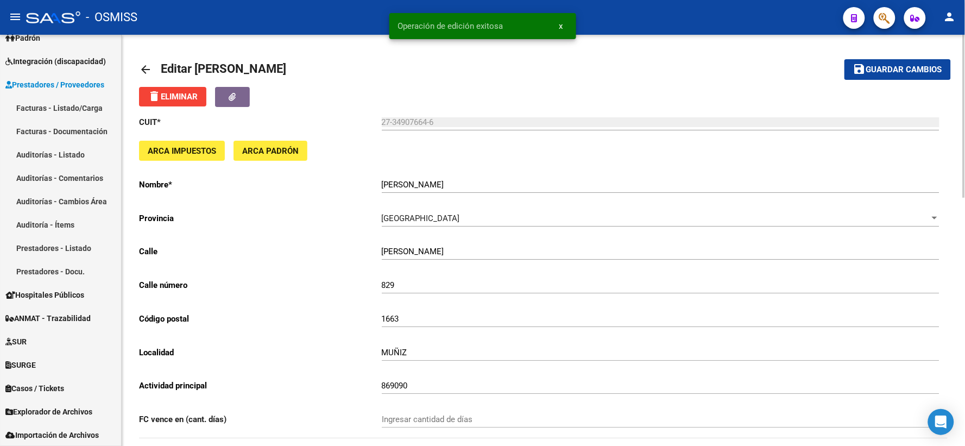
click at [144, 71] on mat-icon "arrow_back" at bounding box center [145, 69] width 13 height 13
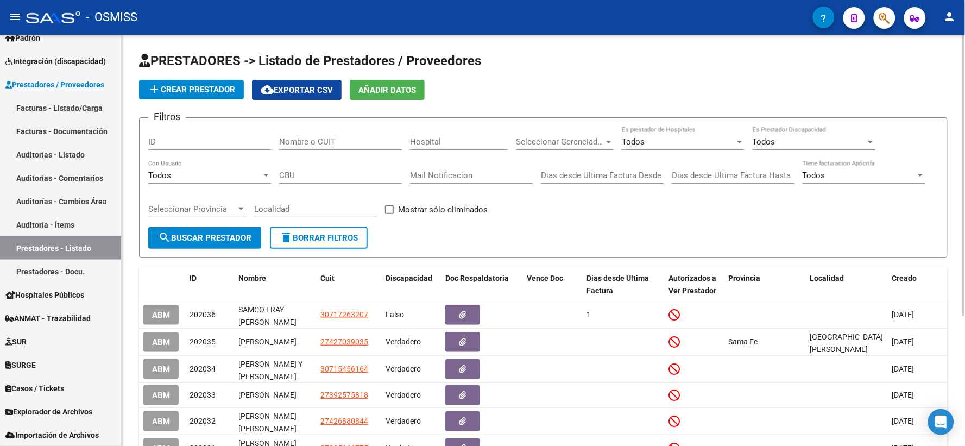
click at [359, 138] on input "Nombre o CUIT" at bounding box center [340, 142] width 123 height 10
type input "30716066823"
click at [198, 231] on button "search Buscar Prestador" at bounding box center [204, 238] width 113 height 22
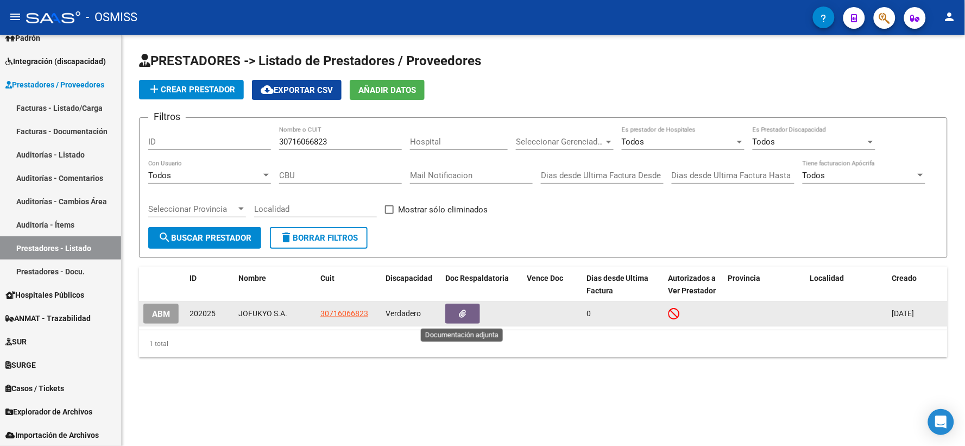
click at [466, 314] on icon "button" at bounding box center [462, 313] width 7 height 8
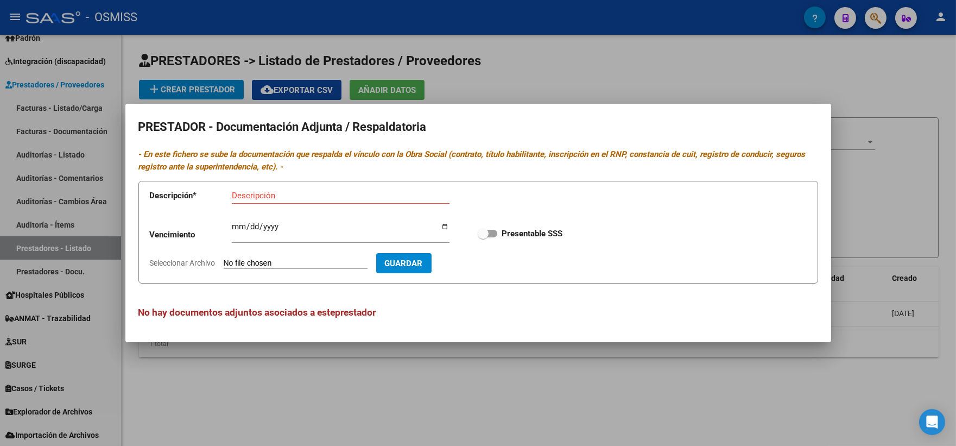
click at [807, 264] on form "Descripción * Descripción Vencimiento Ingresar vencimiento Presentable SSS Sele…" at bounding box center [478, 232] width 680 height 103
type input "C:\fakepath\JOFUKYO.pdf"
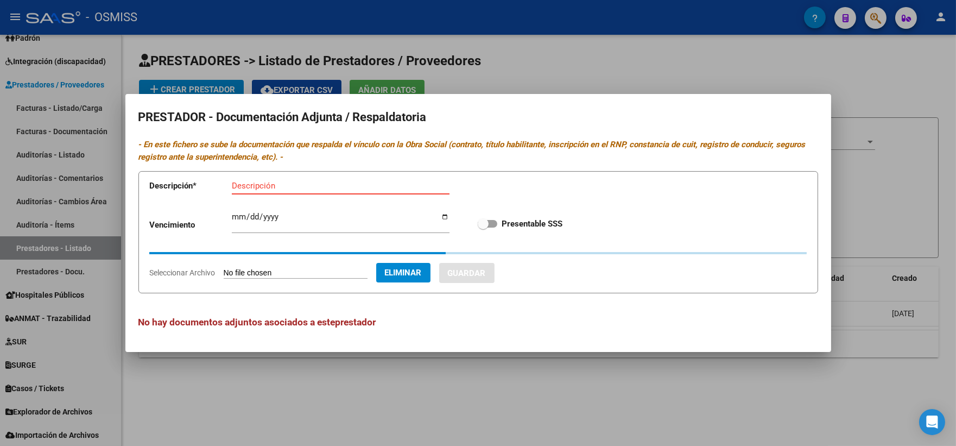
click at [303, 182] on input "Descripción" at bounding box center [341, 186] width 218 height 10
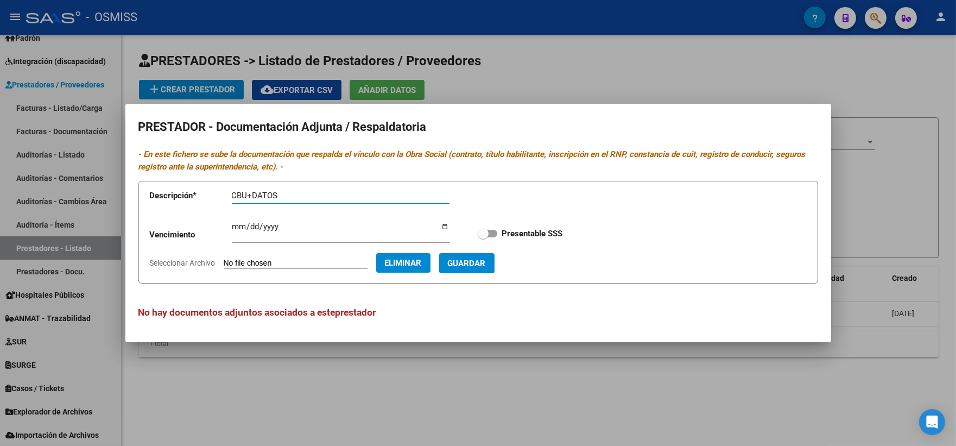
type input "CBU+DATOS"
click at [486, 264] on span "Guardar" at bounding box center [467, 263] width 38 height 10
checkbox input "true"
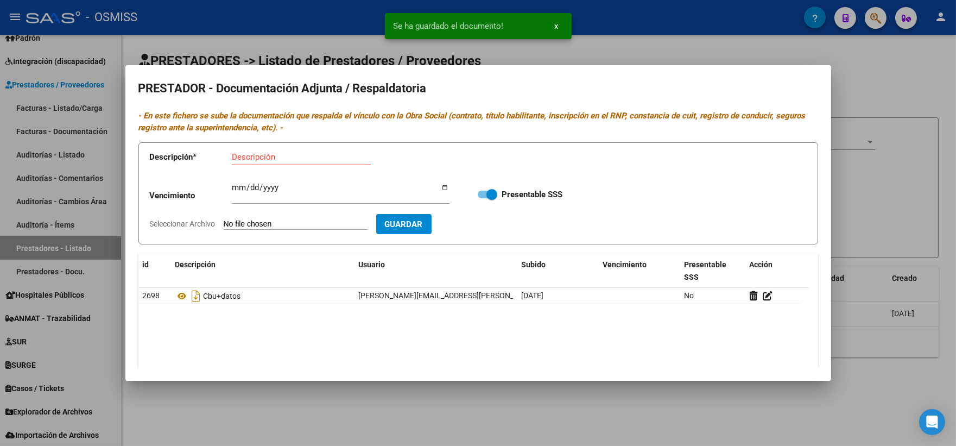
click at [898, 193] on div at bounding box center [478, 223] width 956 height 446
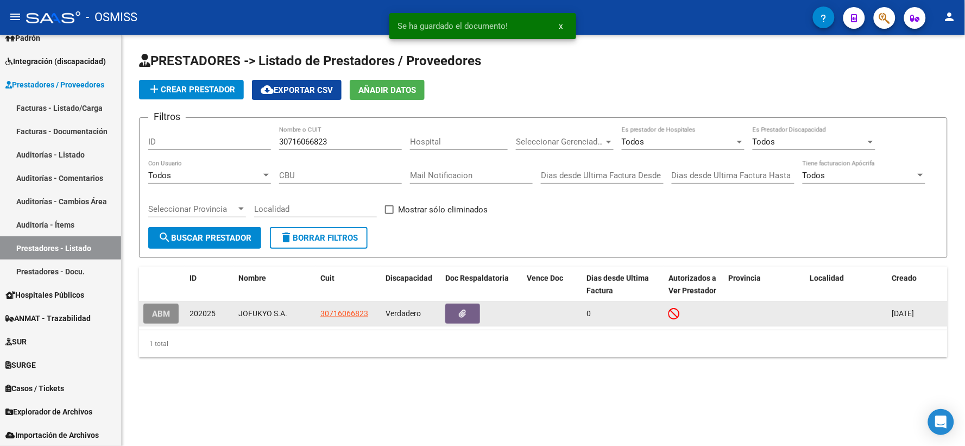
click at [158, 311] on span "ABM" at bounding box center [161, 314] width 18 height 10
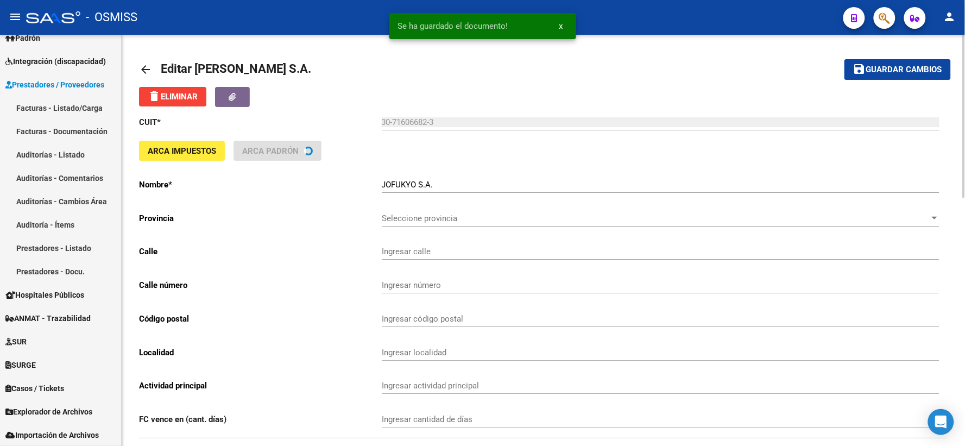
type input "COLPAYO"
type input "661"
type input "1405"
type input "CABA"
type input "855000"
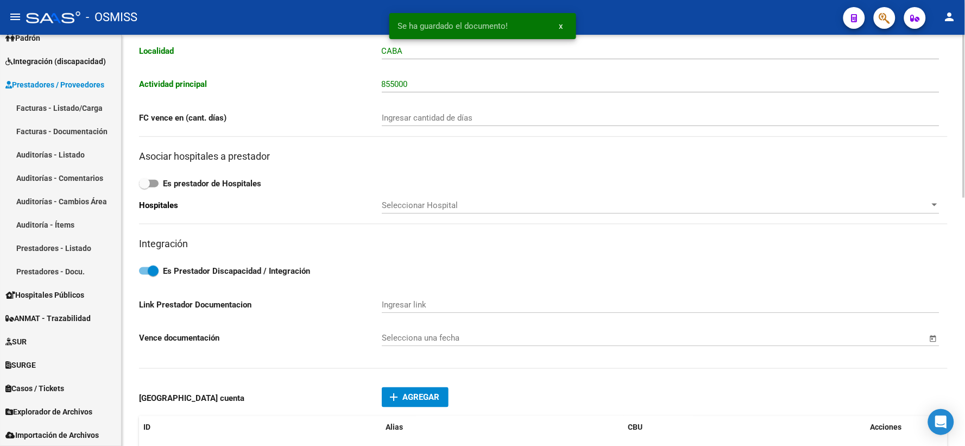
scroll to position [422, 0]
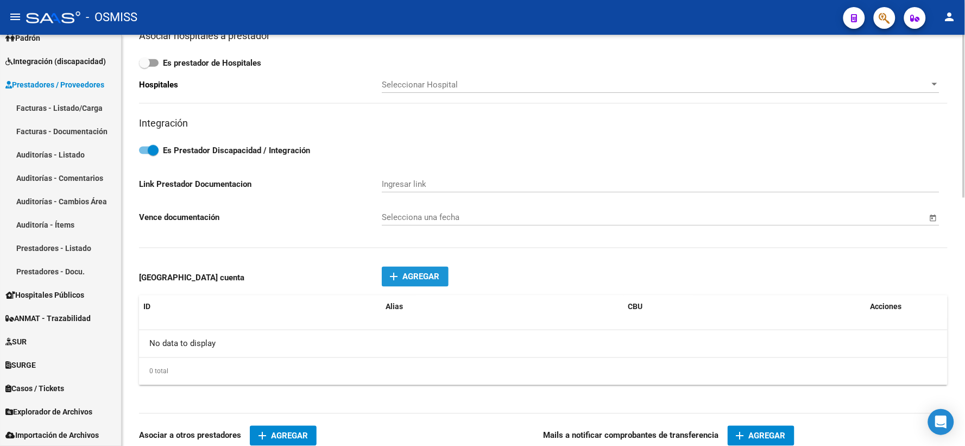
click at [416, 282] on span "Agregar" at bounding box center [421, 277] width 37 height 10
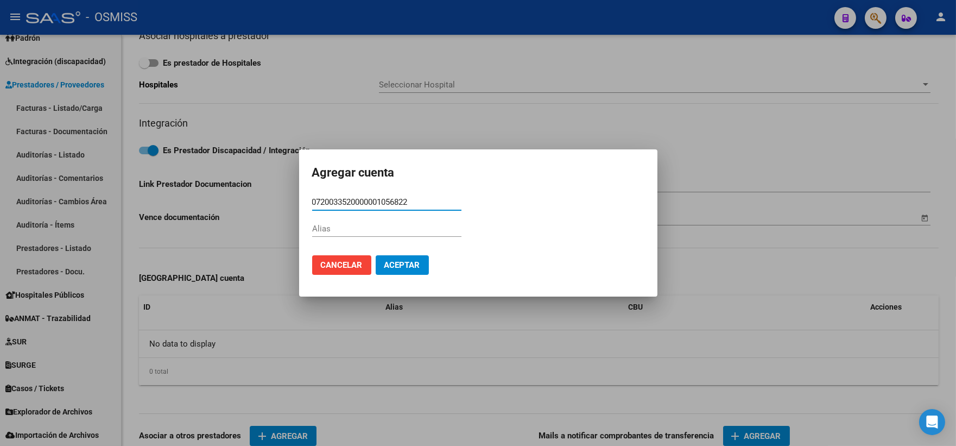
type input "0720033520000001056822"
click at [383, 224] on input "Alias" at bounding box center [386, 229] width 149 height 10
type input "S/A"
click at [406, 264] on span "Aceptar" at bounding box center [402, 265] width 36 height 10
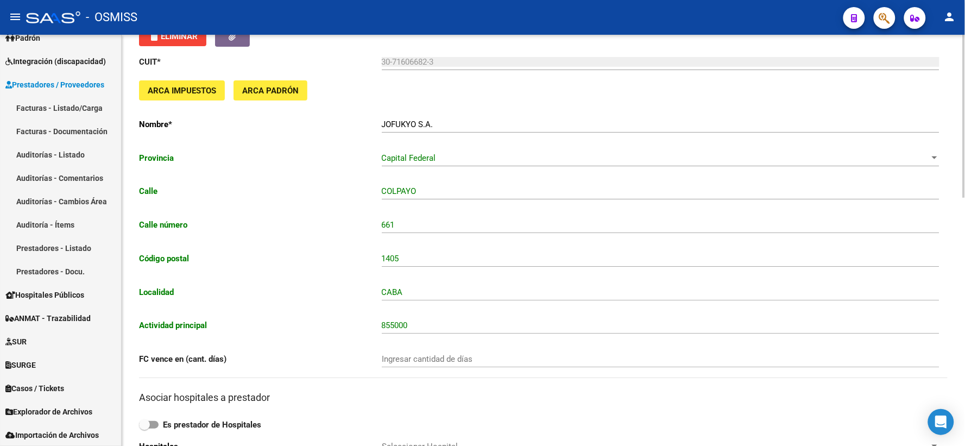
scroll to position [0, 0]
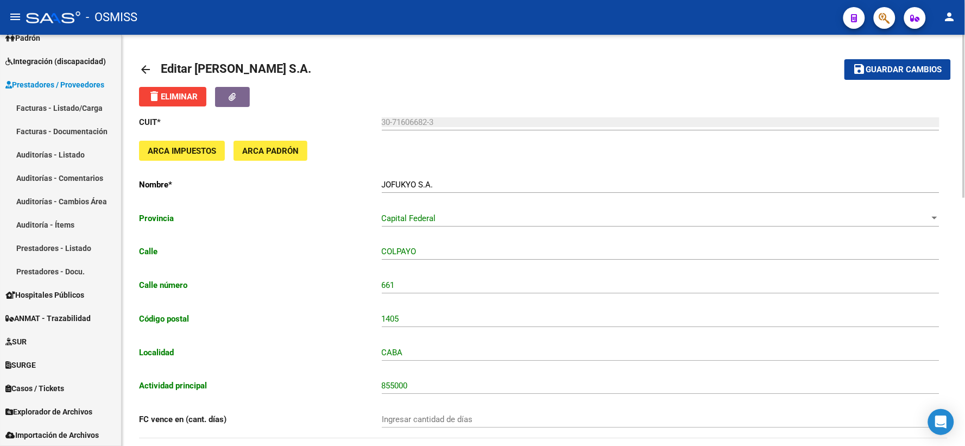
click at [903, 72] on span "Guardar cambios" at bounding box center [904, 70] width 76 height 10
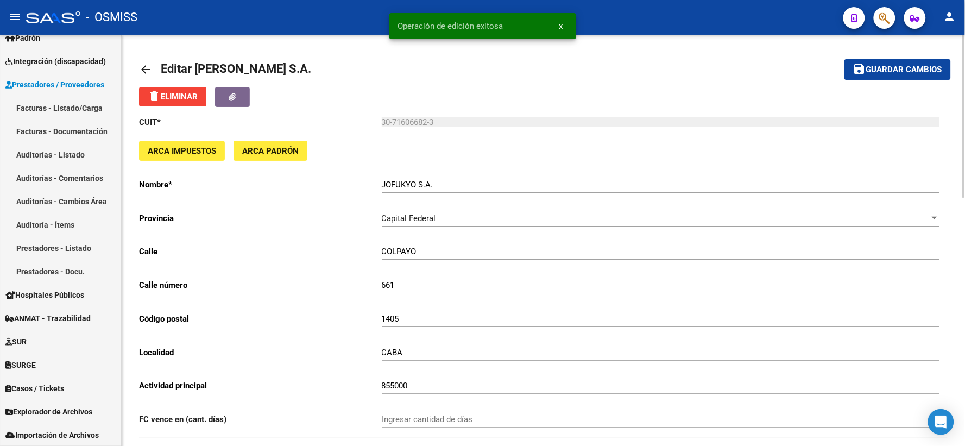
click at [149, 67] on mat-icon "arrow_back" at bounding box center [145, 69] width 13 height 13
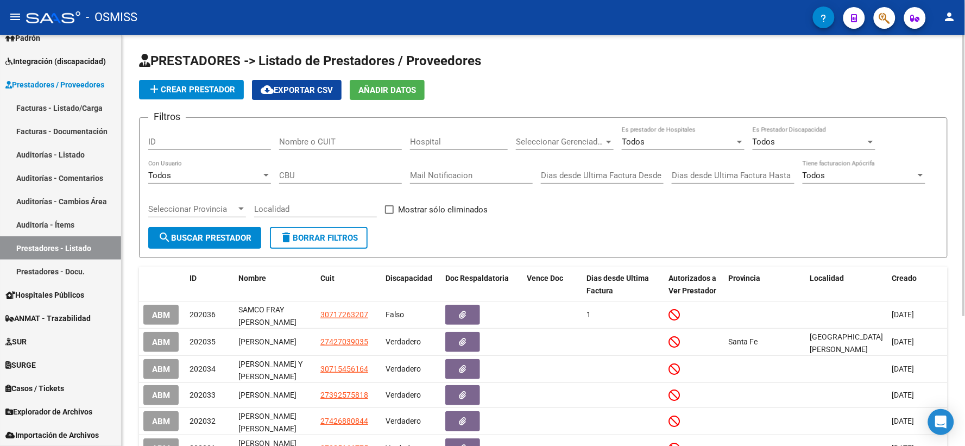
click at [297, 137] on input "Nombre o CUIT" at bounding box center [340, 142] width 123 height 10
type input "30709240354"
click at [232, 243] on span "search Buscar Prestador" at bounding box center [204, 238] width 93 height 10
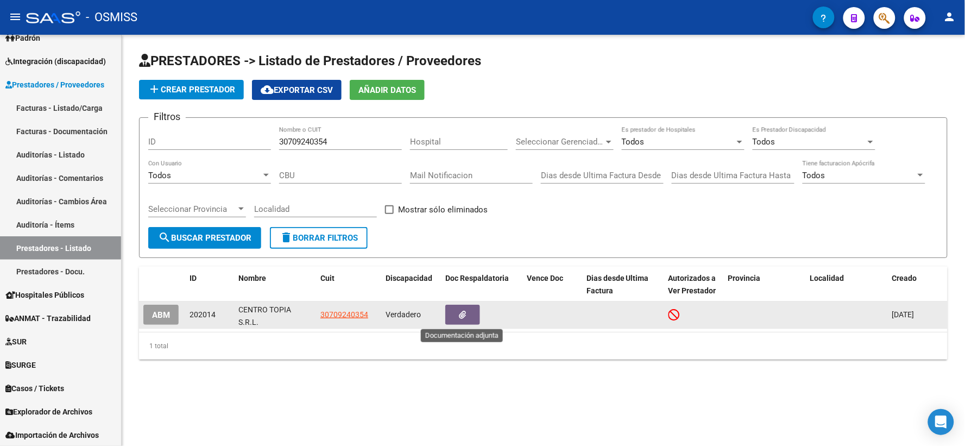
click at [465, 314] on icon "button" at bounding box center [462, 314] width 7 height 8
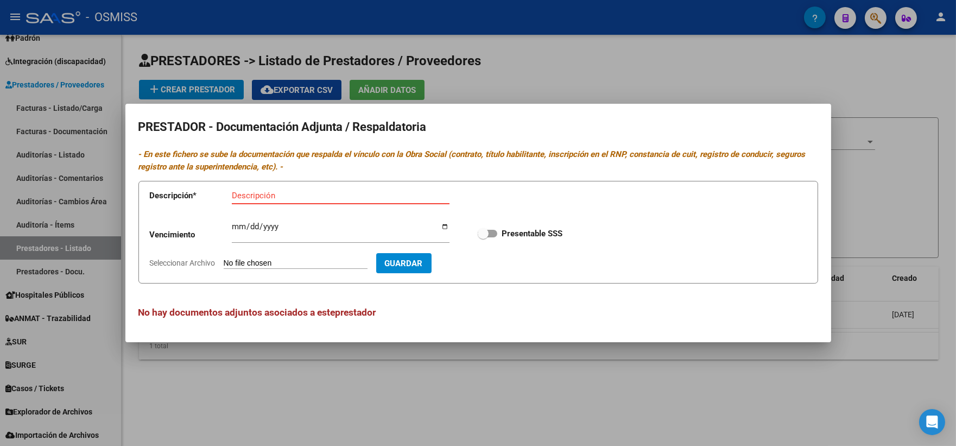
type input "C:\fakepath\CENTRO TOPIA.pdf"
click at [282, 186] on app-form-text-field "Descripción * Descripción" at bounding box center [307, 197] width 315 height 33
click at [277, 198] on input "Descripción" at bounding box center [341, 196] width 218 height 10
type input "CBU+DATOS"
click at [486, 258] on span "Guardar" at bounding box center [467, 263] width 38 height 10
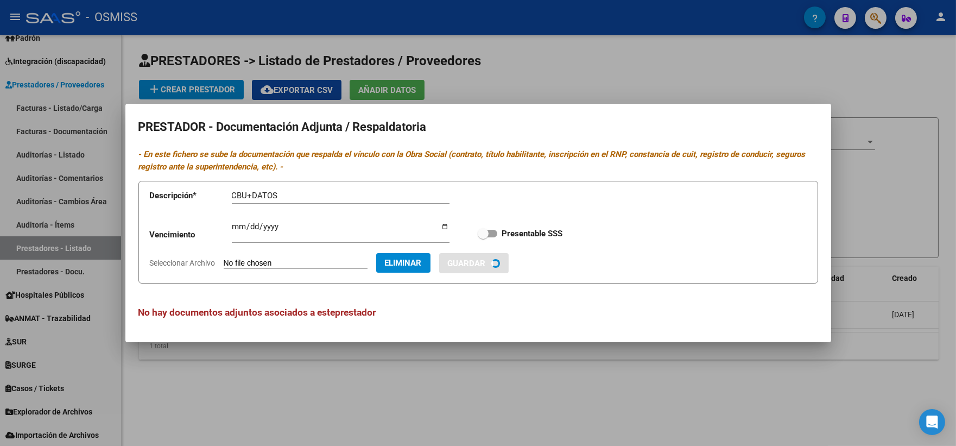
checkbox input "true"
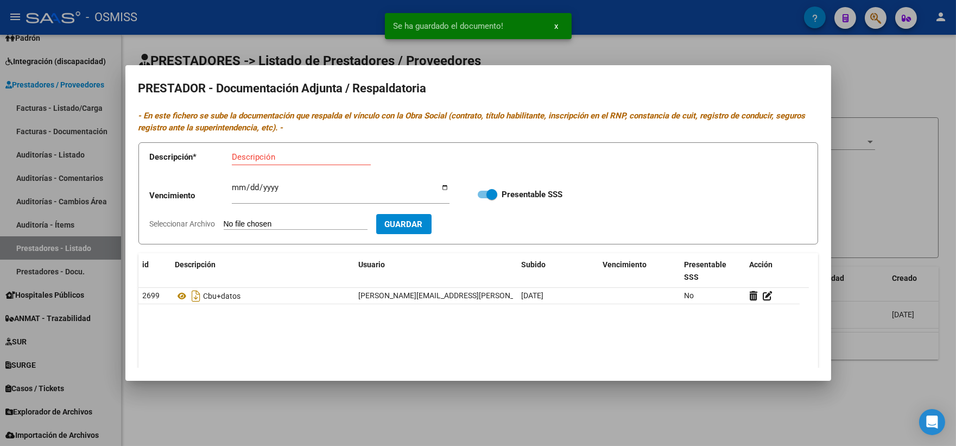
click at [851, 183] on div at bounding box center [478, 223] width 956 height 446
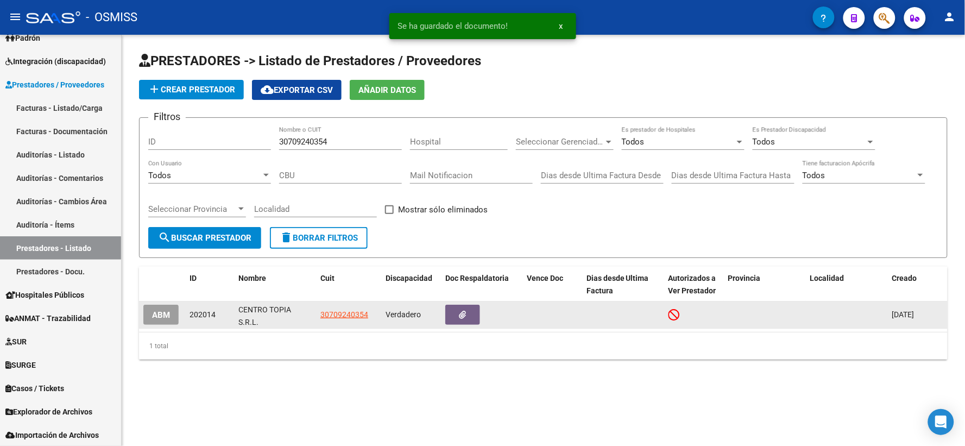
click at [155, 314] on span "ABM" at bounding box center [161, 315] width 18 height 10
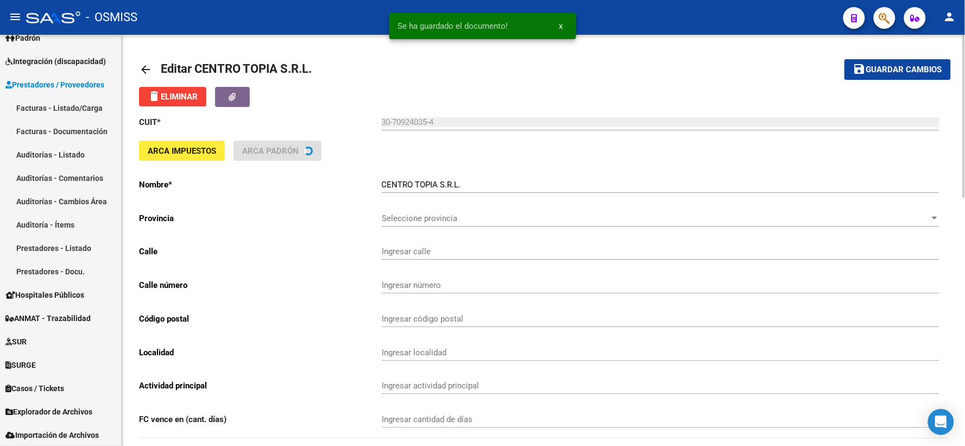
type input "[PERSON_NAME]"
type input "670"
type input "1714"
type input "ITUZAINGO"
type input "869090"
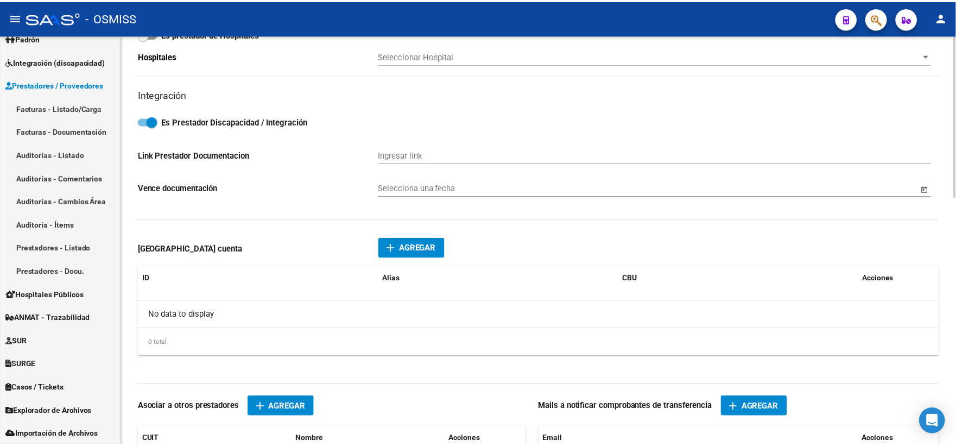
scroll to position [482, 0]
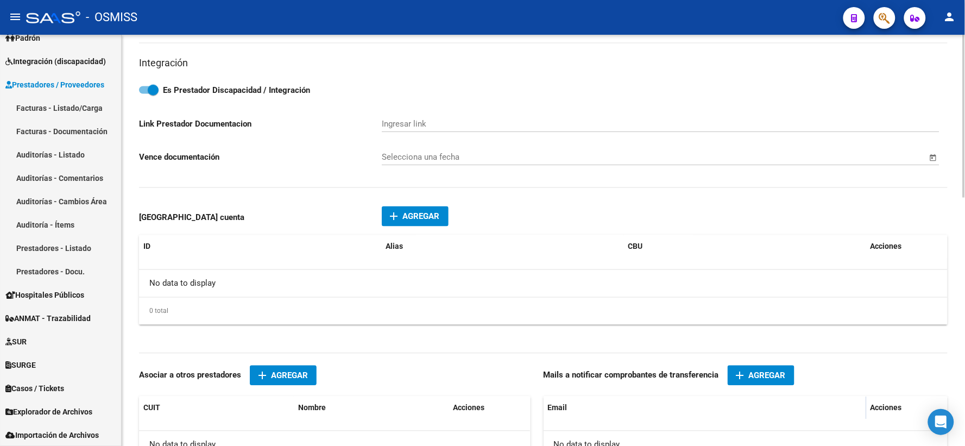
click at [437, 221] on span "Agregar" at bounding box center [421, 217] width 37 height 10
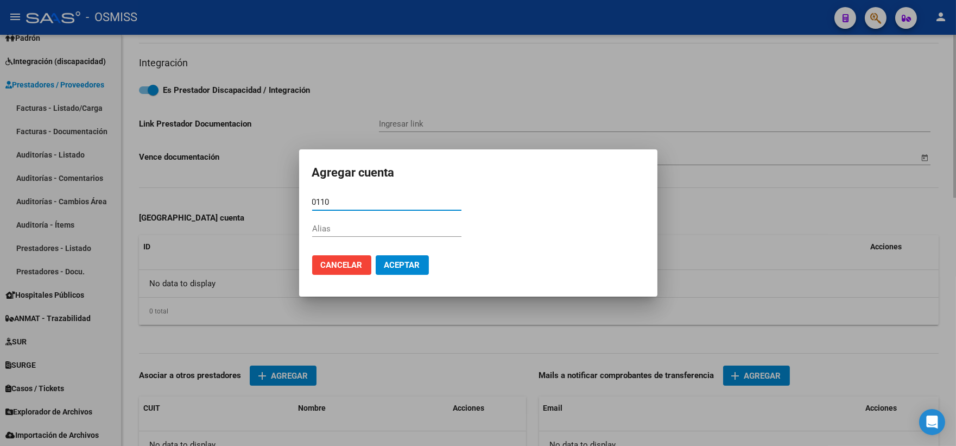
type input "01100"
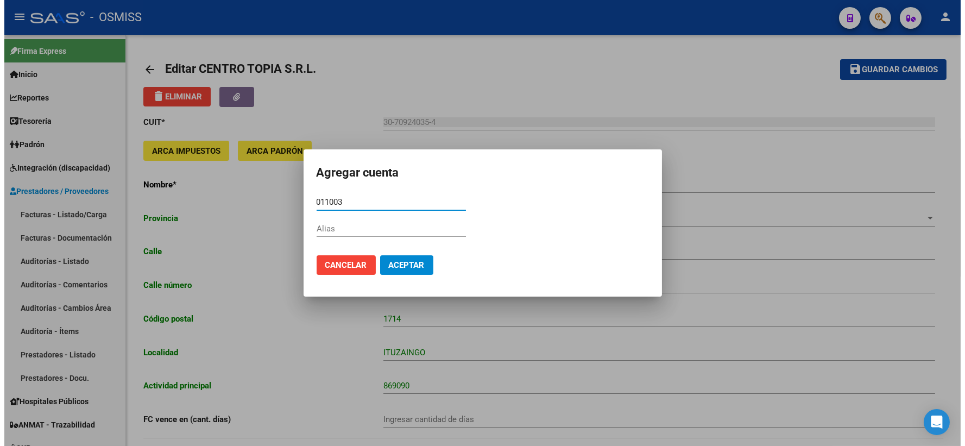
scroll to position [482, 0]
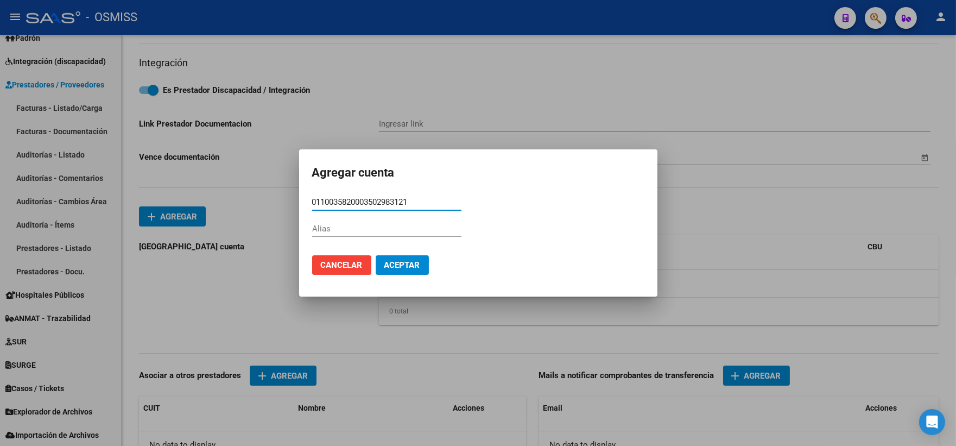
type input "0110035820003502983121"
click at [346, 227] on input "Alias" at bounding box center [386, 229] width 149 height 10
type input "S/A"
click at [397, 262] on span "Aceptar" at bounding box center [402, 265] width 36 height 10
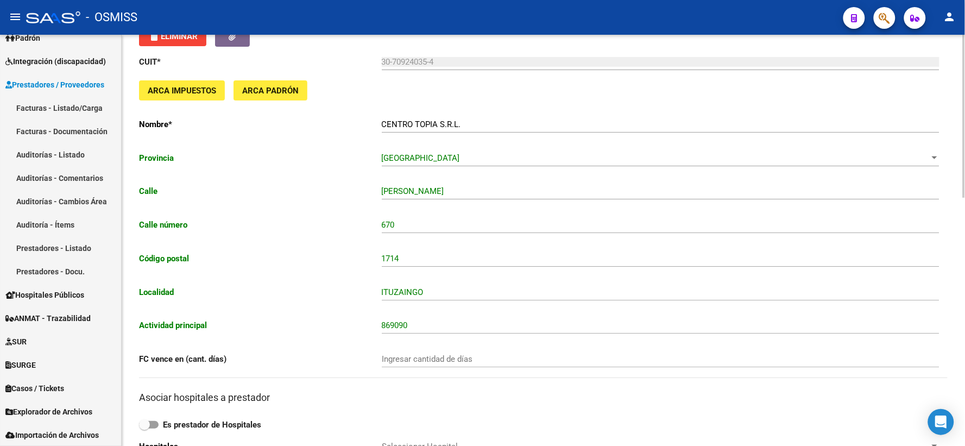
scroll to position [0, 0]
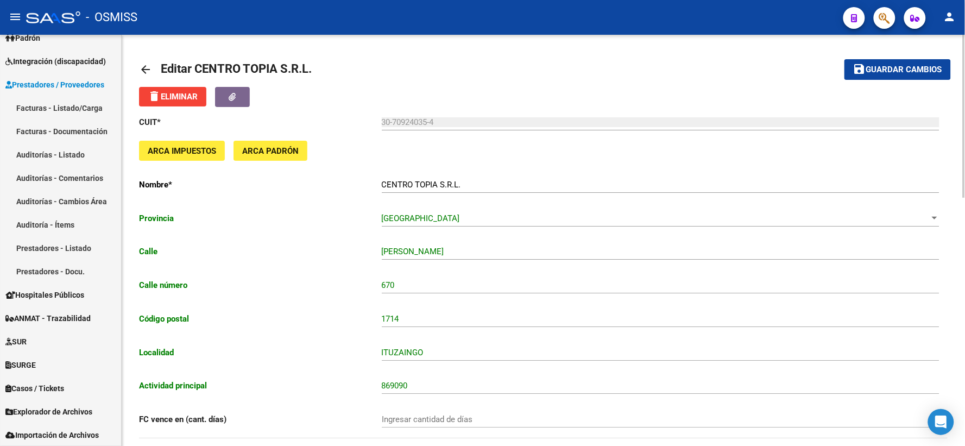
click at [908, 69] on span "Guardar cambios" at bounding box center [904, 70] width 76 height 10
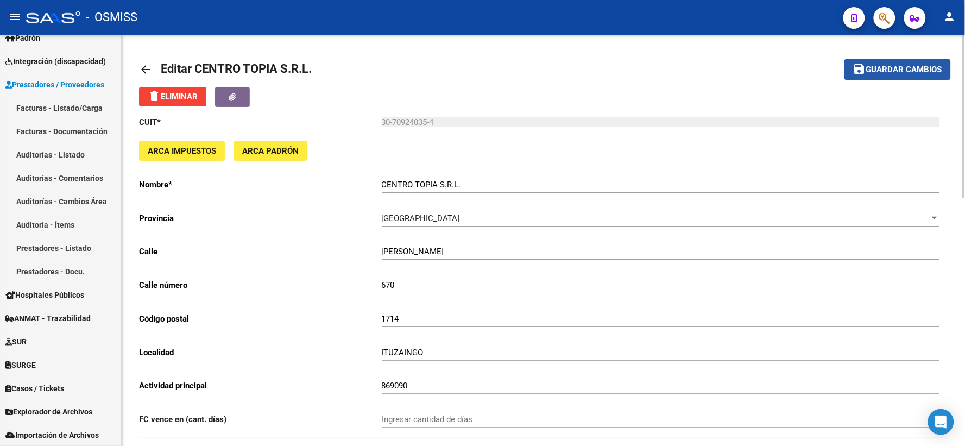
drag, startPoint x: 897, startPoint y: 72, endPoint x: 523, endPoint y: 72, distance: 374.5
click at [894, 72] on span "Guardar cambios" at bounding box center [904, 70] width 76 height 10
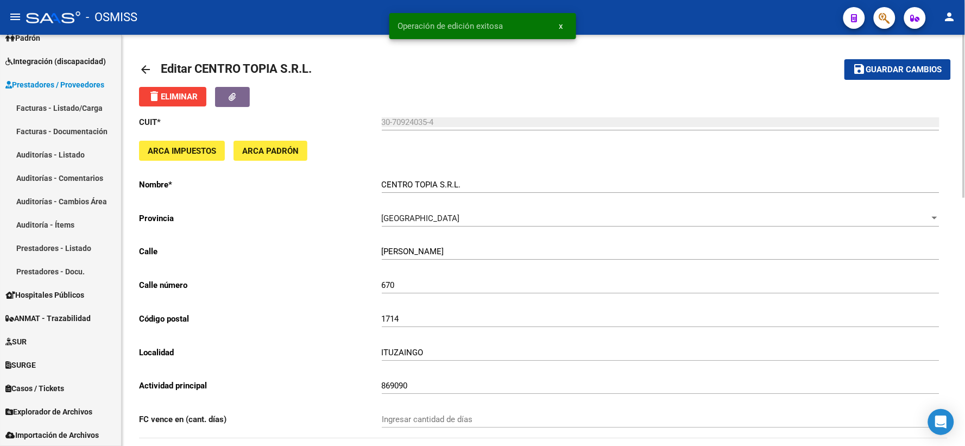
click at [148, 67] on mat-icon "arrow_back" at bounding box center [145, 69] width 13 height 13
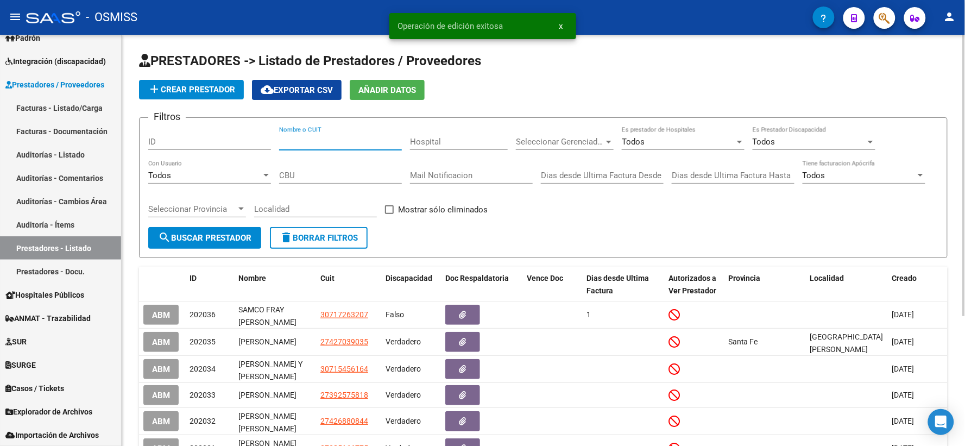
click at [359, 141] on input "Nombre o CUIT" at bounding box center [340, 142] width 123 height 10
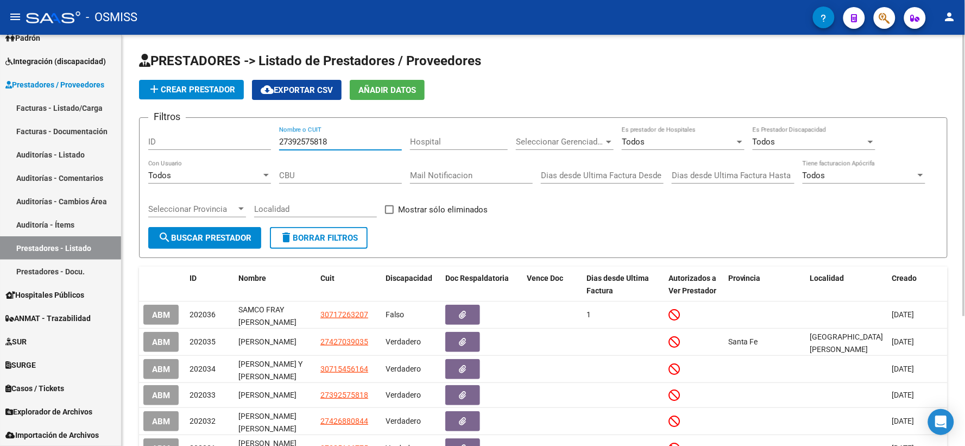
type input "27392575818"
click at [237, 235] on span "search Buscar Prestador" at bounding box center [204, 238] width 93 height 10
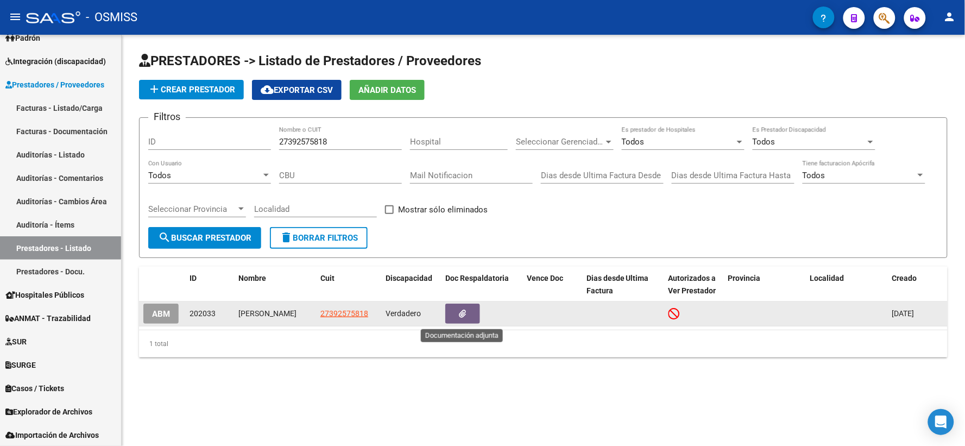
click at [463, 309] on span "button" at bounding box center [462, 313] width 7 height 10
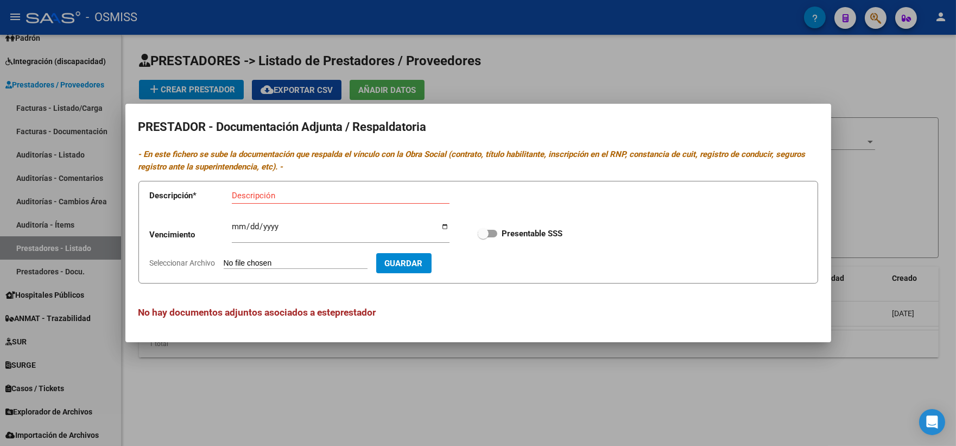
type input "C:\fakepath\LEDESMA.pdf"
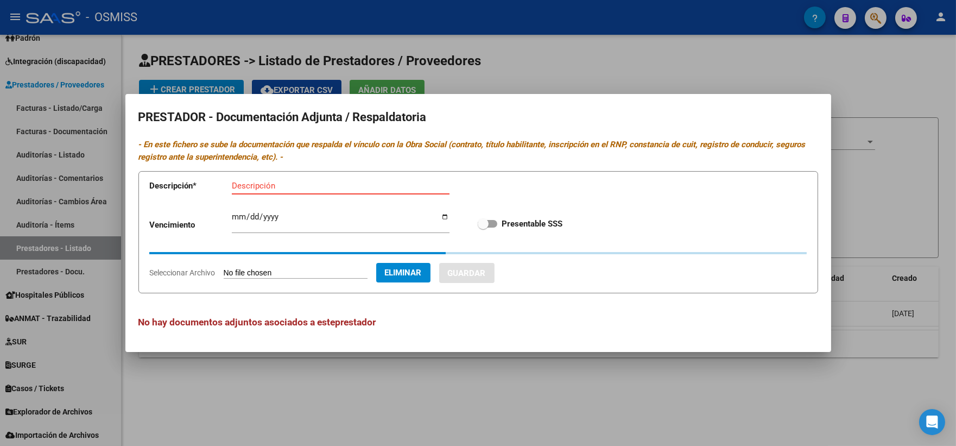
click at [304, 186] on input "Descripción" at bounding box center [341, 186] width 218 height 10
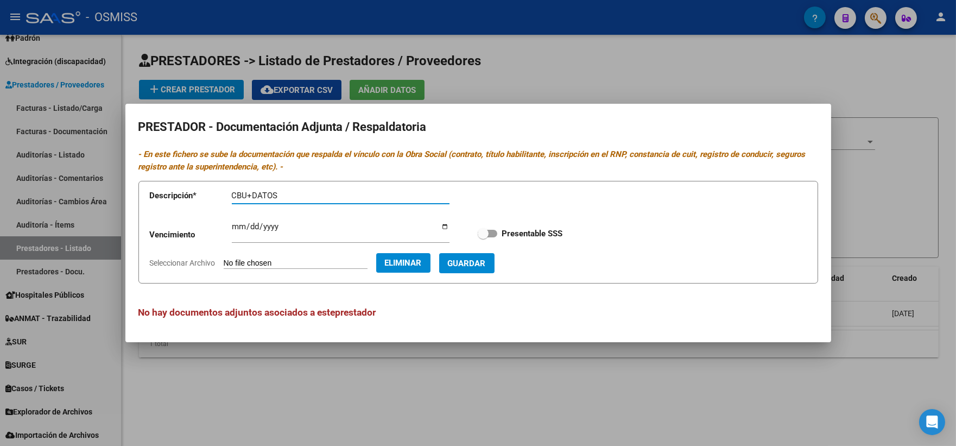
type input "CBU+DATOS"
click at [480, 259] on span "Guardar" at bounding box center [467, 263] width 38 height 10
checkbox input "true"
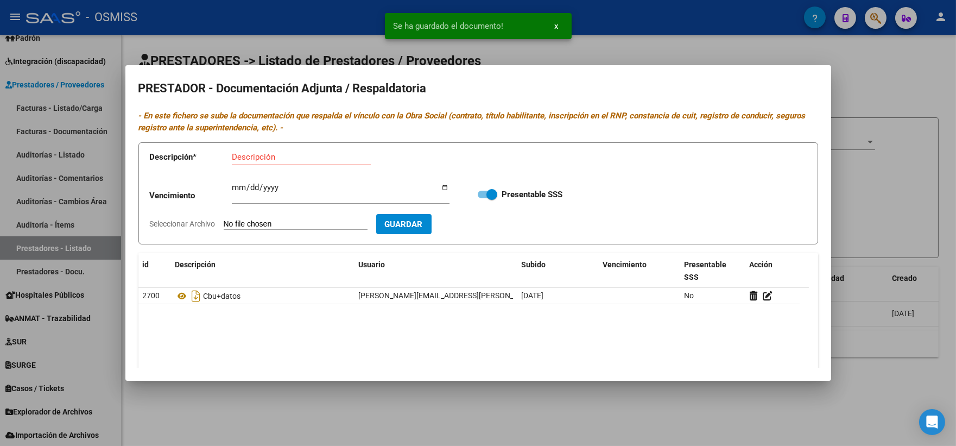
click at [381, 401] on div at bounding box center [478, 223] width 956 height 446
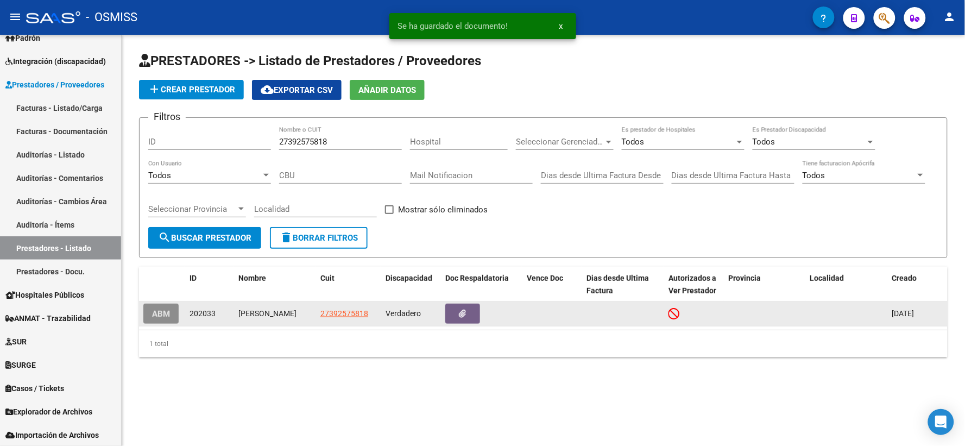
click at [158, 309] on span "ABM" at bounding box center [161, 313] width 18 height 10
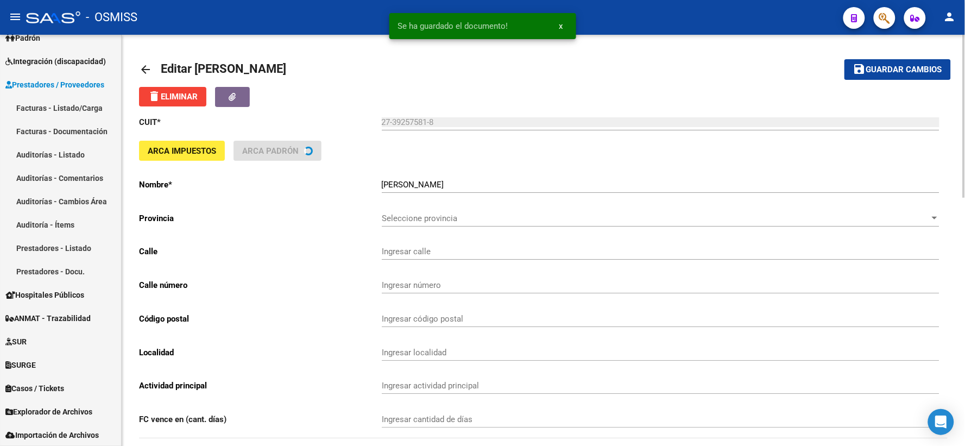
type input "CORRIENTES"
type input "661"
type input "2000"
type input "ROSARIO NORTE"
type input "869090"
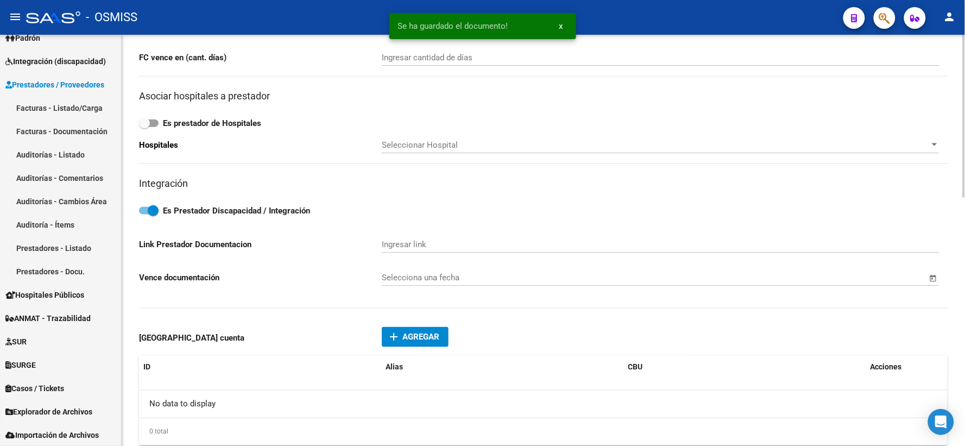
scroll to position [603, 0]
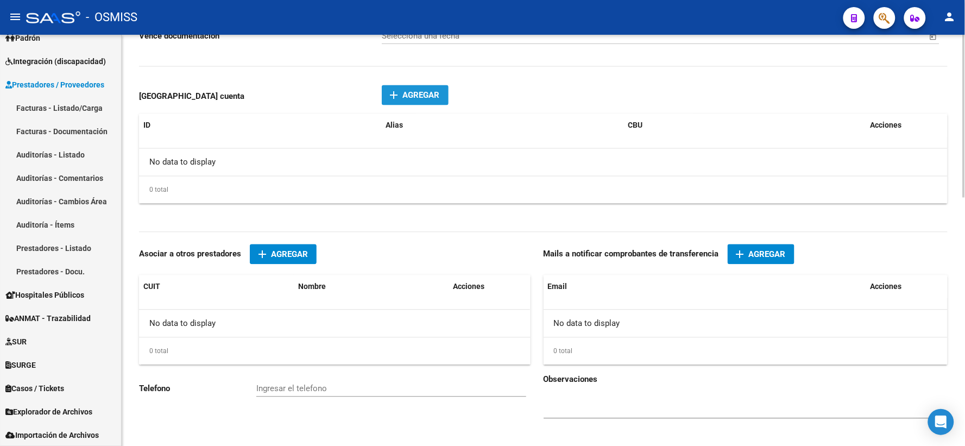
click at [421, 97] on span "Agregar" at bounding box center [421, 96] width 37 height 10
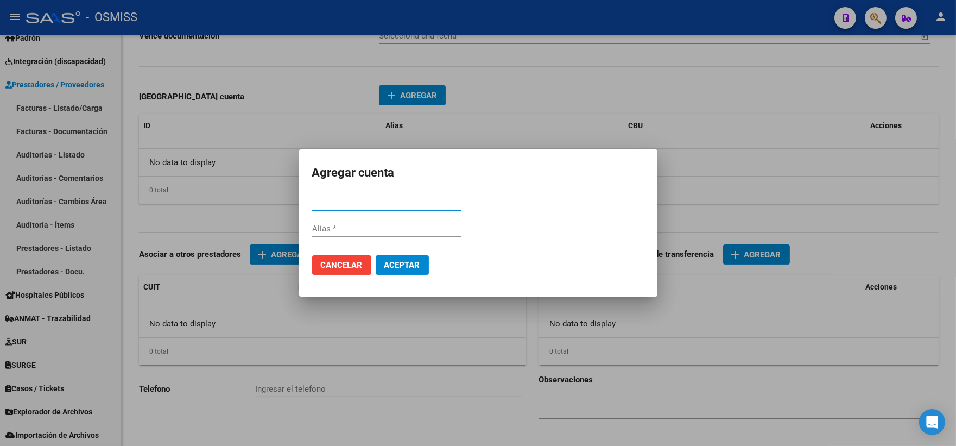
click at [385, 206] on input "CBU *" at bounding box center [386, 202] width 149 height 10
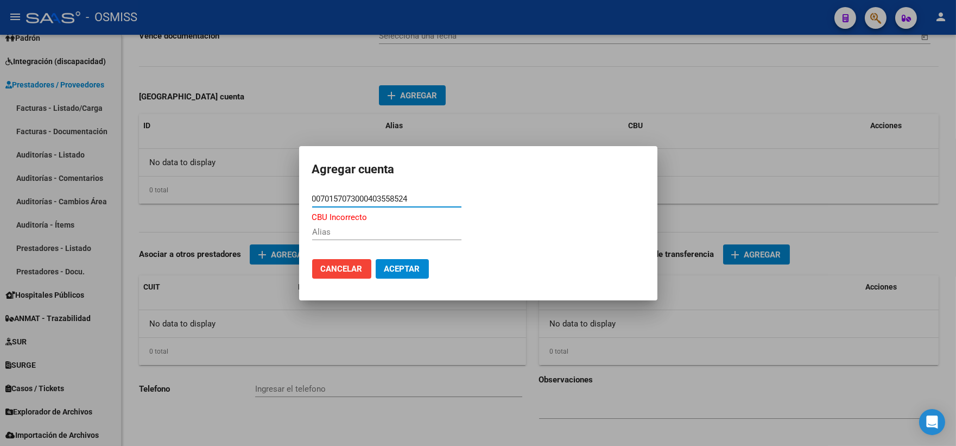
drag, startPoint x: 425, startPoint y: 193, endPoint x: 287, endPoint y: 196, distance: 138.5
click at [287, 196] on div "Agregar cuenta 0070157073000403558524 CBU * CBU Incorrecto Alias Cancelar Acept…" at bounding box center [478, 223] width 956 height 446
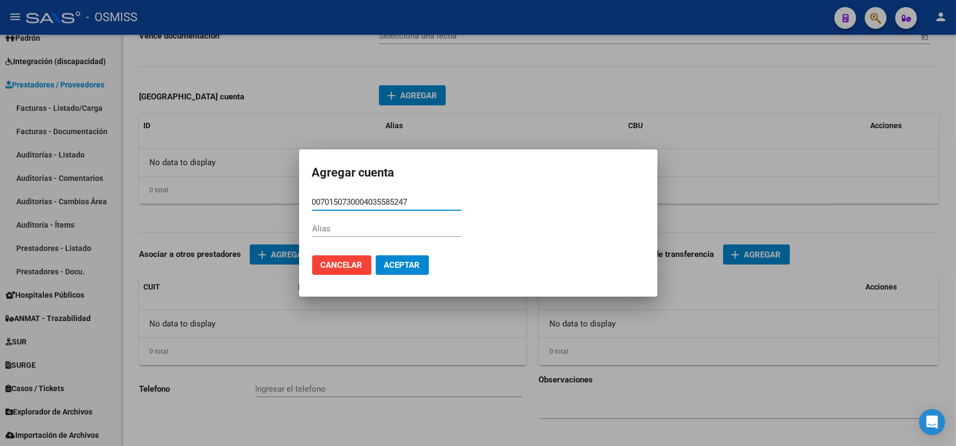
type input "0070150730004035585247"
click at [334, 230] on input "Alias" at bounding box center [386, 229] width 149 height 10
type input "S/A"
click at [403, 261] on span "Aceptar" at bounding box center [402, 265] width 36 height 10
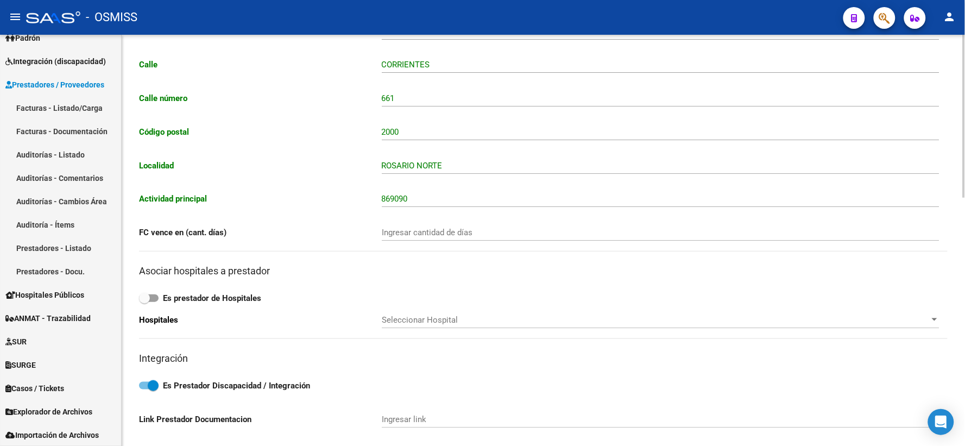
scroll to position [0, 0]
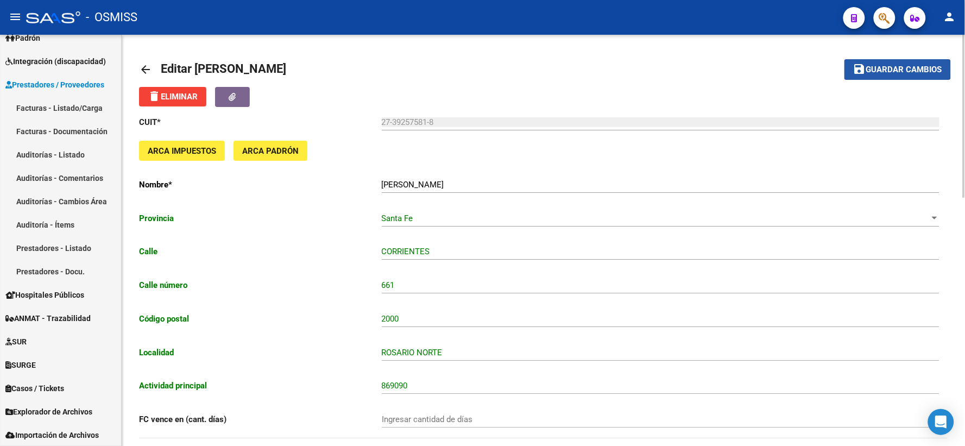
click at [871, 66] on span "Guardar cambios" at bounding box center [904, 70] width 76 height 10
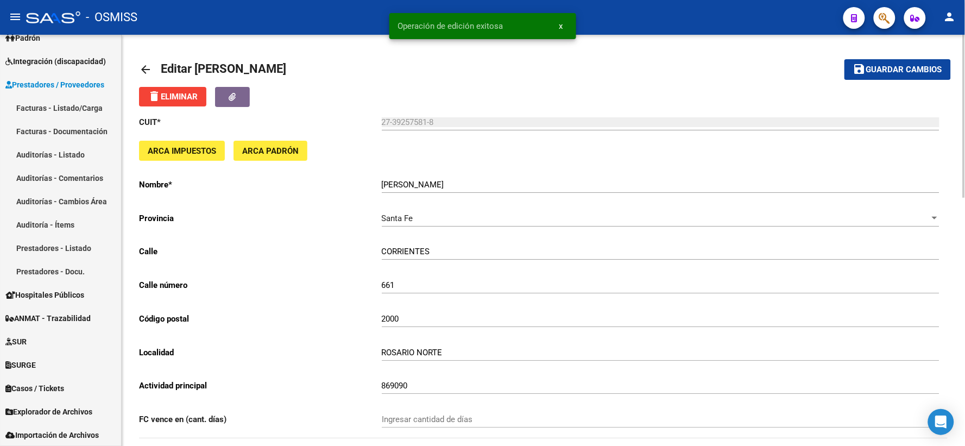
click at [148, 68] on mat-icon "arrow_back" at bounding box center [145, 69] width 13 height 13
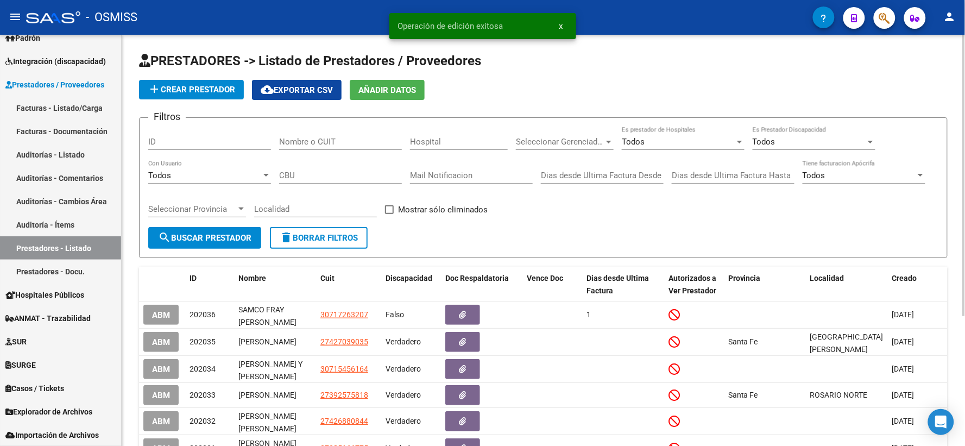
click at [884, 98] on div "add Crear Prestador cloud_download Exportar CSV Añadir Datos" at bounding box center [543, 90] width 808 height 20
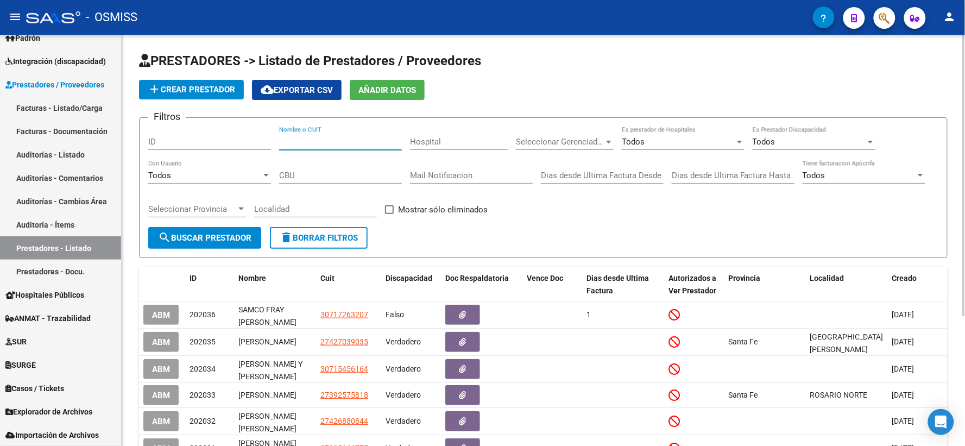
click at [350, 143] on input "Nombre o CUIT" at bounding box center [340, 142] width 123 height 10
type input "30715456164"
click at [205, 231] on button "search Buscar Prestador" at bounding box center [204, 238] width 113 height 22
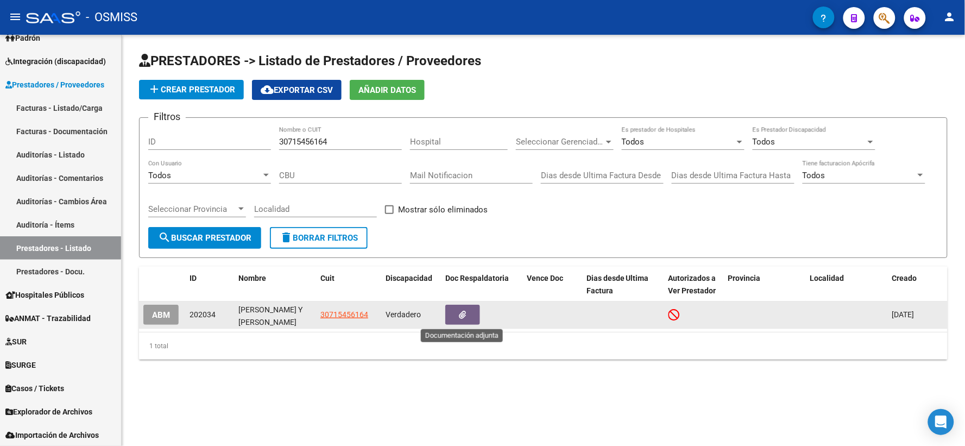
click at [467, 313] on button "button" at bounding box center [462, 315] width 35 height 20
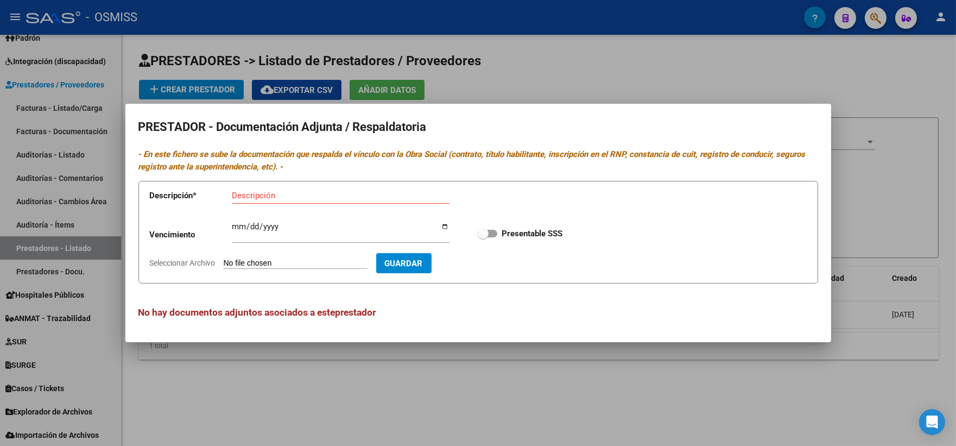
click at [823, 282] on mat-dialog-content "PRESTADOR - Documentación Adjunta / Respaldatoria - En este fichero se sube la …" at bounding box center [478, 223] width 706 height 212
type input "C:\fakepath\MANNO.pdf"
click at [300, 186] on app-form-text-field "Descripción * Descripción" at bounding box center [307, 197] width 315 height 33
click at [281, 196] on input "Descripción" at bounding box center [341, 196] width 218 height 10
click at [270, 194] on input "CBU+DAATOS" at bounding box center [341, 196] width 218 height 10
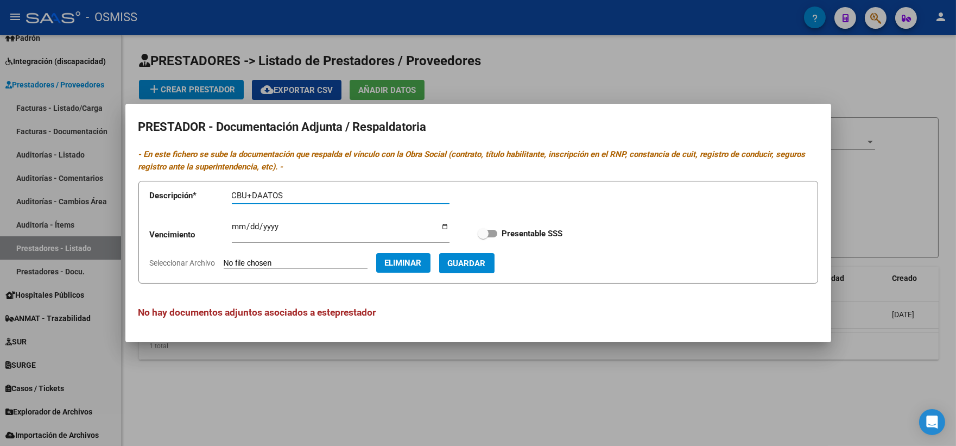
click at [266, 194] on input "CBU+DAATOS" at bounding box center [341, 196] width 218 height 10
type input "CBU+DATOS"
click at [481, 258] on span "Guardar" at bounding box center [467, 263] width 38 height 10
checkbox input "true"
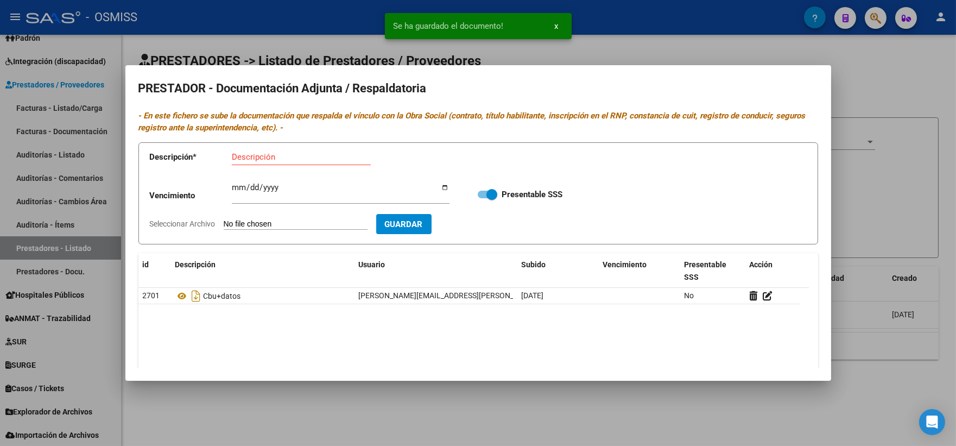
click at [903, 192] on div at bounding box center [478, 223] width 956 height 446
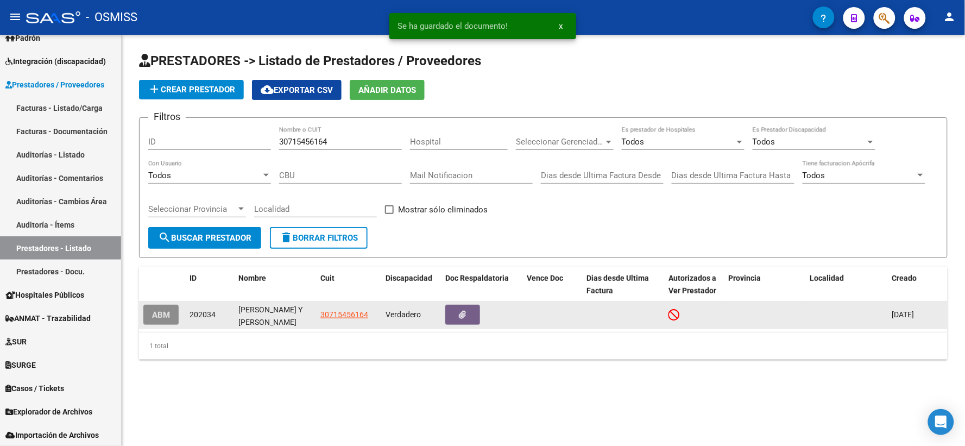
click at [161, 313] on span "ABM" at bounding box center [161, 315] width 18 height 10
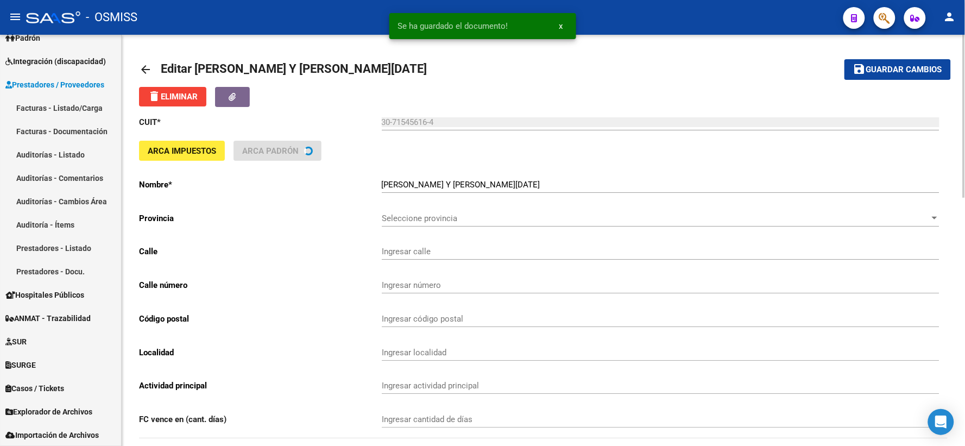
type input "OVIDIO LAGOS"
type input "1233"
type input "2000"
type input "ROSARIO SUD"
type input "869090"
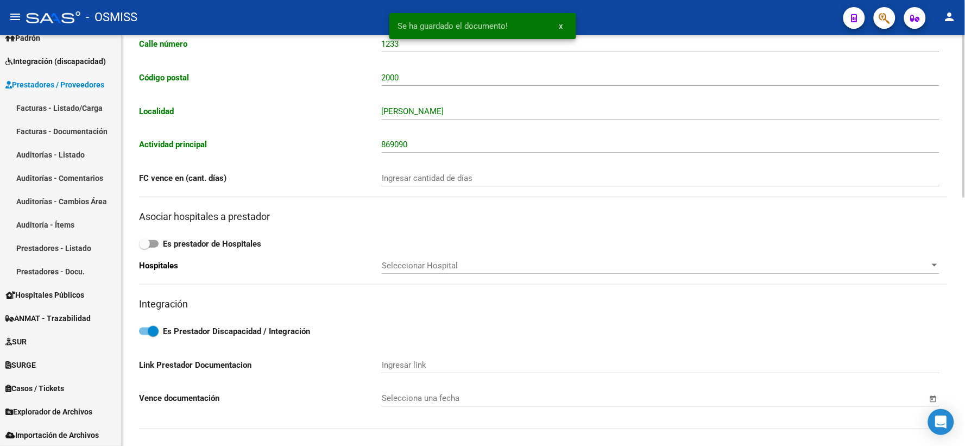
scroll to position [422, 0]
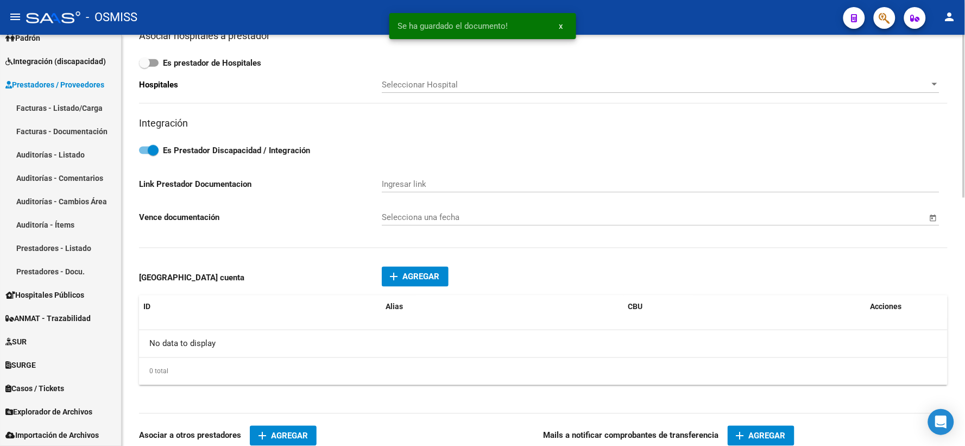
click at [422, 281] on span "Agregar" at bounding box center [421, 277] width 37 height 10
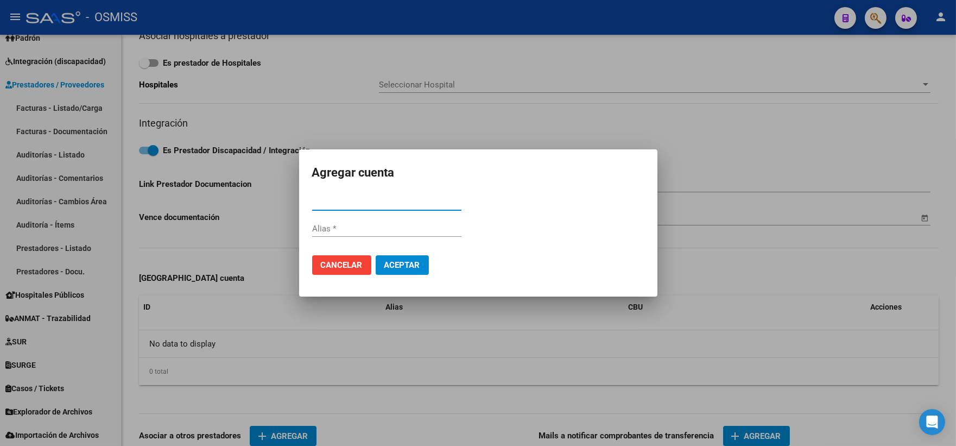
click at [416, 203] on input "CBU *" at bounding box center [386, 202] width 149 height 10
type input "1910081055008100894950"
click at [372, 221] on div "Alias" at bounding box center [386, 228] width 149 height 16
type input "S/A"
click at [400, 263] on span "Aceptar" at bounding box center [402, 265] width 36 height 10
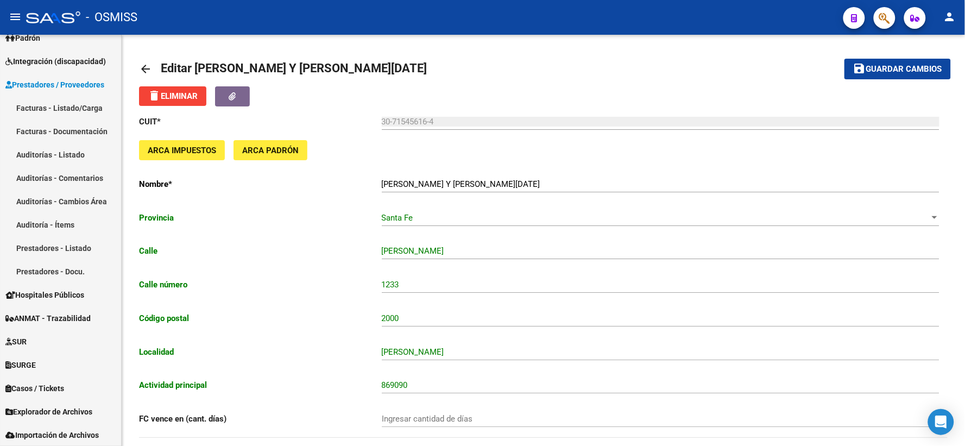
scroll to position [0, 0]
drag, startPoint x: 895, startPoint y: 69, endPoint x: 821, endPoint y: 64, distance: 73.4
click at [894, 69] on span "Guardar cambios" at bounding box center [904, 70] width 76 height 10
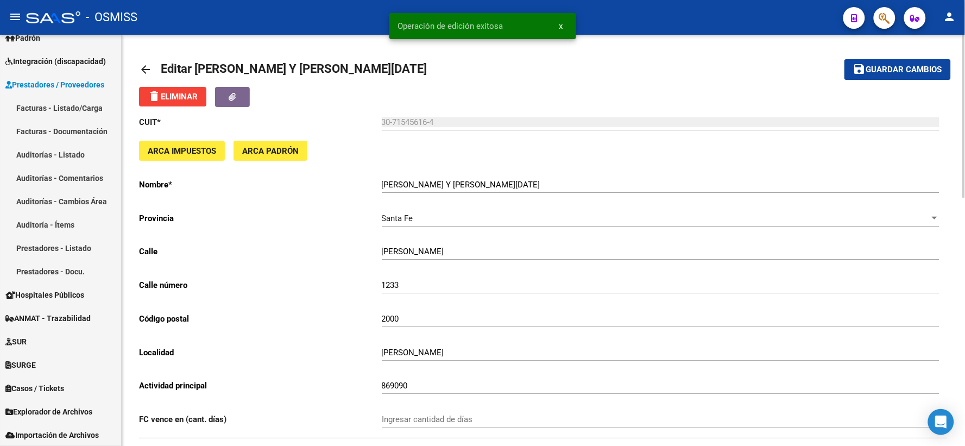
click at [145, 67] on mat-icon "arrow_back" at bounding box center [145, 69] width 13 height 13
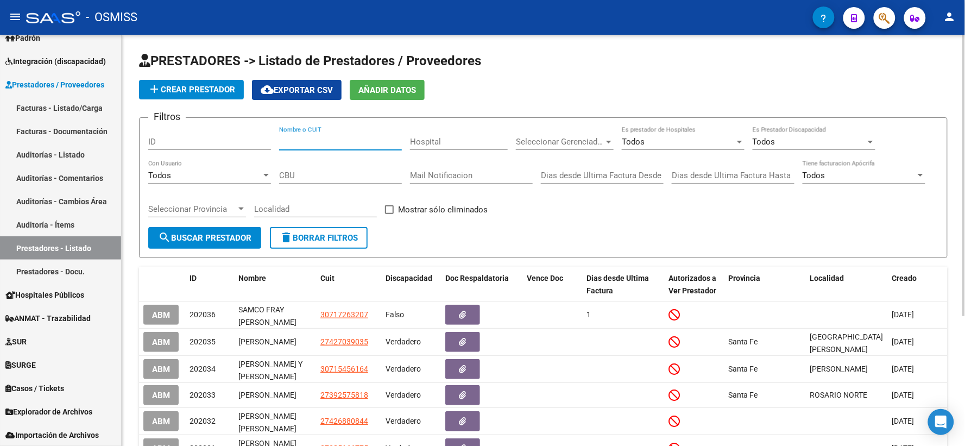
click at [313, 142] on input "Nombre o CUIT" at bounding box center [340, 142] width 123 height 10
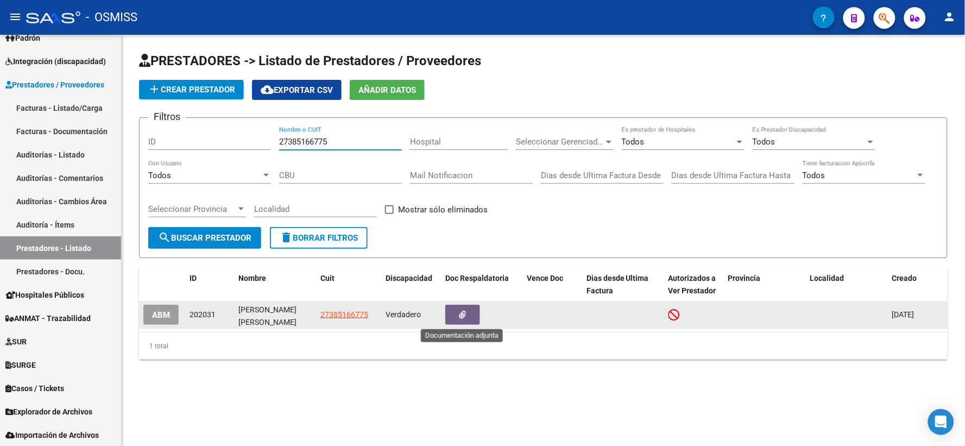
type input "27385166775"
click at [465, 312] on icon "button" at bounding box center [462, 314] width 7 height 8
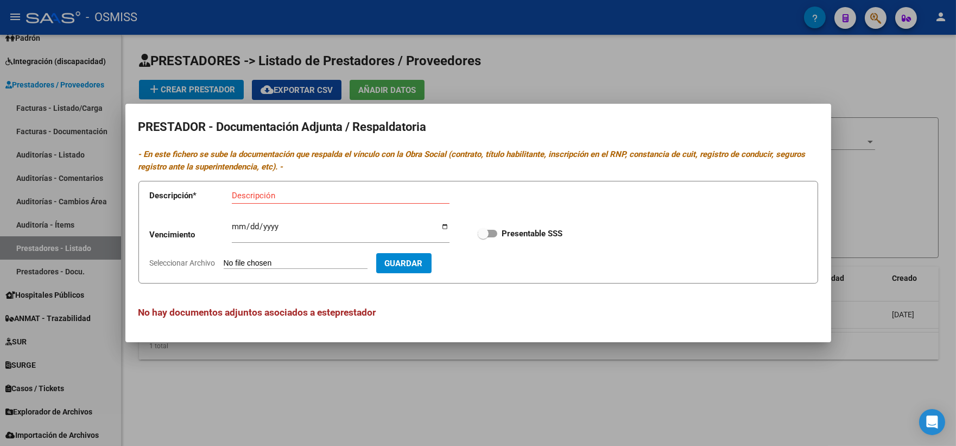
click at [803, 246] on div "Vencimiento Ingresar vencimiento Presentable SSS" at bounding box center [478, 233] width 657 height 39
type input "C:\fakepath\QUINTANA.pdf"
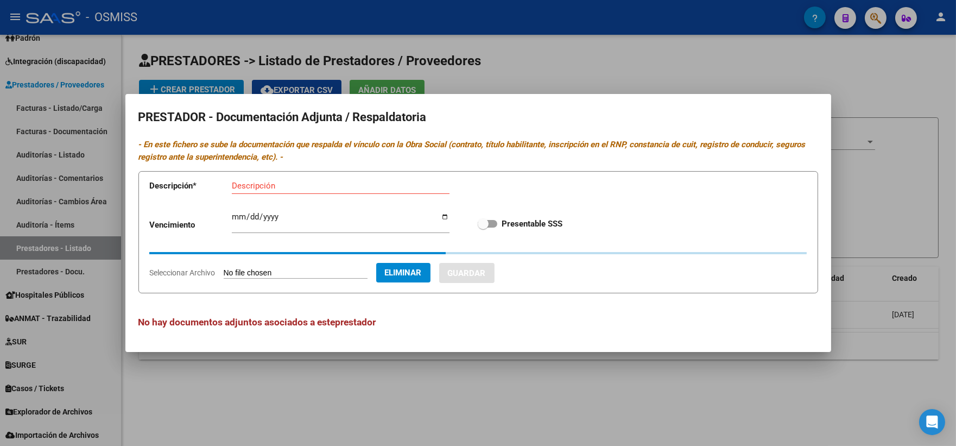
click at [305, 183] on app-form-text-field "Descripción * Descripción" at bounding box center [307, 188] width 315 height 33
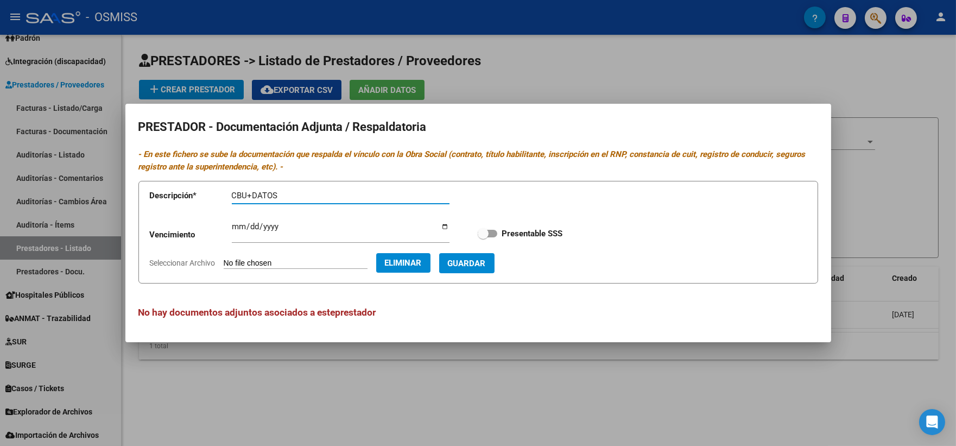
type input "CBU+DATOS"
click at [486, 262] on span "Guardar" at bounding box center [467, 263] width 38 height 10
checkbox input "true"
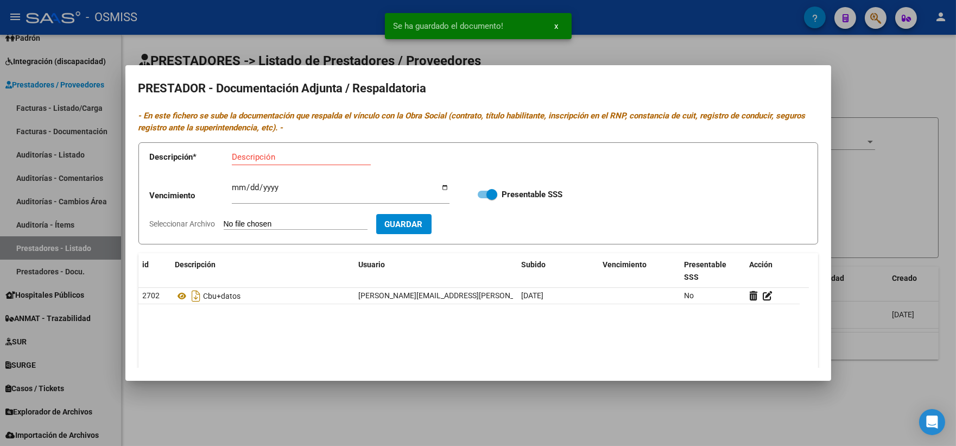
click at [903, 191] on div at bounding box center [478, 223] width 956 height 446
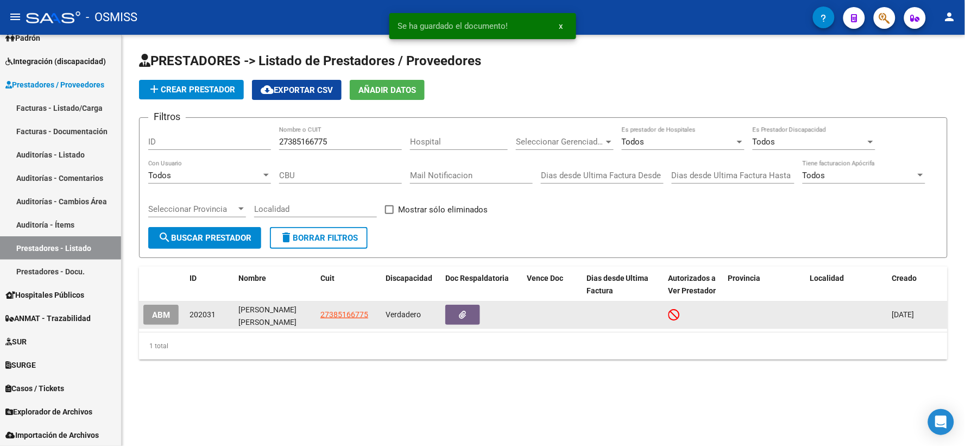
click at [155, 312] on span "ABM" at bounding box center [161, 315] width 18 height 10
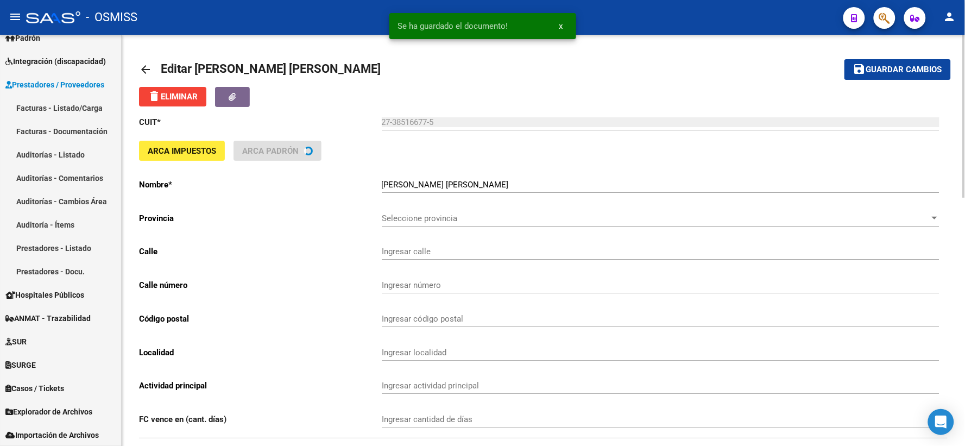
type input "O.V. ANDRADE"
type input "173"
type input "3177"
type input "MACIA"
type input "869090"
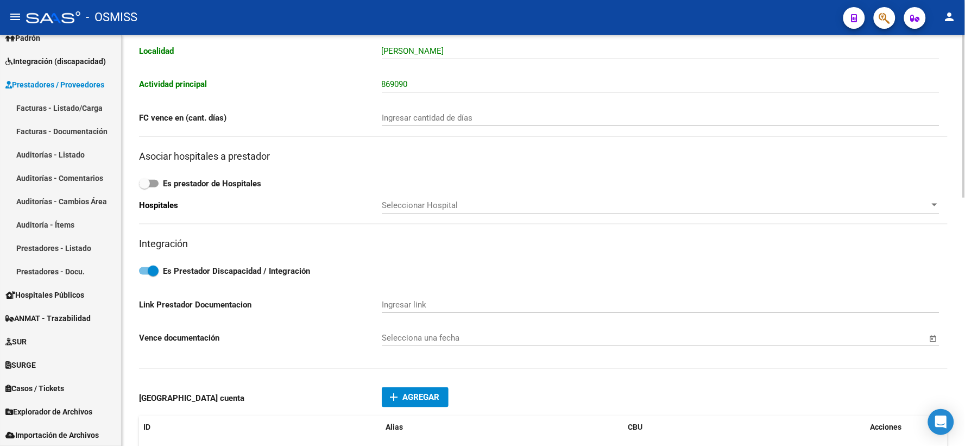
scroll to position [362, 0]
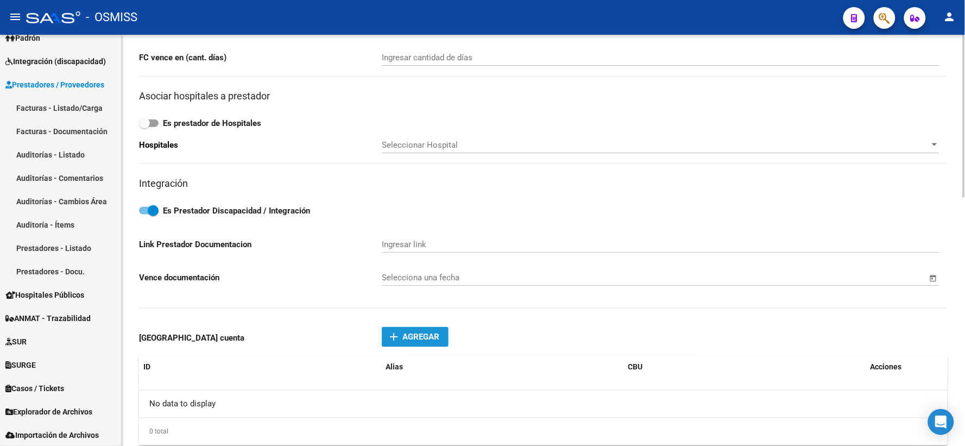
click at [411, 334] on span "Agregar" at bounding box center [421, 337] width 37 height 10
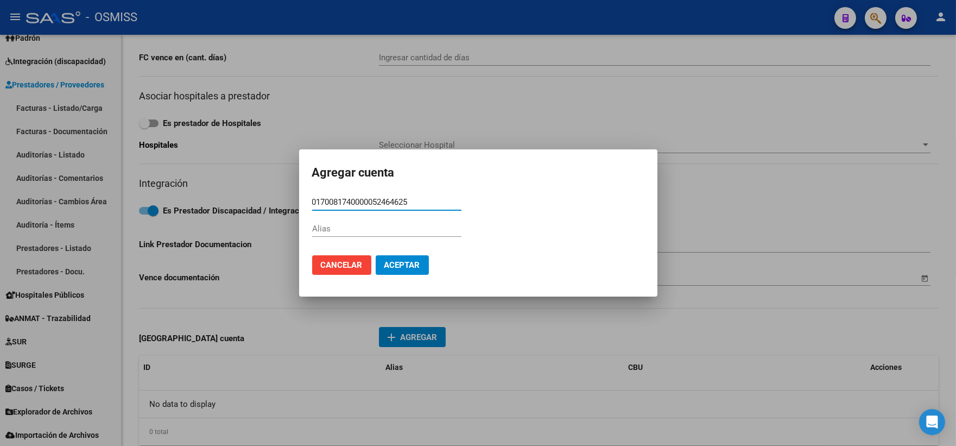
type input "0170081740000052464625"
click at [383, 226] on input "Alias" at bounding box center [386, 229] width 149 height 10
type input "DANISA.QUINTANA"
click at [395, 263] on span "Aceptar" at bounding box center [402, 265] width 36 height 10
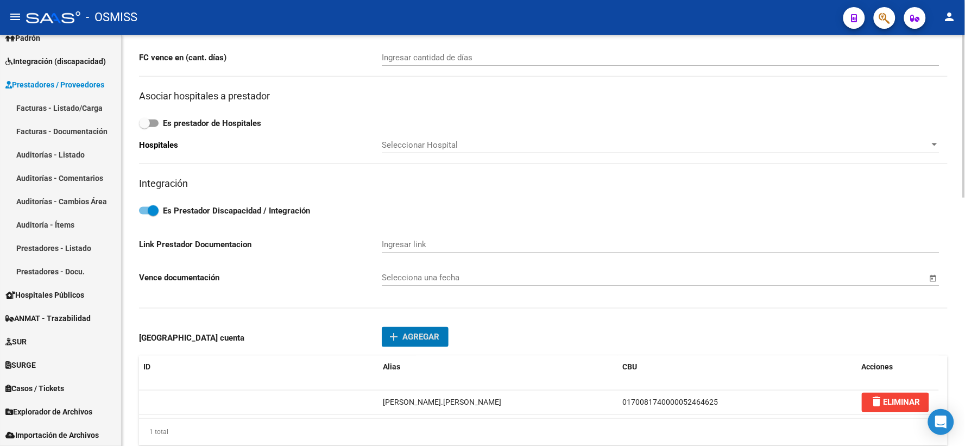
scroll to position [0, 0]
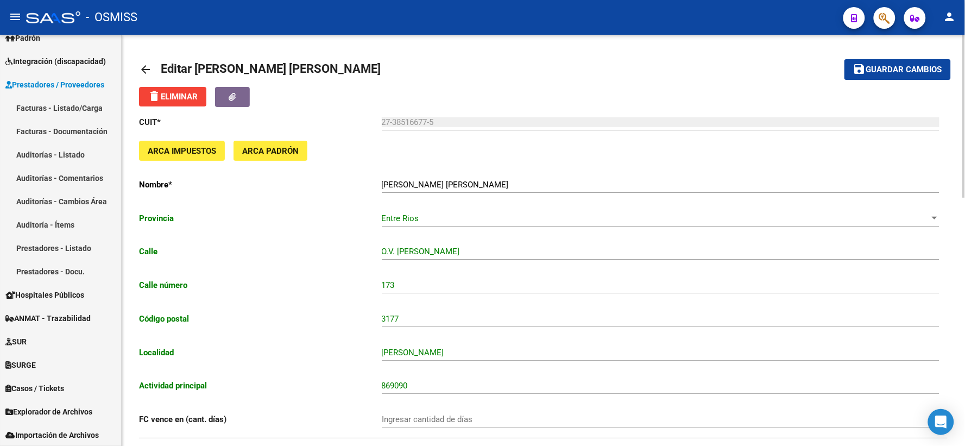
click at [895, 65] on span "Guardar cambios" at bounding box center [904, 70] width 76 height 10
click at [888, 64] on span "save Guardar cambios" at bounding box center [897, 69] width 89 height 10
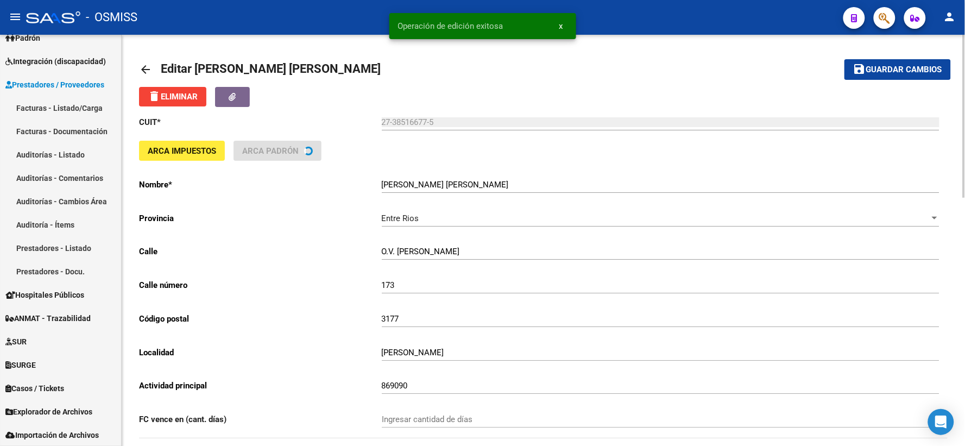
click at [144, 67] on mat-icon "arrow_back" at bounding box center [145, 69] width 13 height 13
